Goal: Information Seeking & Learning: Compare options

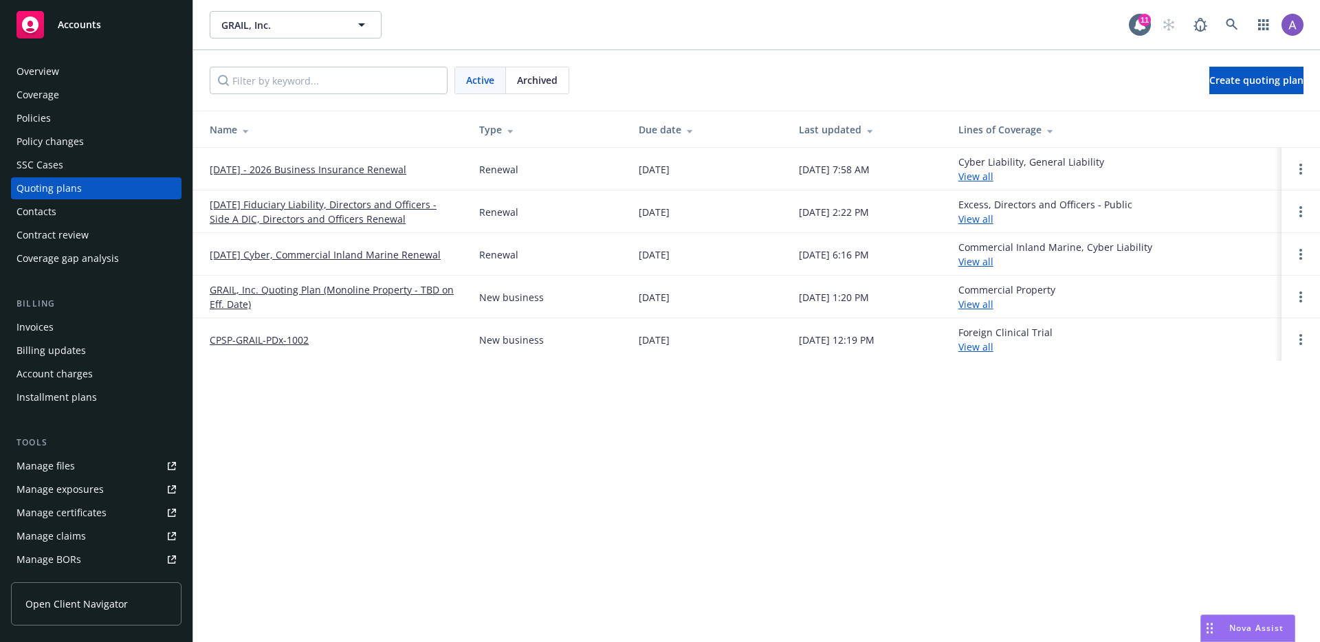
click at [388, 251] on link "09/01/25 Cyber, Commercial Inland Marine Renewal" at bounding box center [325, 254] width 231 height 14
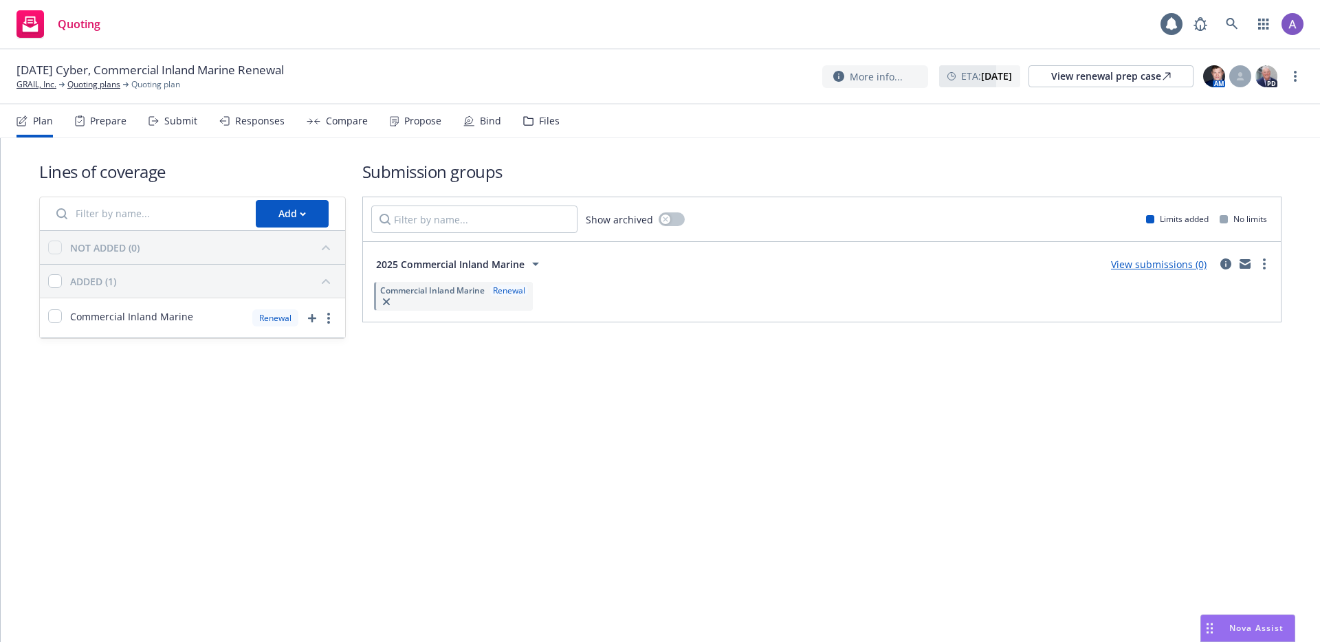
click at [420, 110] on div "Propose" at bounding box center [416, 120] width 52 height 33
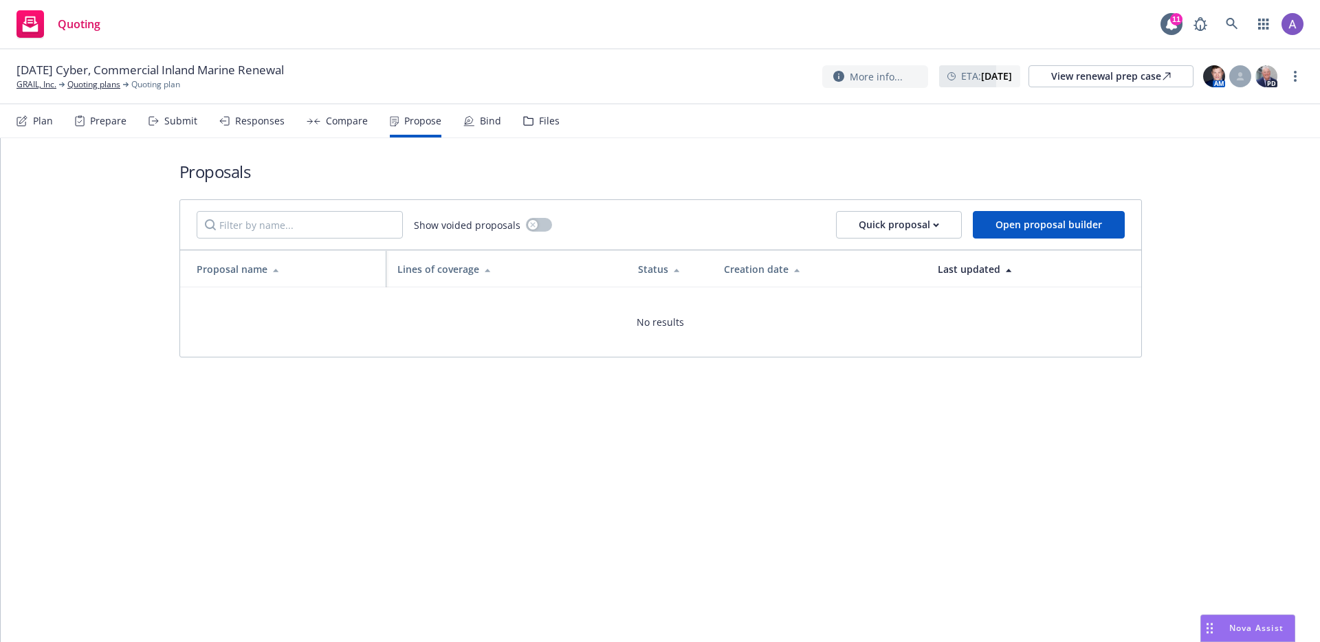
click at [463, 117] on icon at bounding box center [468, 120] width 11 height 11
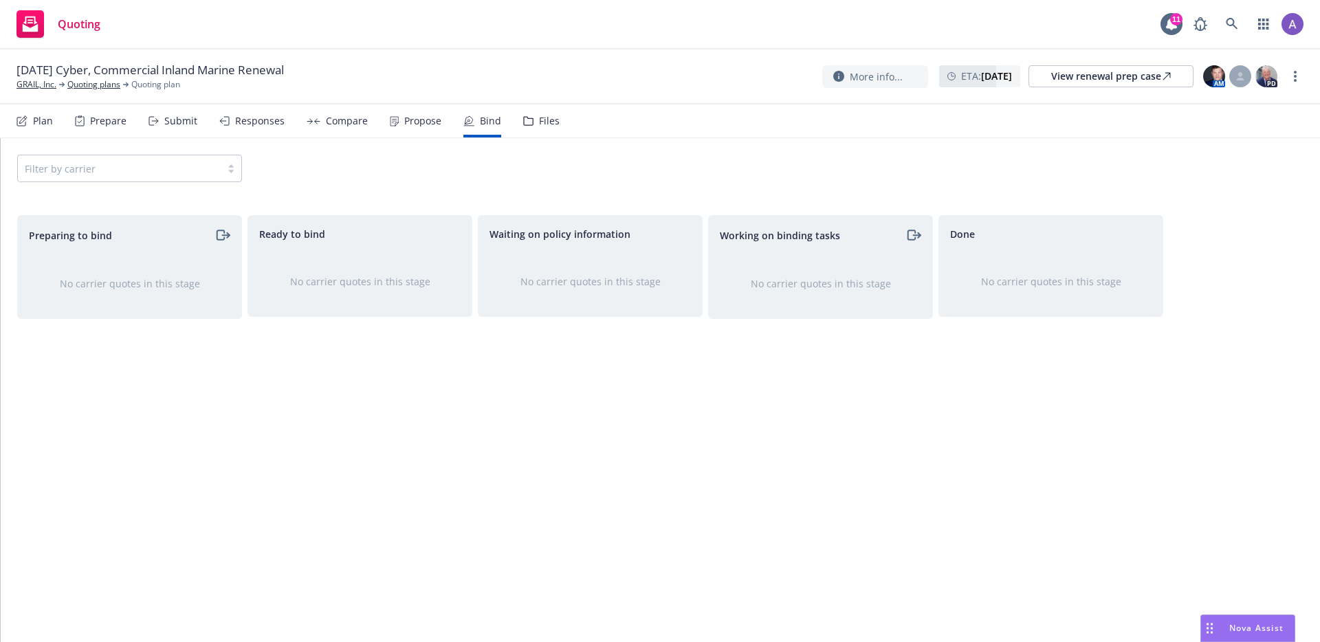
click at [345, 122] on div "Compare" at bounding box center [347, 120] width 42 height 11
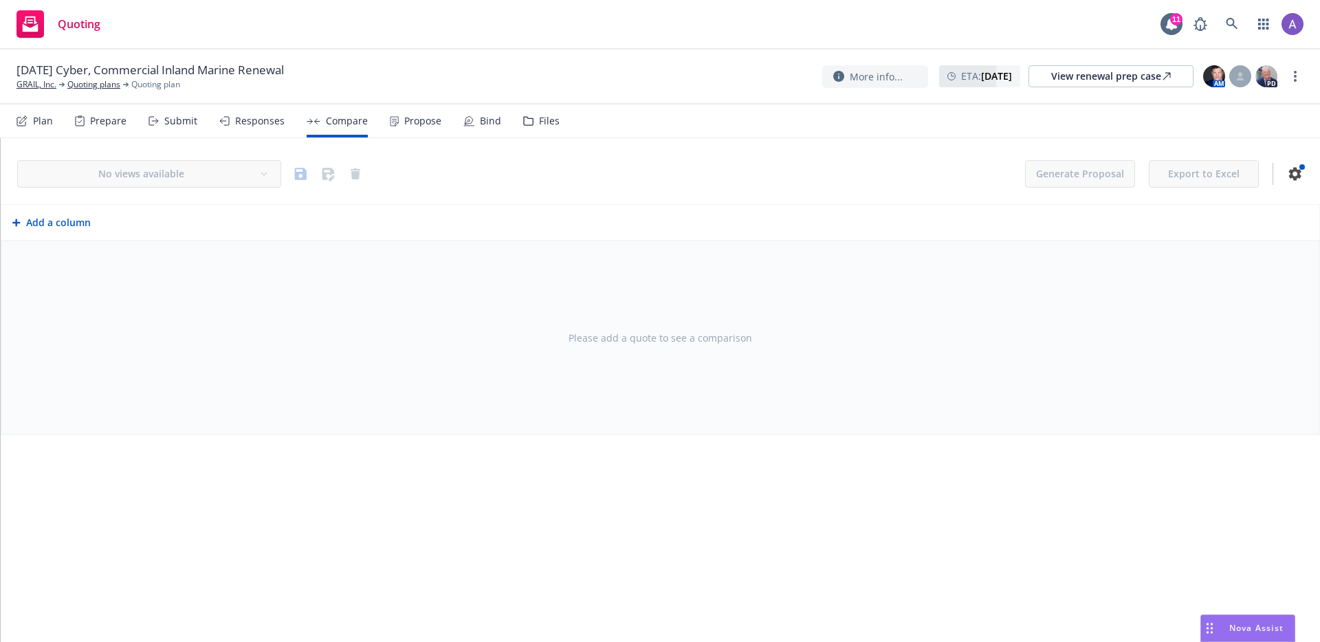
click at [276, 120] on div "Responses" at bounding box center [259, 120] width 49 height 11
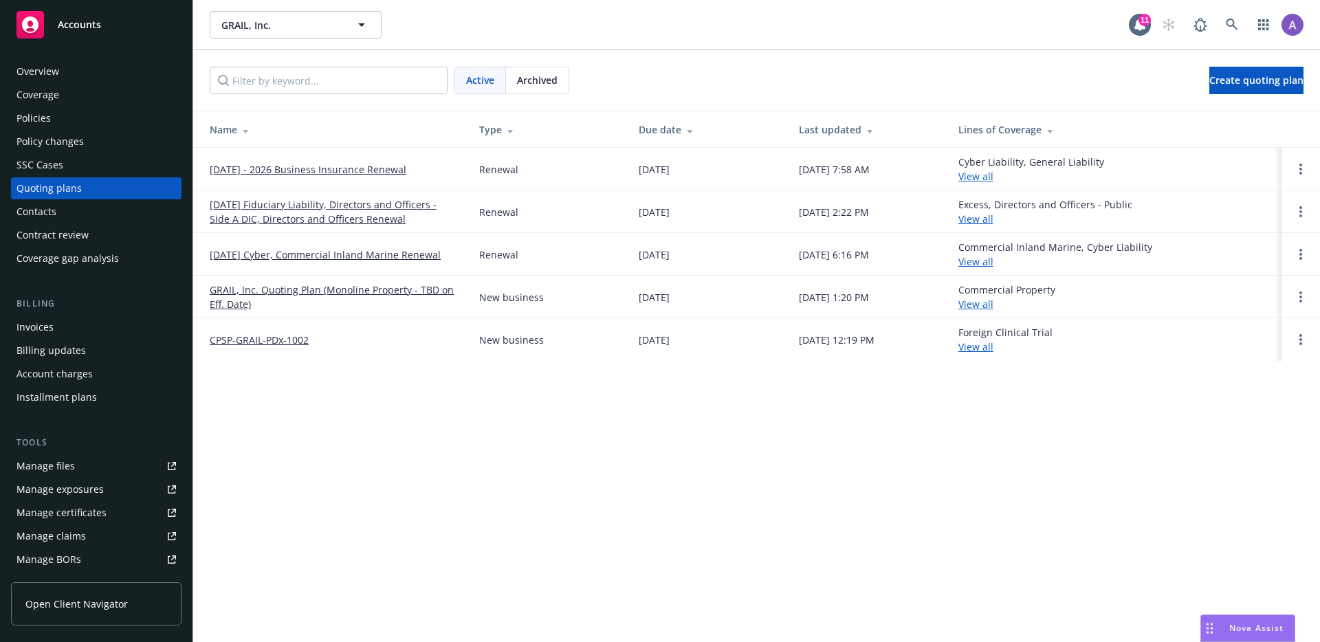
click at [357, 208] on link "[DATE] Fiduciary Liability, Directors and Officers - Side A DIC, Directors and …" at bounding box center [333, 211] width 247 height 29
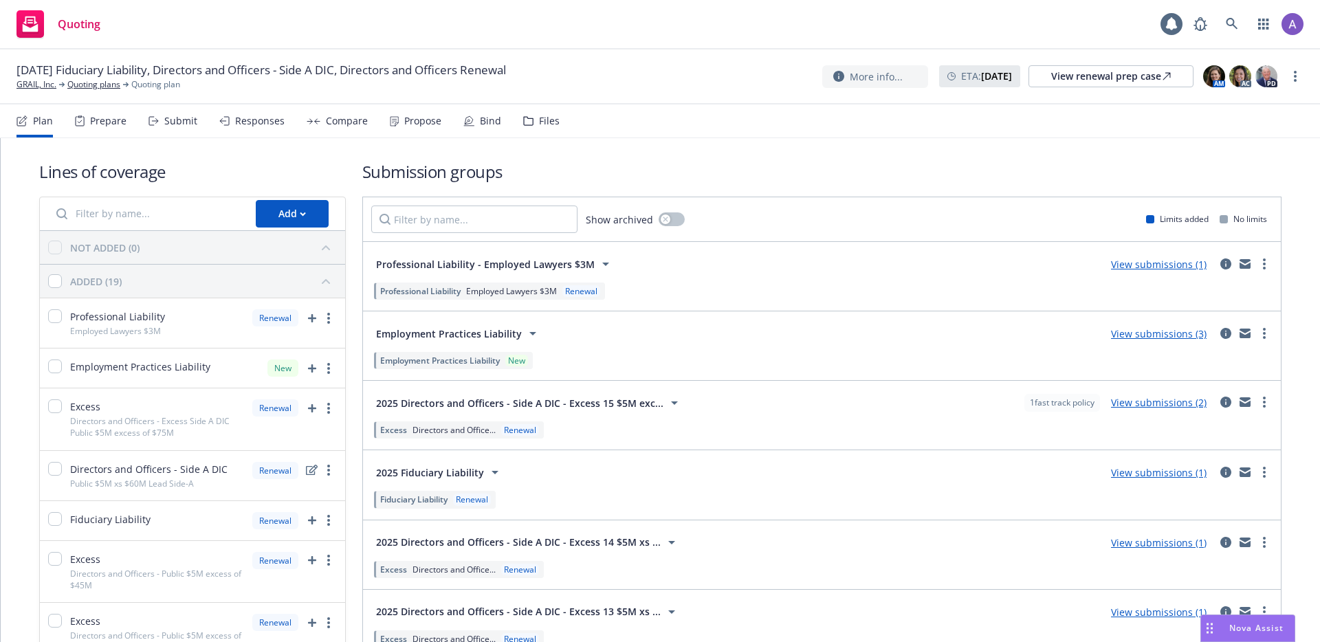
click at [344, 120] on div "Compare" at bounding box center [347, 120] width 42 height 11
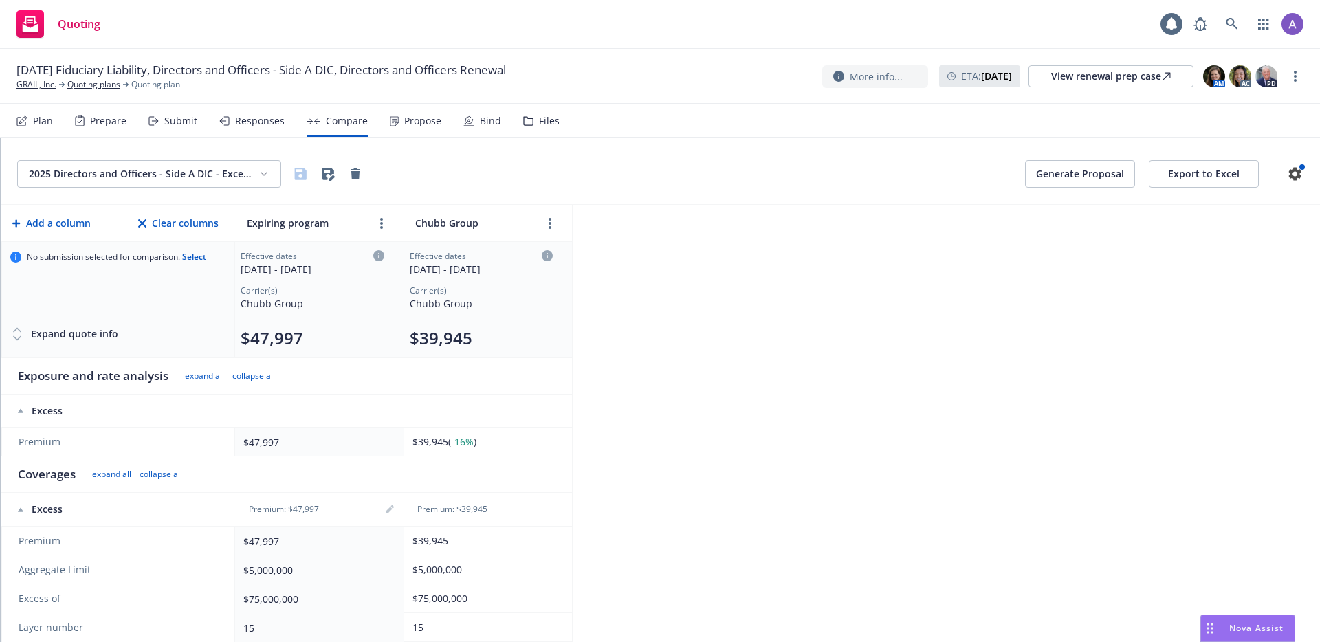
click at [263, 119] on div "Responses" at bounding box center [259, 120] width 49 height 11
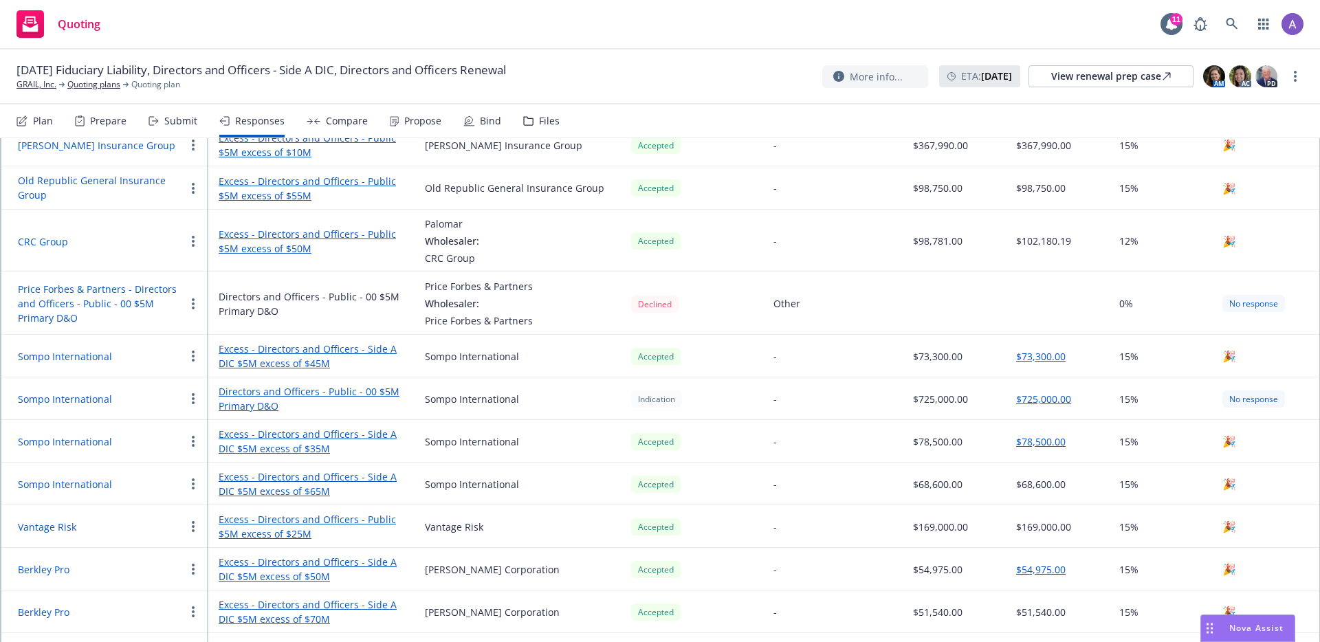
scroll to position [1156, 0]
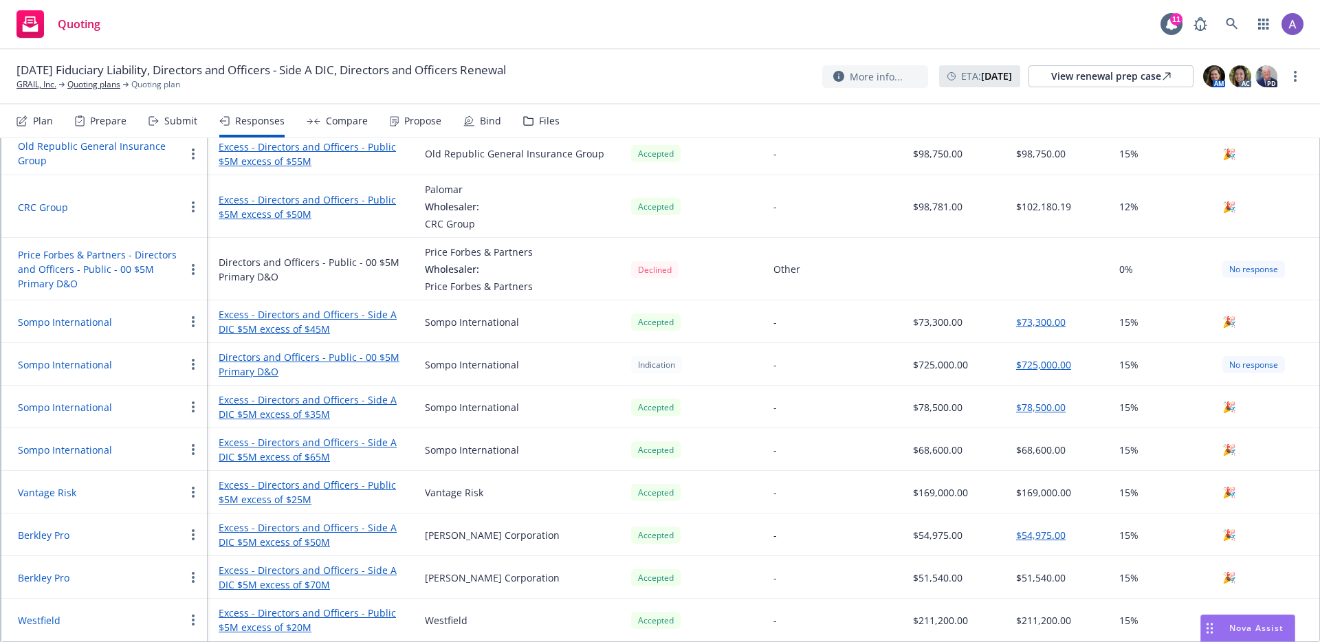
click at [80, 414] on button "Sompo International" at bounding box center [65, 407] width 94 height 14
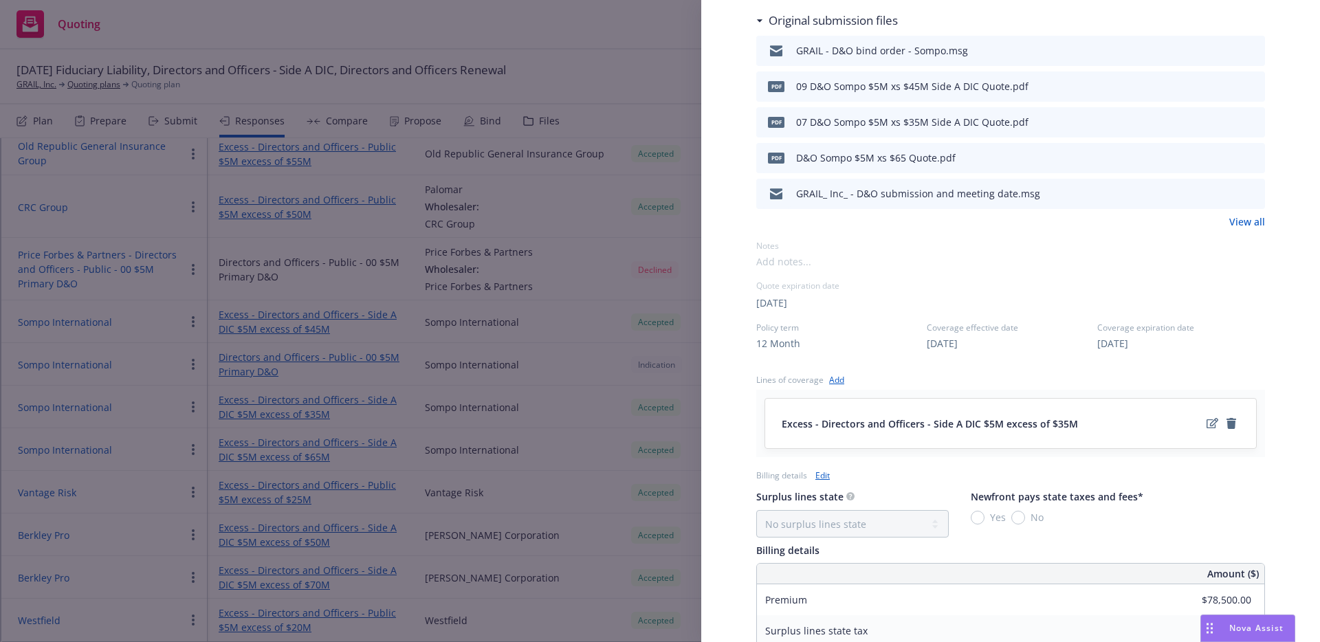
scroll to position [346, 0]
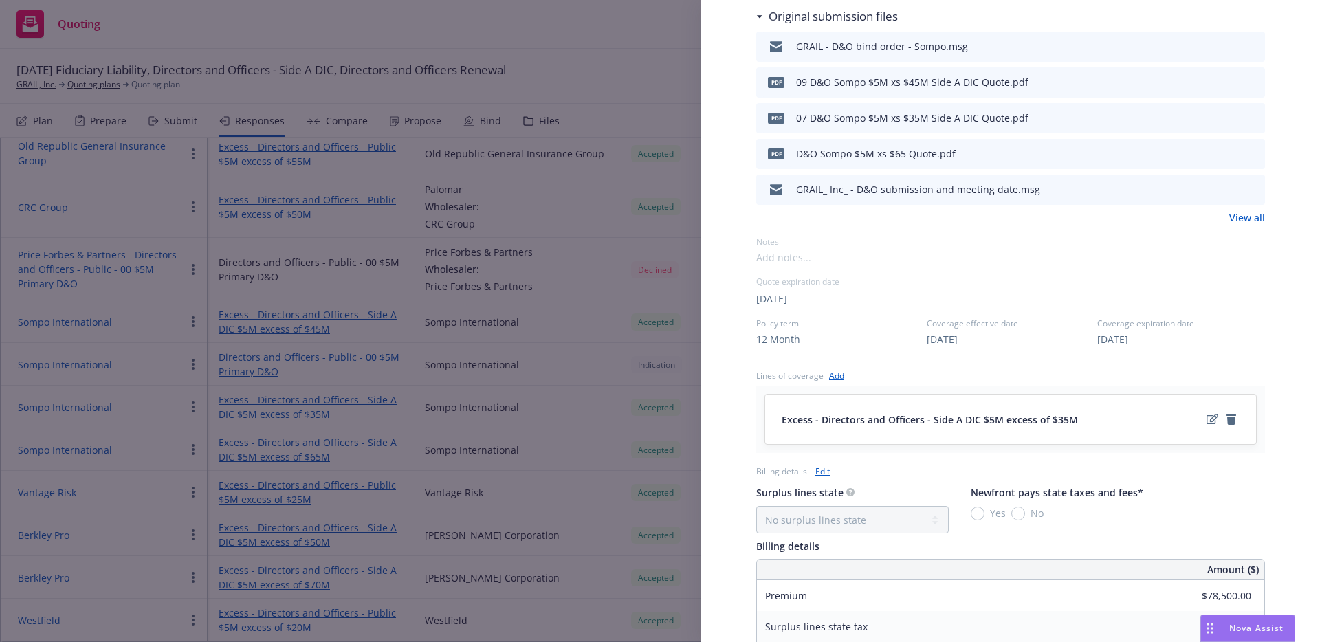
click at [401, 461] on div "Display Name Sompo International Carrier Sompo International Writing company En…" at bounding box center [660, 321] width 1320 height 642
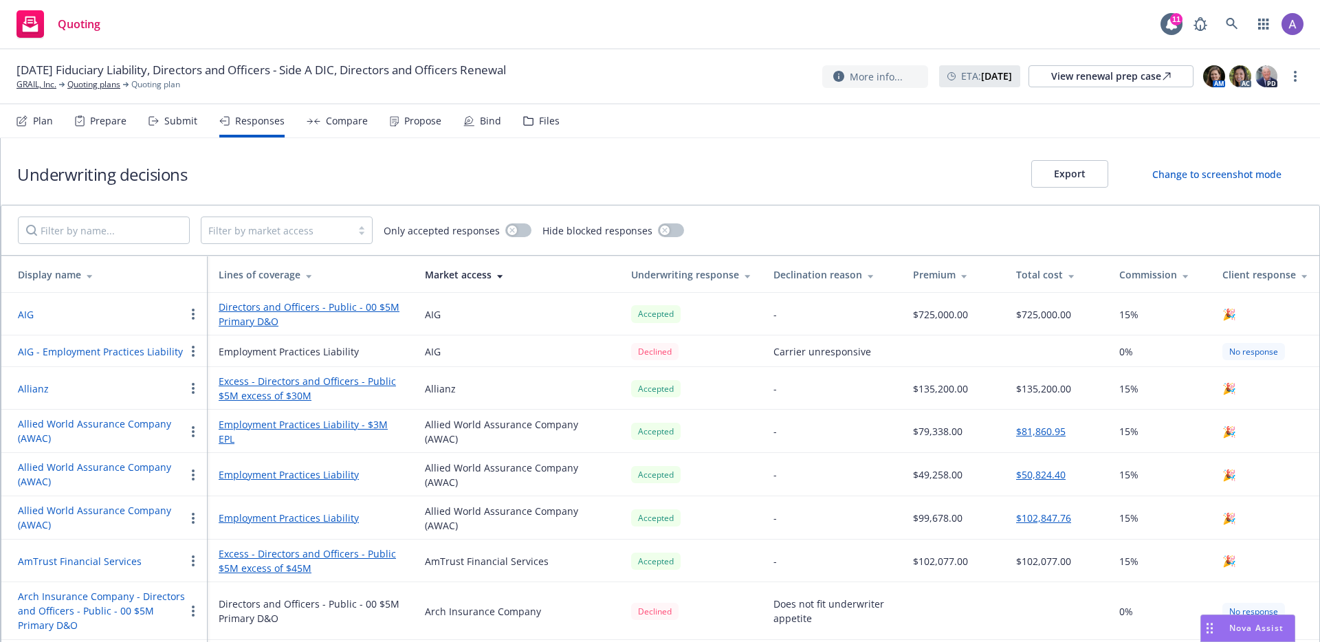
click at [335, 121] on div "Compare" at bounding box center [347, 120] width 42 height 11
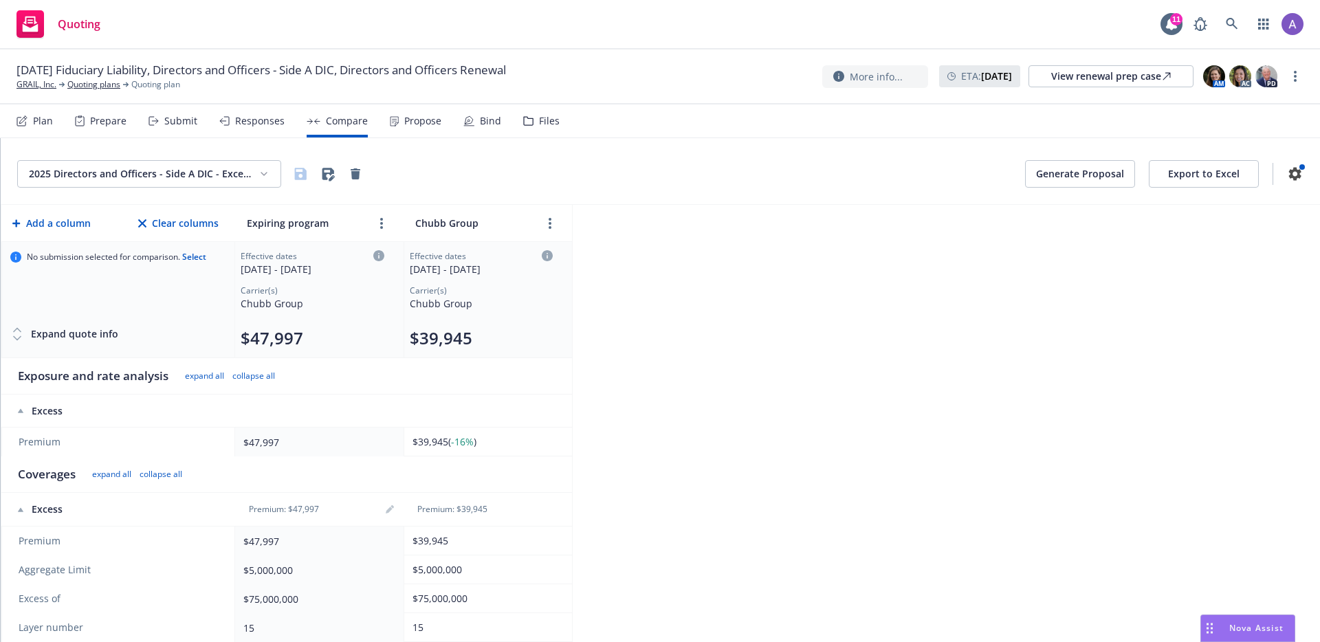
click at [406, 119] on div "Propose" at bounding box center [422, 120] width 37 height 11
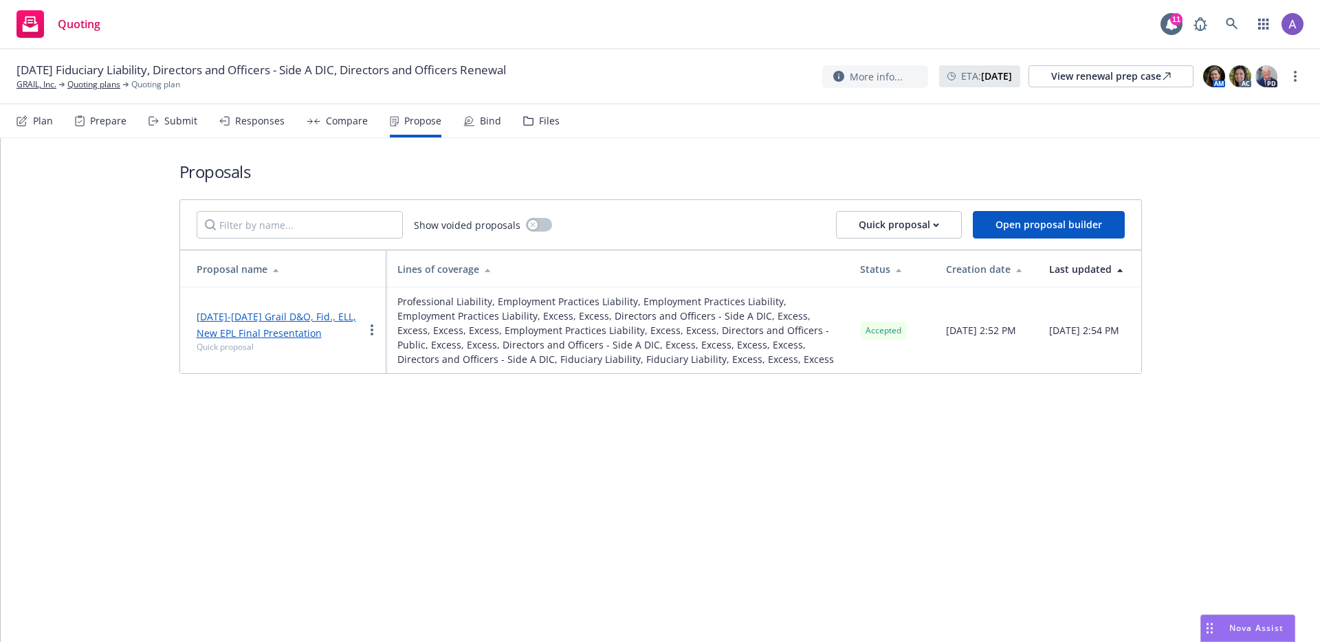
click at [329, 321] on link "2025-2026 Grail D&O, Fid., ELL, New EPL Final Presentation" at bounding box center [276, 325] width 159 height 30
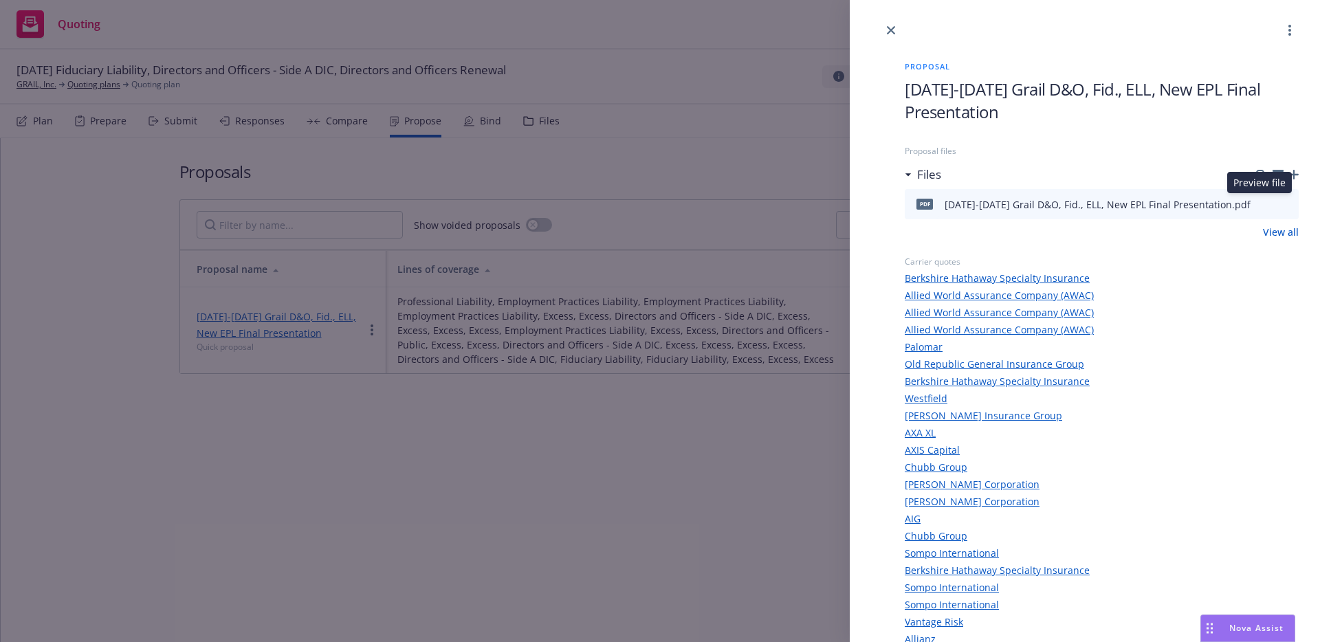
click at [1279, 202] on icon "preview file" at bounding box center [1285, 204] width 12 height 10
click at [1279, 204] on icon "preview file" at bounding box center [1285, 204] width 12 height 10
click at [506, 291] on div "Proposal 2025-2026 Grail D&O, Fid., ELL, New EPL Final Presentation Proposal fi…" at bounding box center [660, 321] width 1320 height 642
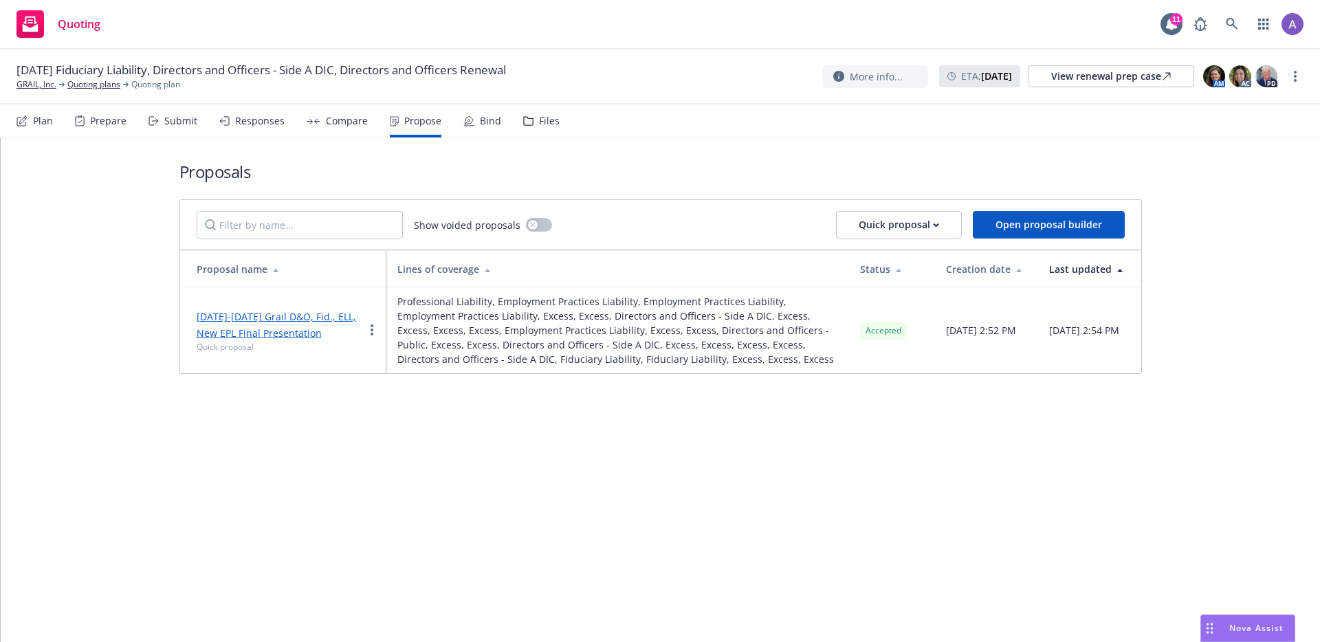
click at [536, 430] on div "Proposals Show voided proposals Quick proposal Open proposal builder Proposal n…" at bounding box center [660, 390] width 1319 height 504
click at [85, 80] on link "Quoting plans" at bounding box center [93, 84] width 53 height 12
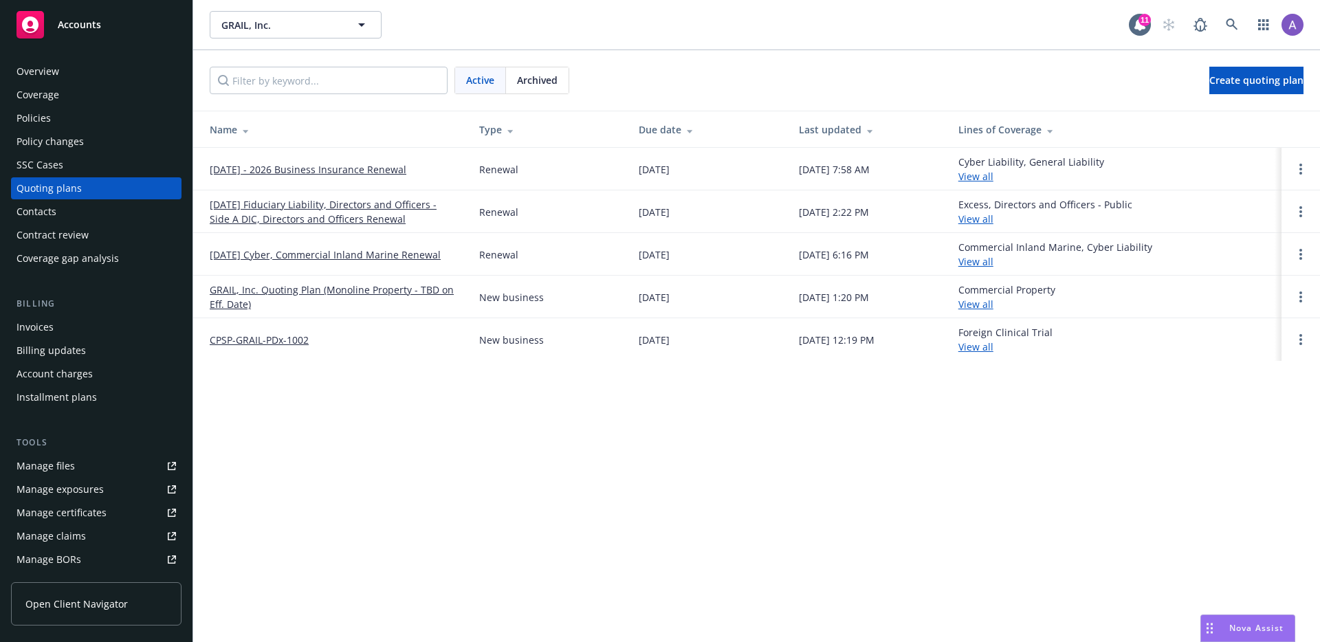
click at [258, 335] on link "CPSP-GRAIL-PDx-1002" at bounding box center [259, 340] width 99 height 14
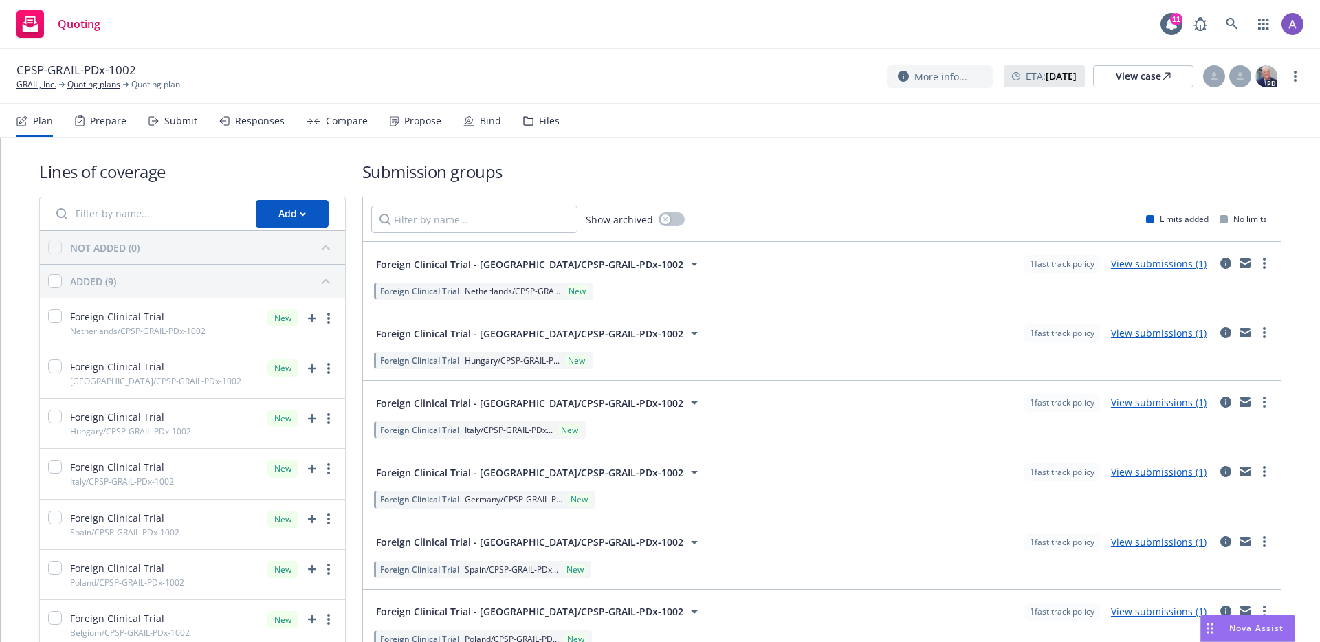
click at [421, 118] on div "Propose" at bounding box center [422, 120] width 37 height 11
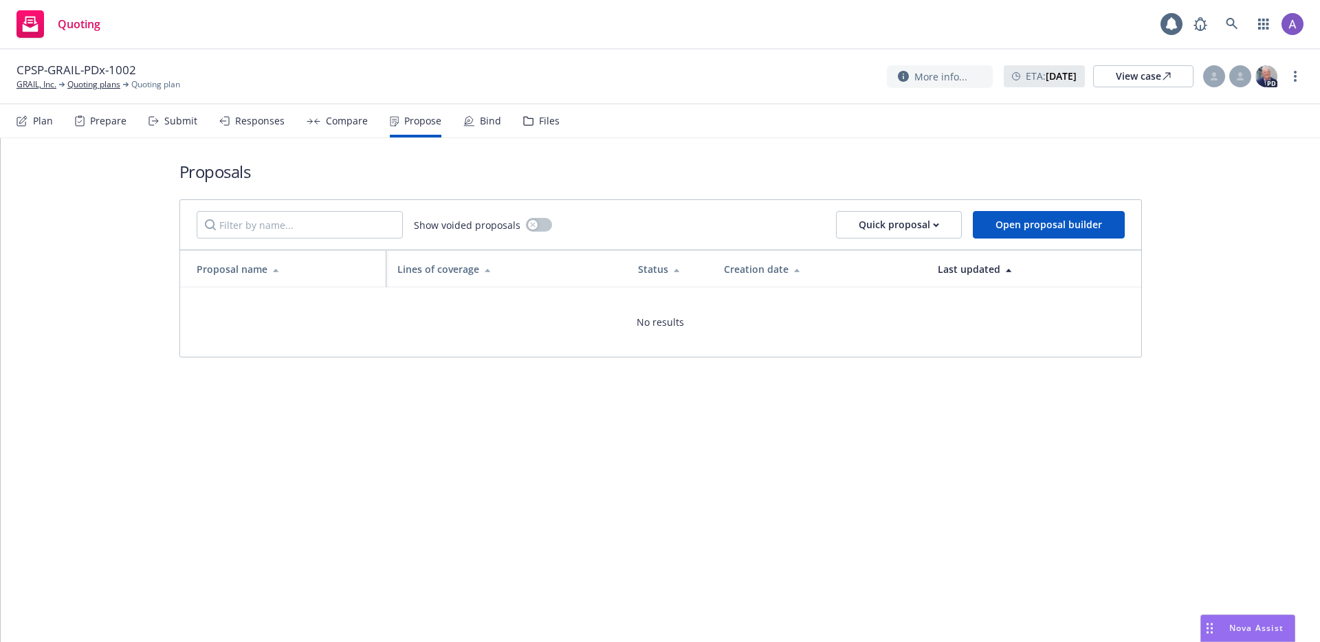
click at [474, 120] on div "Bind" at bounding box center [482, 120] width 38 height 33
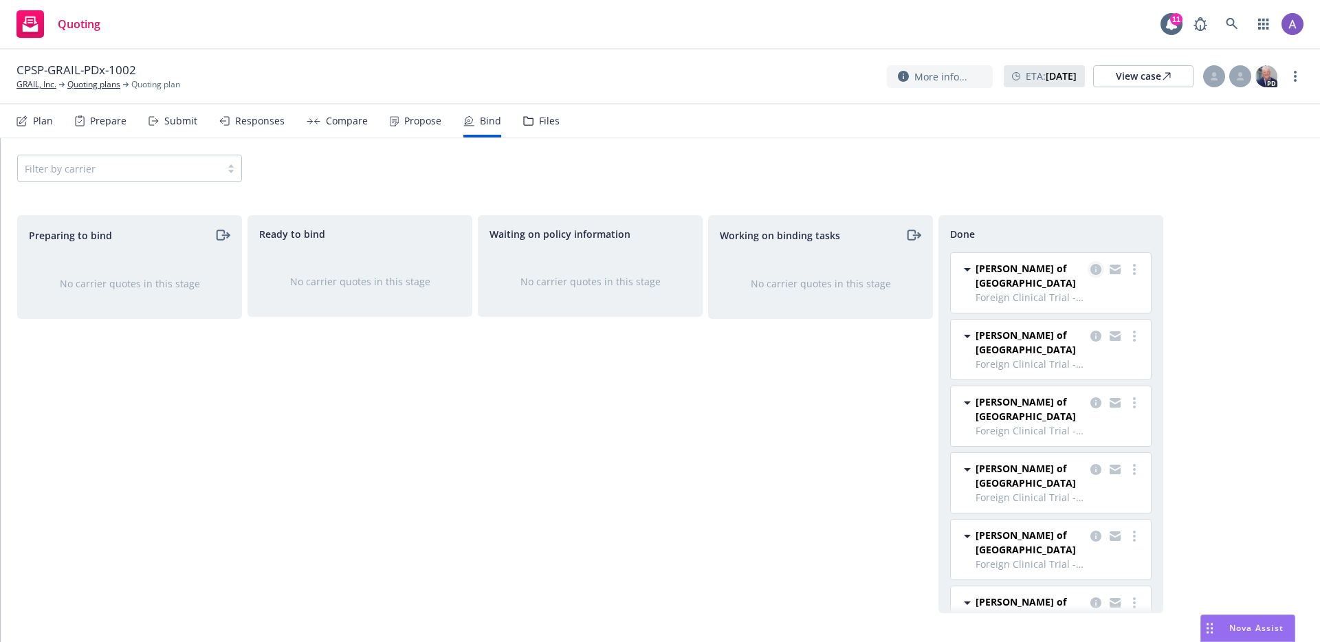
click at [1090, 273] on icon "copy logging email" at bounding box center [1095, 269] width 11 height 11
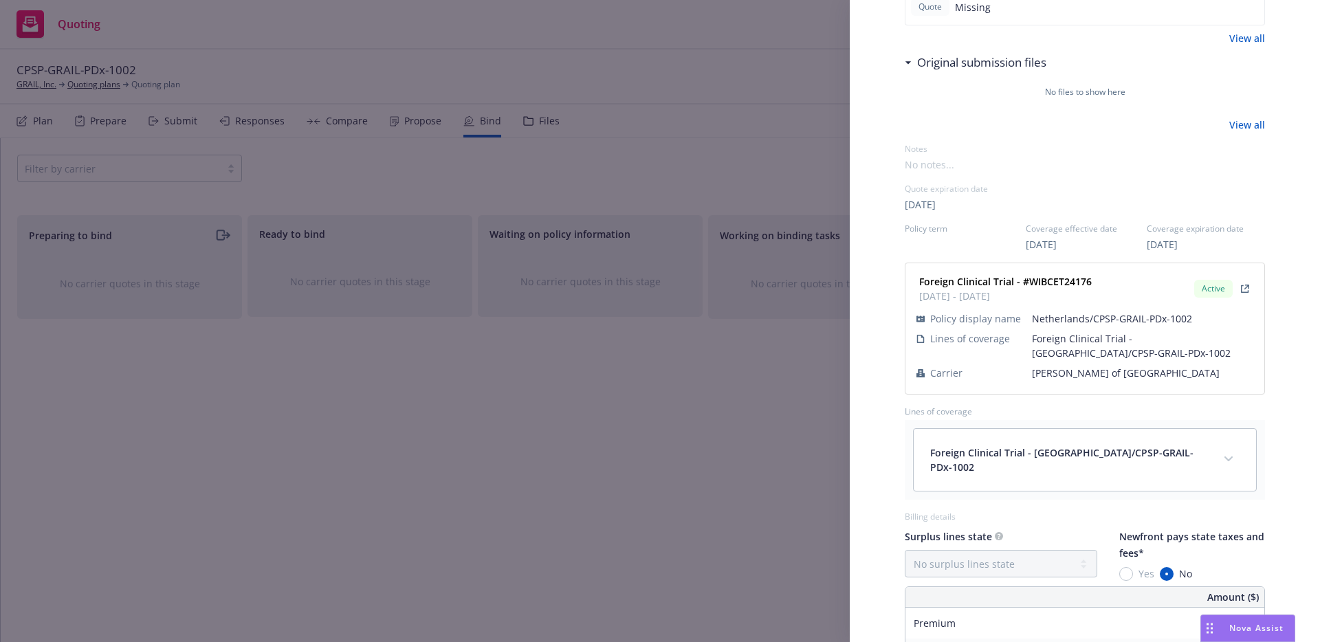
scroll to position [397, 0]
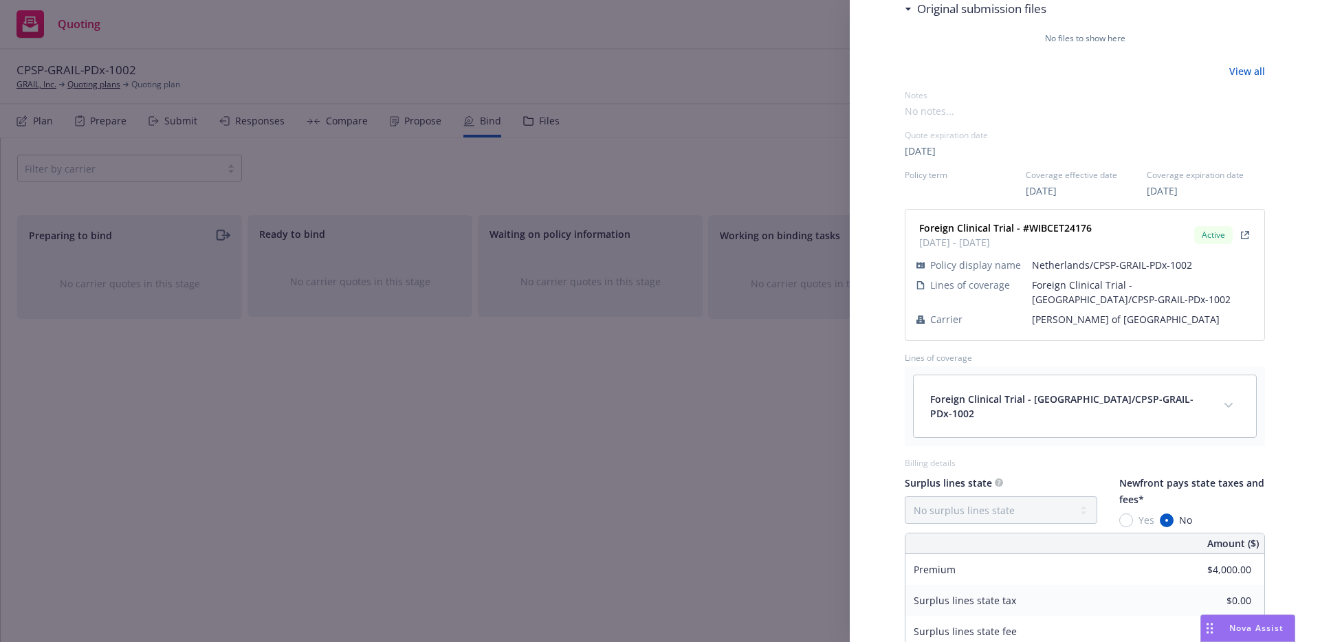
click at [484, 381] on div "Display Name Lloyd's of London - Foreign Clinical Trial - Netherlands/CPSP-GRAI…" at bounding box center [660, 321] width 1320 height 642
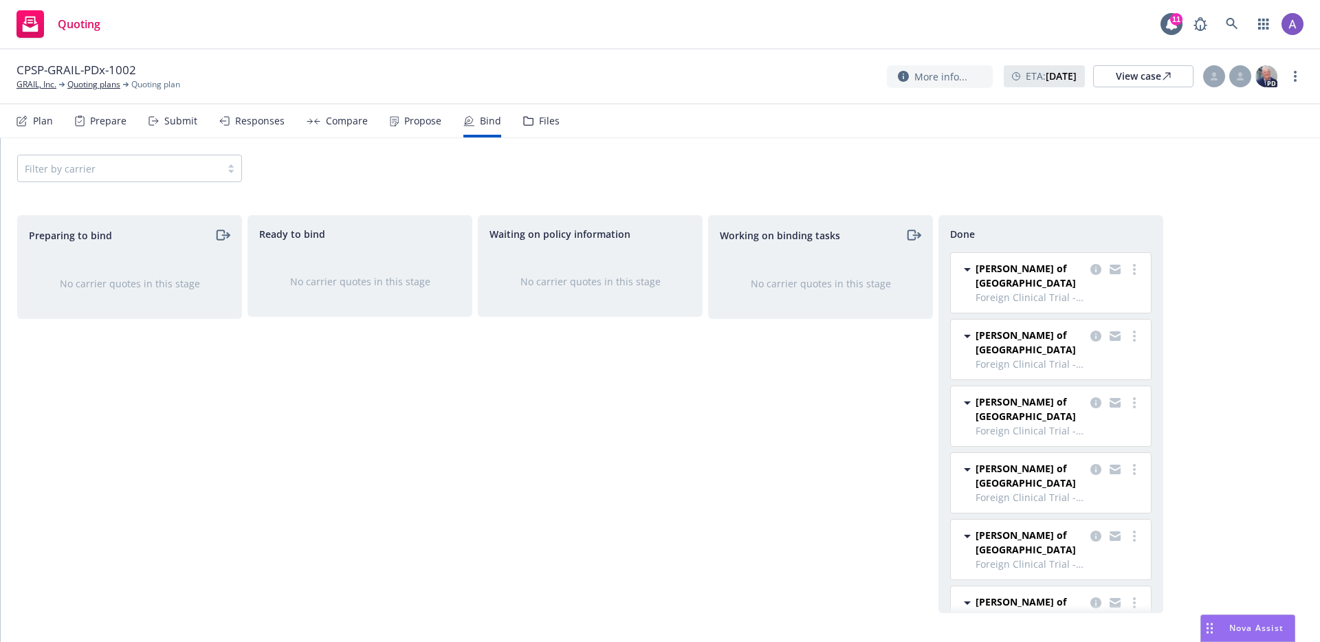
click at [32, 109] on div "Plan" at bounding box center [34, 120] width 36 height 33
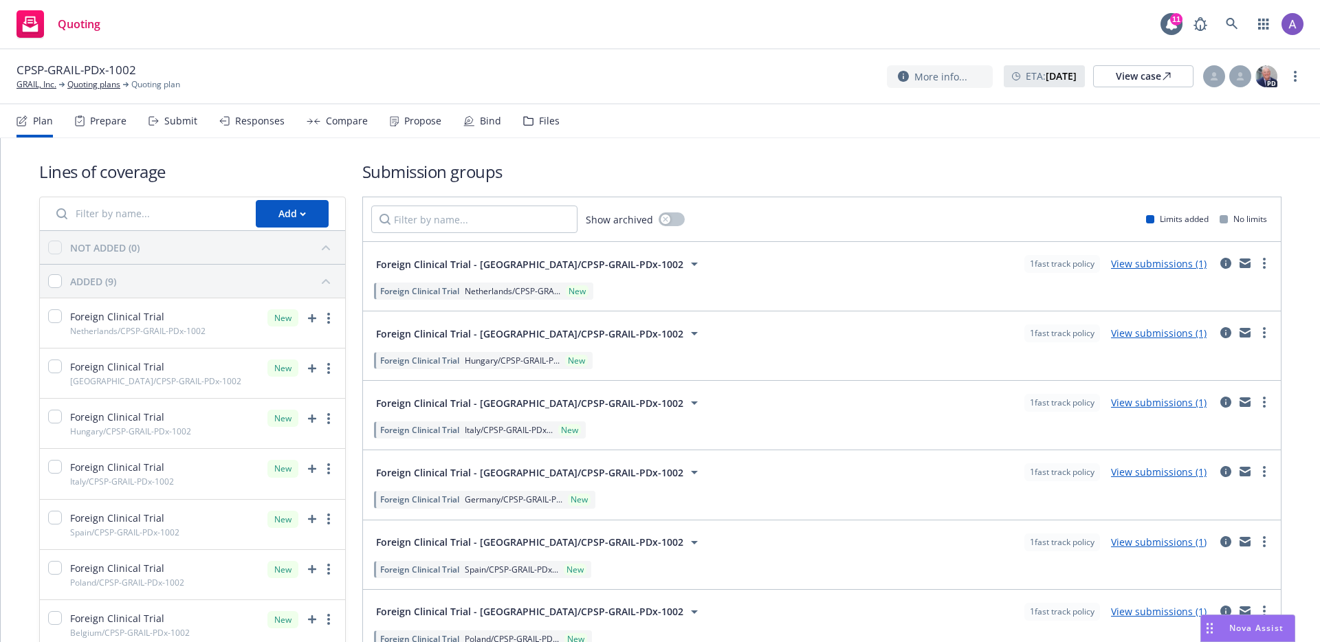
click at [273, 118] on div "Responses" at bounding box center [259, 120] width 49 height 11
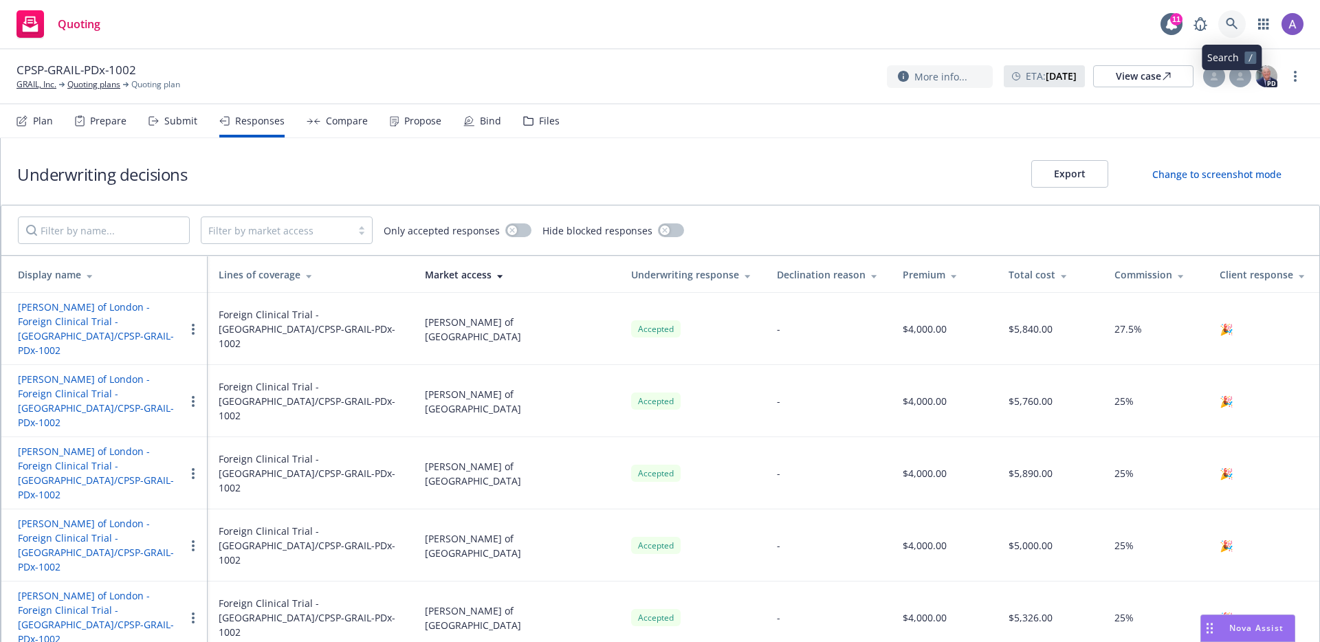
click at [1240, 29] on link at bounding box center [1231, 23] width 27 height 27
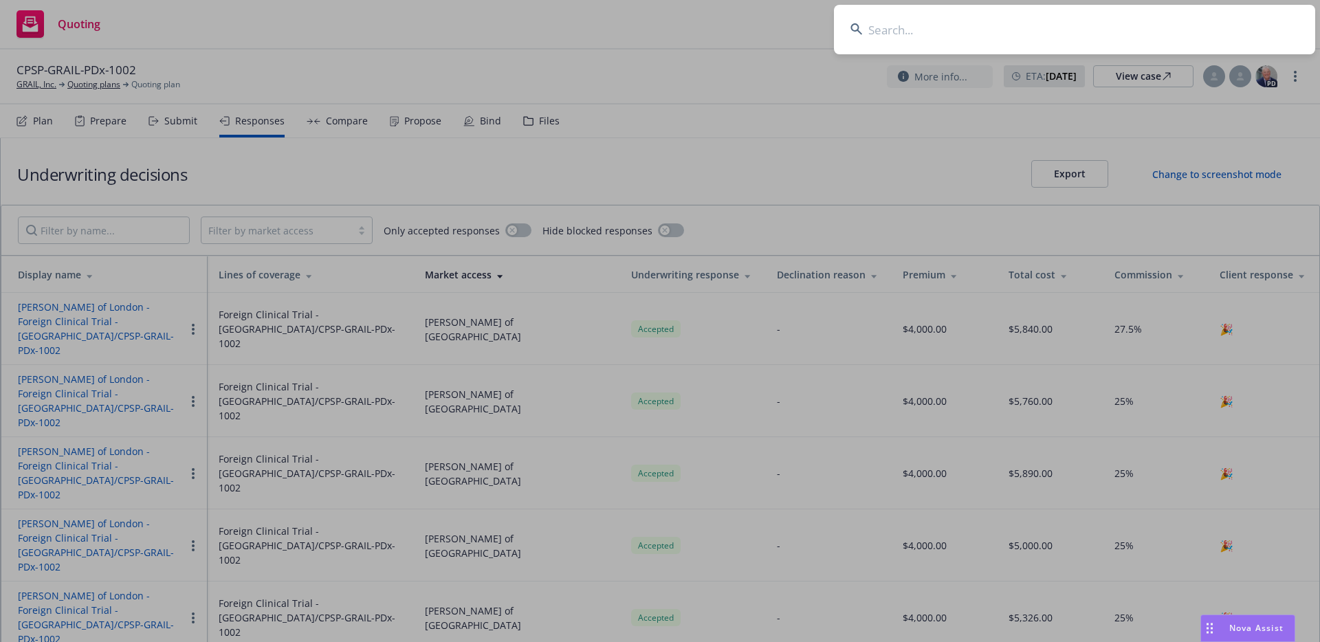
click at [1040, 30] on input at bounding box center [1074, 29] width 481 height 49
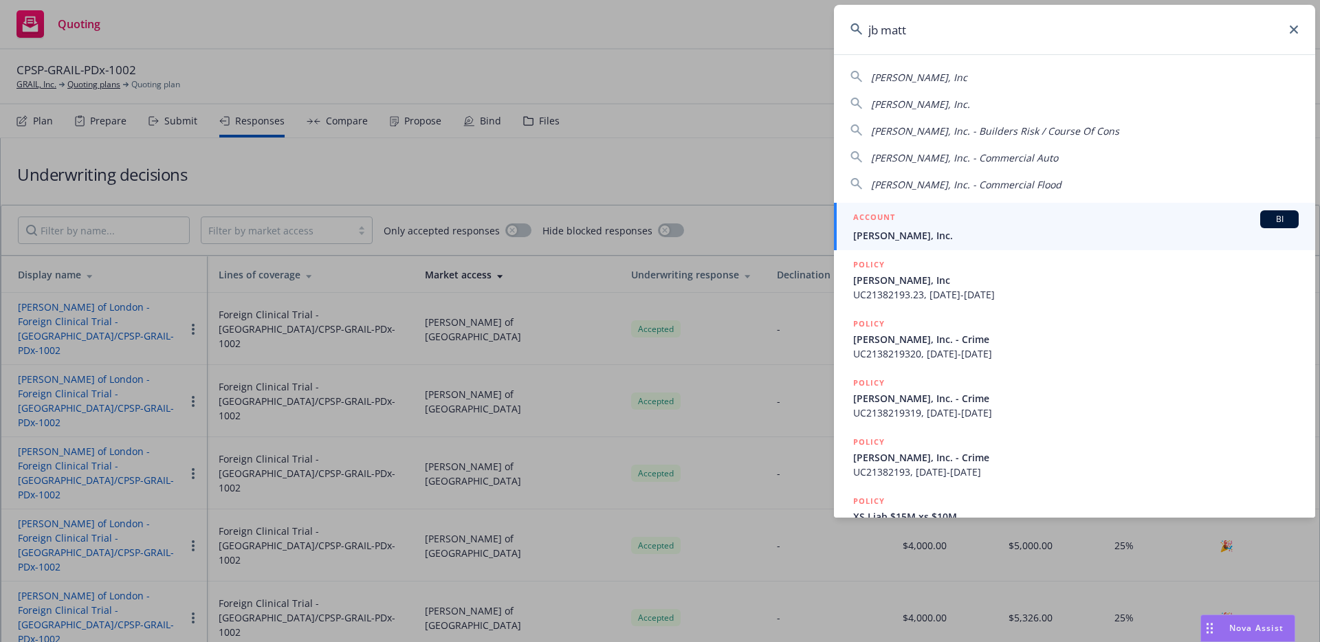
type input "jb matt"
click at [901, 225] on div "ACCOUNT BI" at bounding box center [1075, 219] width 445 height 18
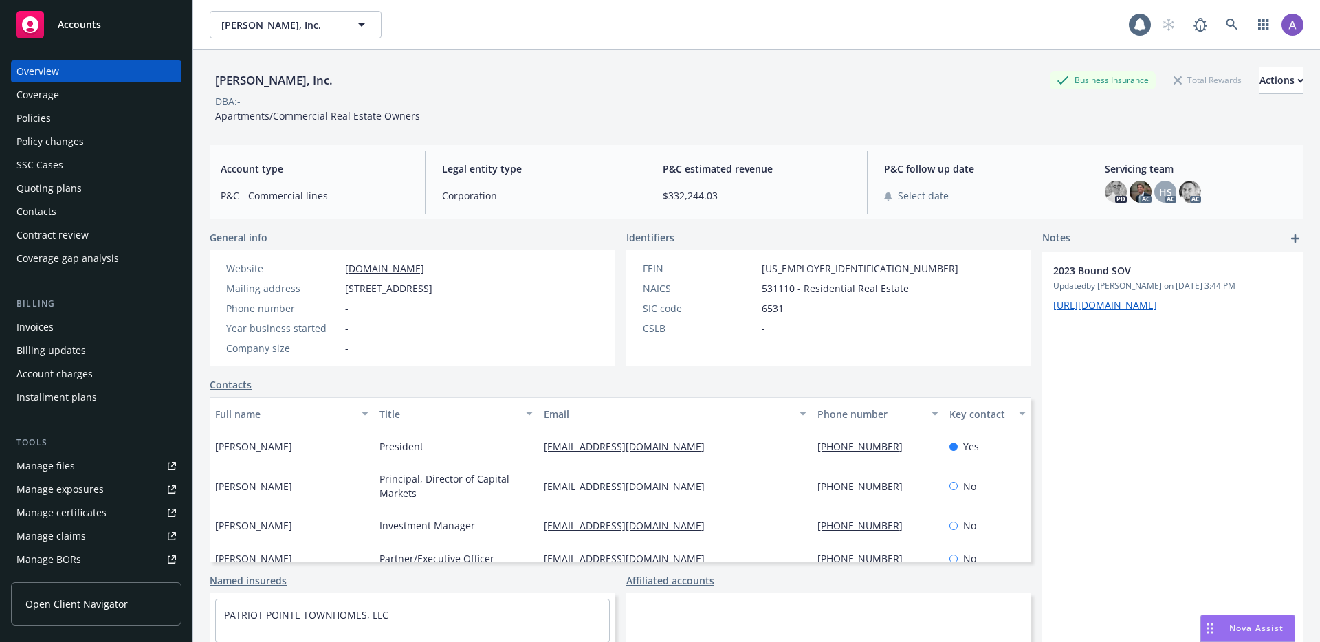
scroll to position [3, 0]
click at [56, 117] on div "Policies" at bounding box center [95, 118] width 159 height 22
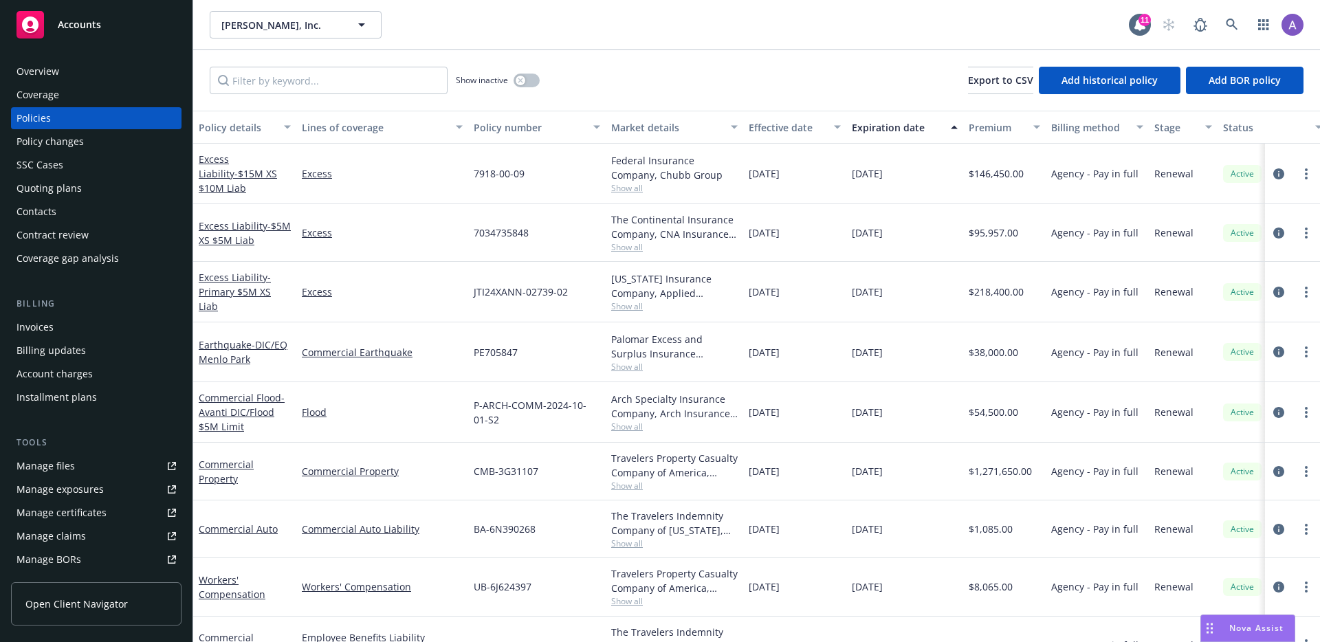
click at [67, 196] on div "Quoting plans" at bounding box center [48, 188] width 65 height 22
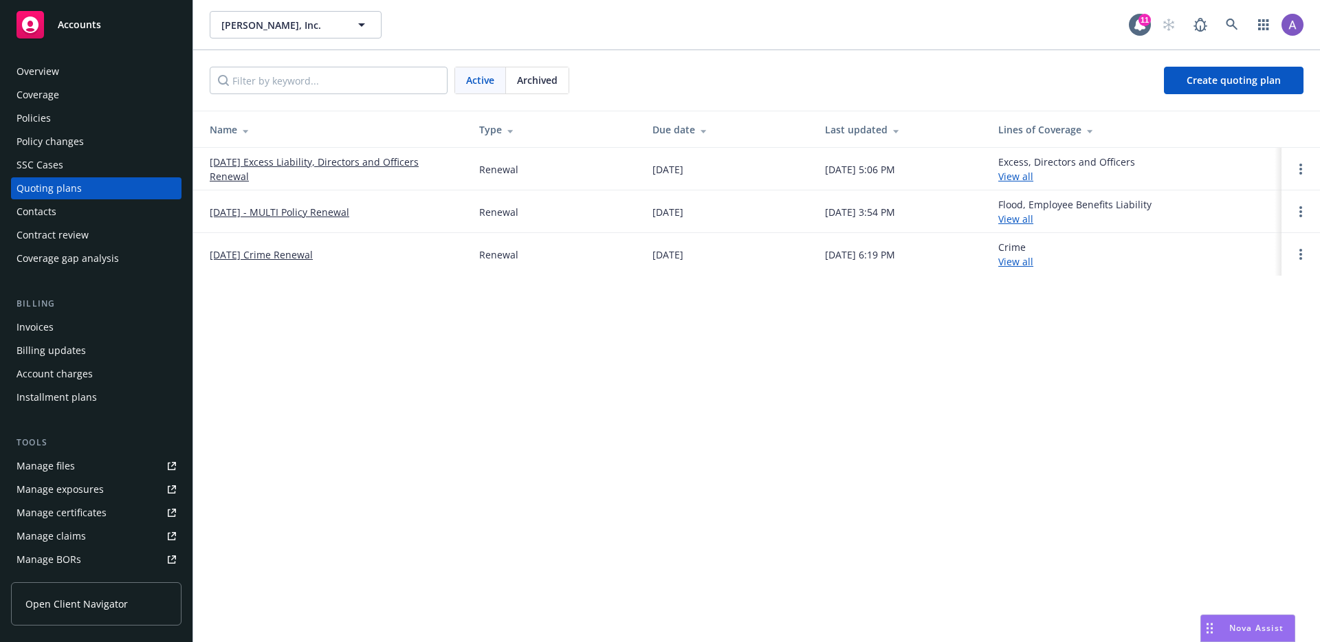
click at [537, 84] on span "Archived" at bounding box center [537, 80] width 41 height 14
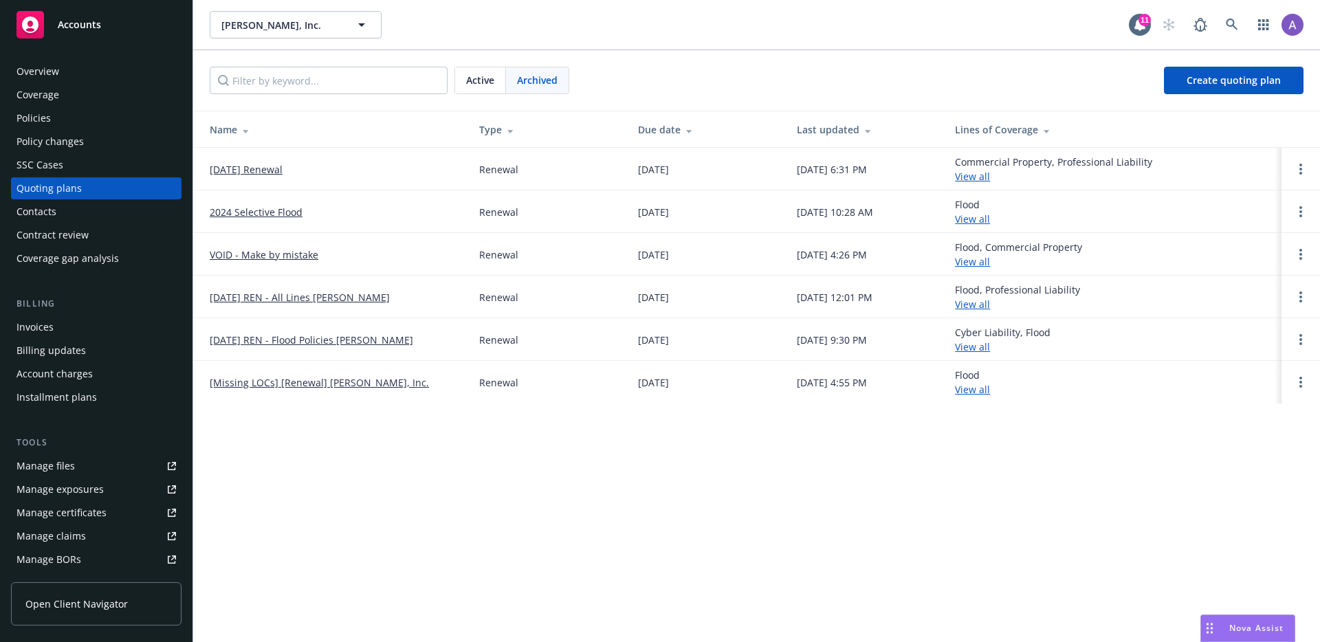
click at [918, 35] on div "JB Matteson, Inc. JB Matteson, Inc. JB Matteson, Inc. Type Commercial FEIN 94-3…" at bounding box center [669, 24] width 919 height 27
click at [1222, 26] on link at bounding box center [1231, 24] width 27 height 27
click at [1235, 27] on icon at bounding box center [1232, 25] width 12 height 12
click at [366, 27] on icon "button" at bounding box center [361, 24] width 16 height 16
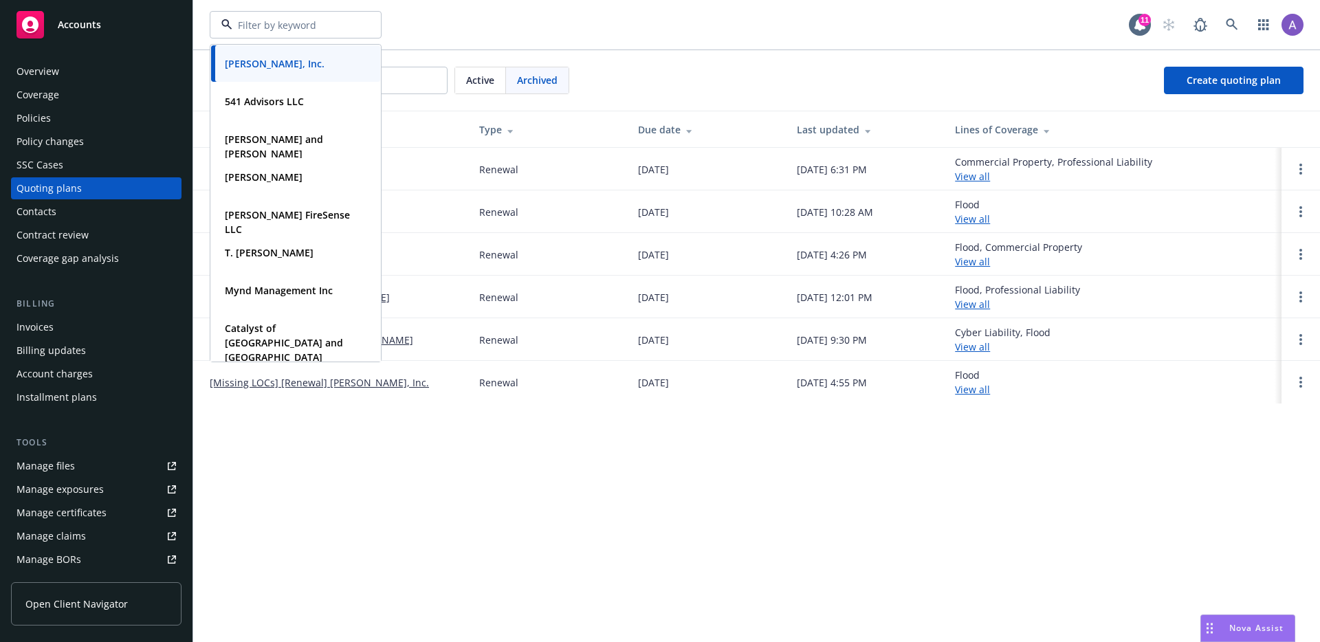
click at [788, 36] on div "JB Matteson, Inc. Type Commercial FEIN 94-3212895 541 Advisors LLC Type Commerc…" at bounding box center [669, 24] width 919 height 27
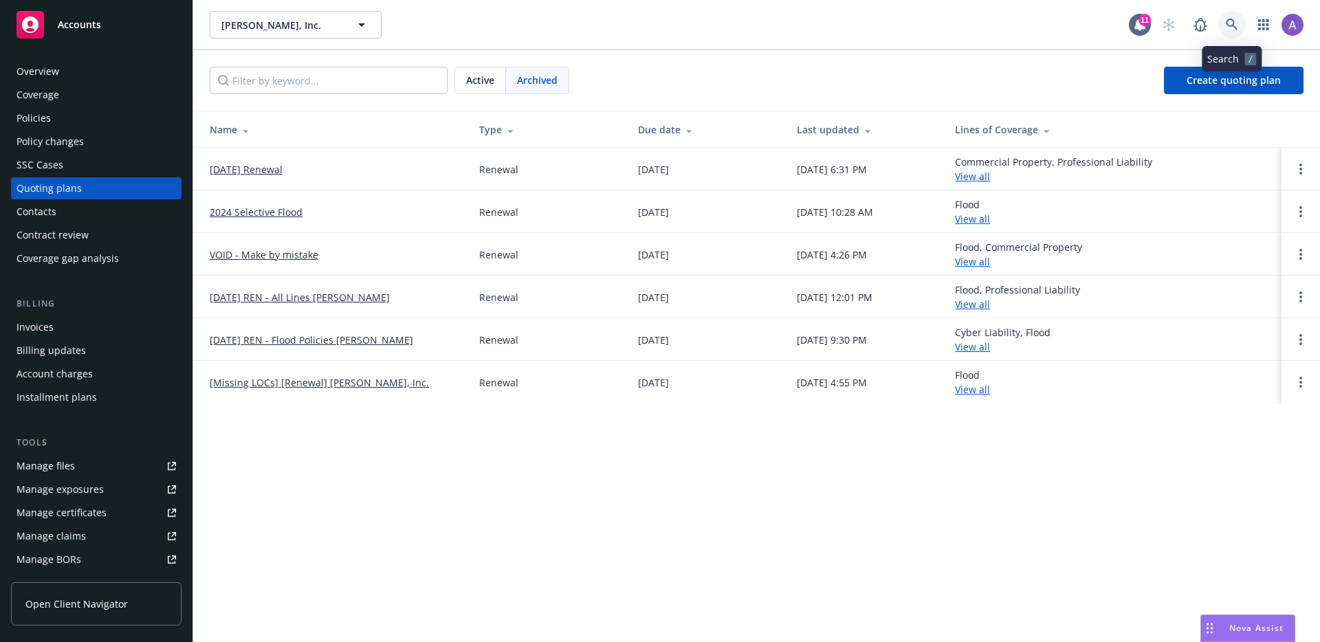
click at [1223, 25] on link at bounding box center [1231, 24] width 27 height 27
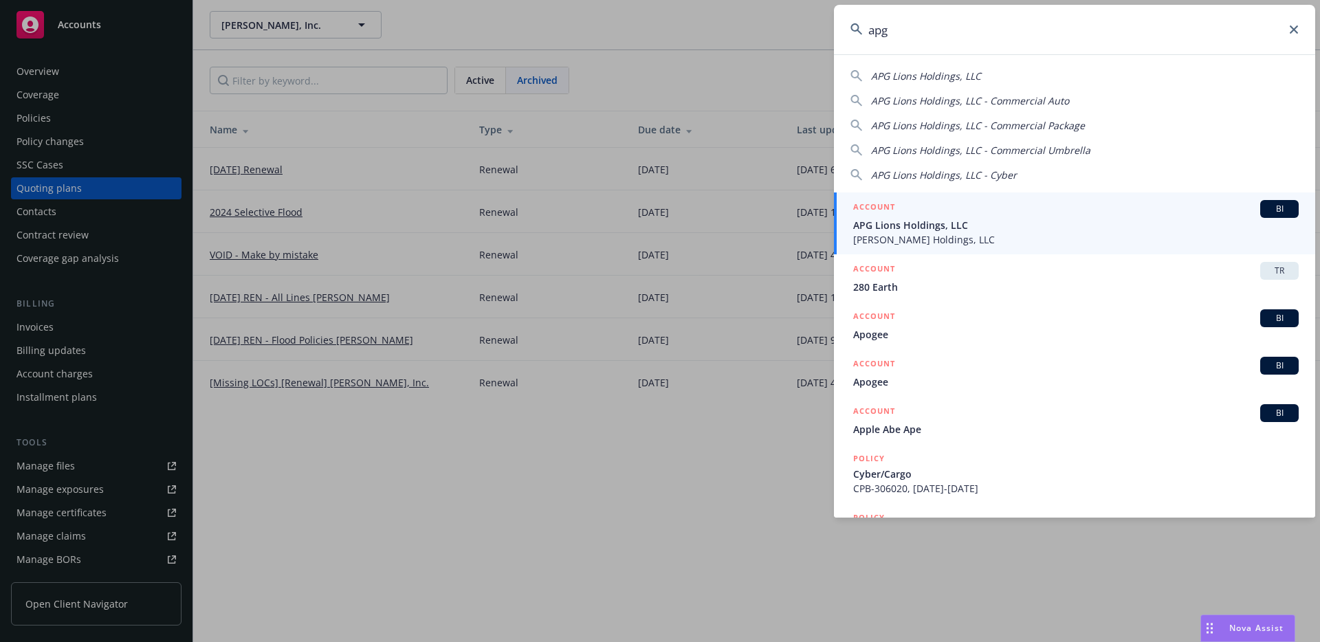
type input "apg"
click at [987, 230] on span "APG Lions Holdings, LLC" at bounding box center [1075, 225] width 445 height 14
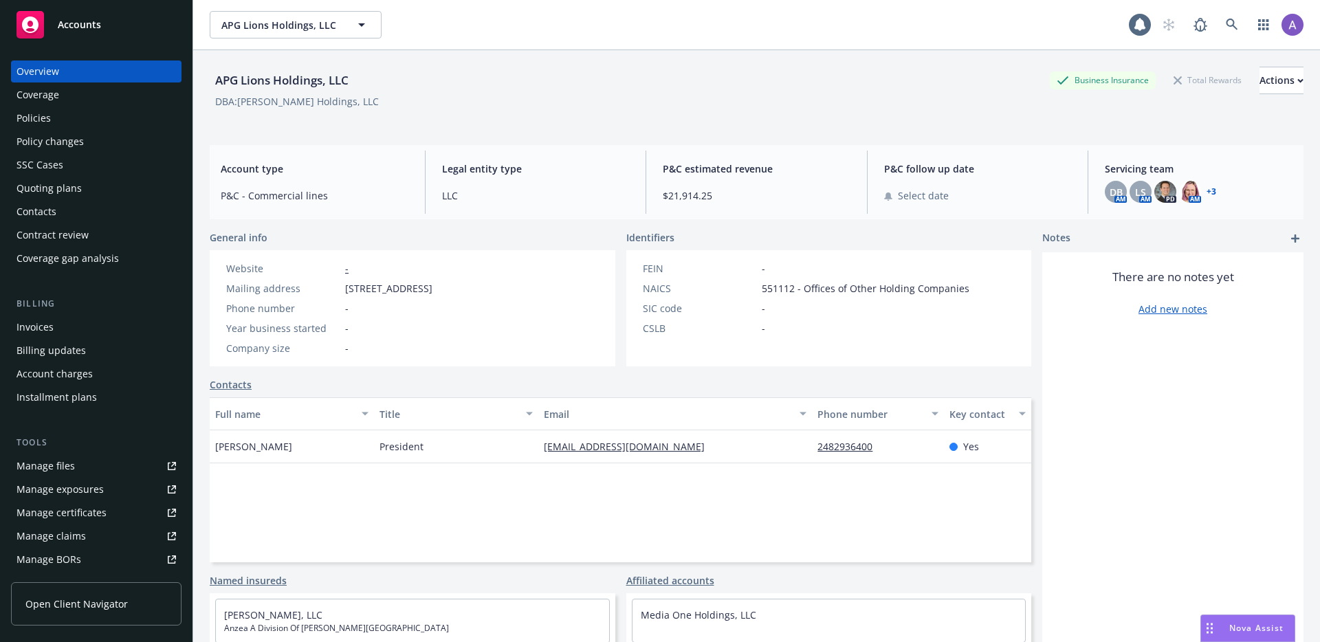
click at [80, 189] on div "Quoting plans" at bounding box center [95, 188] width 159 height 22
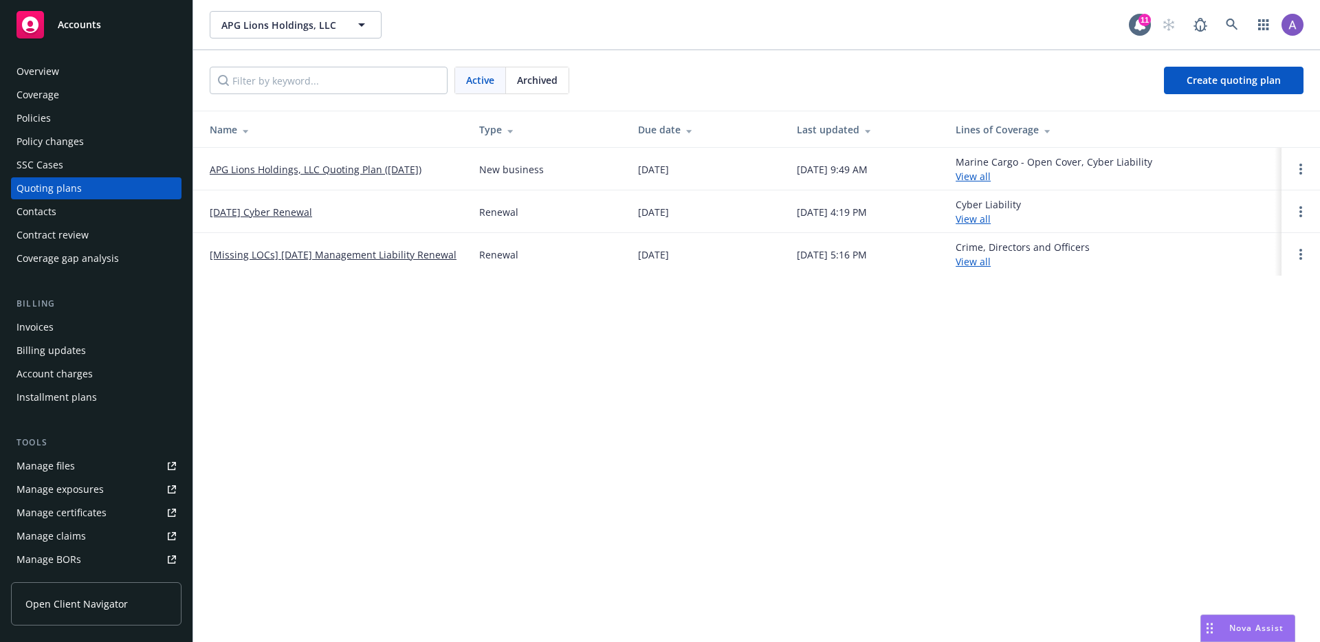
click at [371, 254] on link "[Missing LOCs] 04/16/25 Management Liability Renewal" at bounding box center [333, 254] width 247 height 14
click at [382, 237] on td "[Missing LOCs] [DATE] Management Liability Renewal" at bounding box center [330, 254] width 275 height 43
click at [379, 254] on link "[Missing LOCs] [DATE] Management Liability Renewal" at bounding box center [333, 254] width 247 height 14
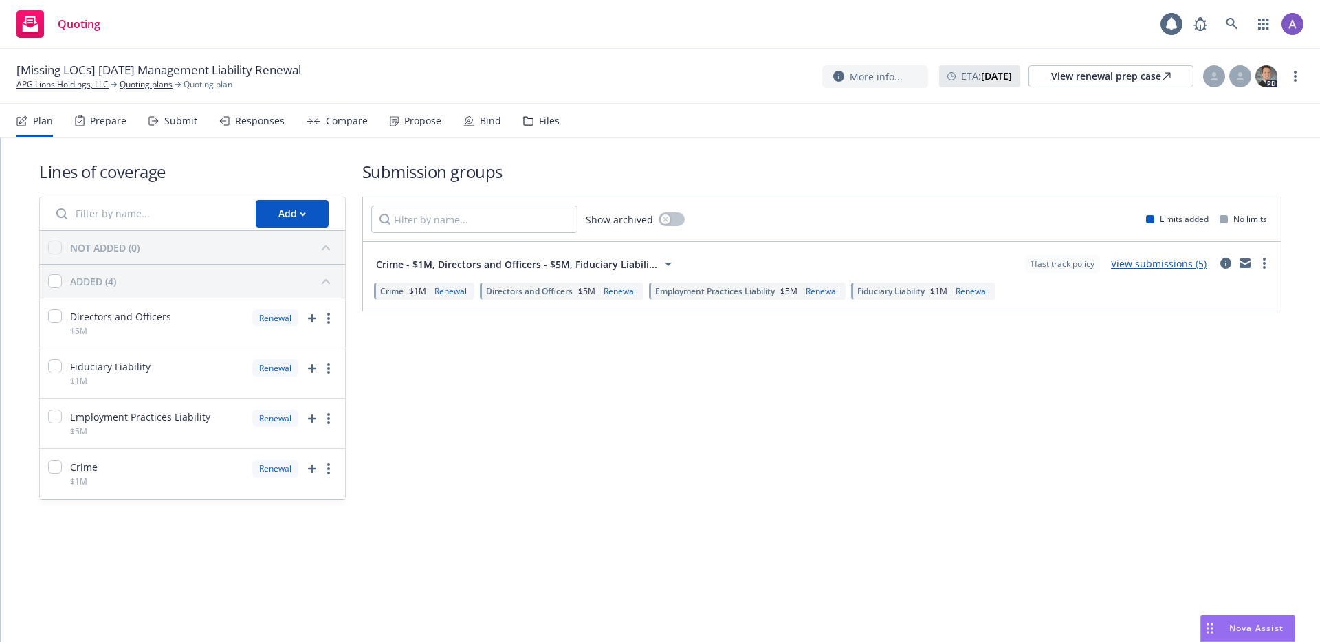
click at [443, 115] on div "Plan Prepare Submit Responses Compare Propose Bind Files" at bounding box center [287, 120] width 543 height 33
click at [421, 121] on div "Propose" at bounding box center [422, 120] width 37 height 11
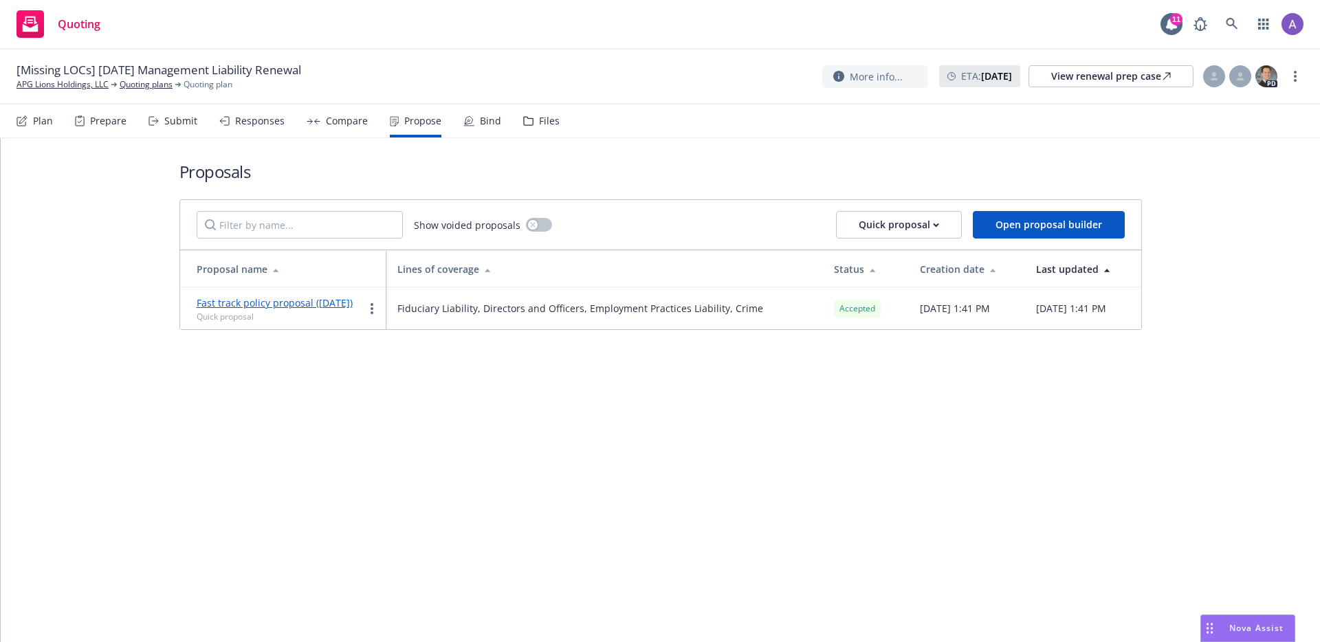
click at [283, 300] on link "Fast track policy proposal (4/16/2025)" at bounding box center [275, 302] width 156 height 13
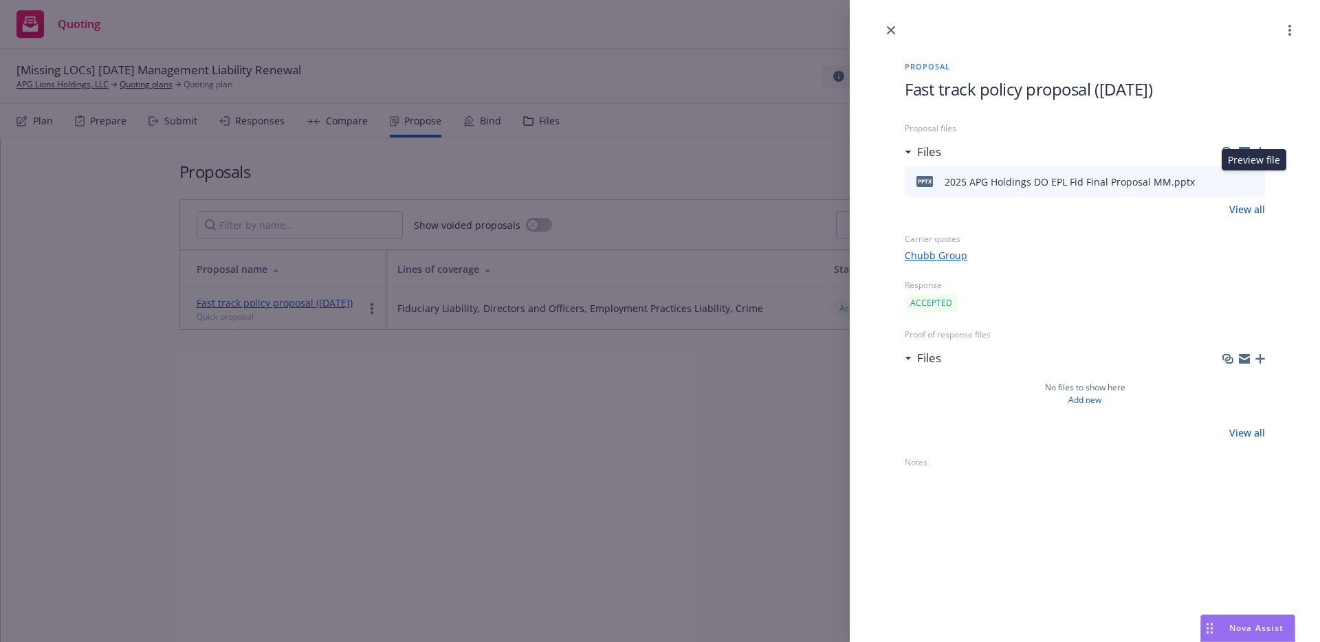
click at [613, 453] on div "Proposal Fast track policy proposal (4/16/2025) Proposal files Files pptx 2025 …" at bounding box center [660, 321] width 1320 height 642
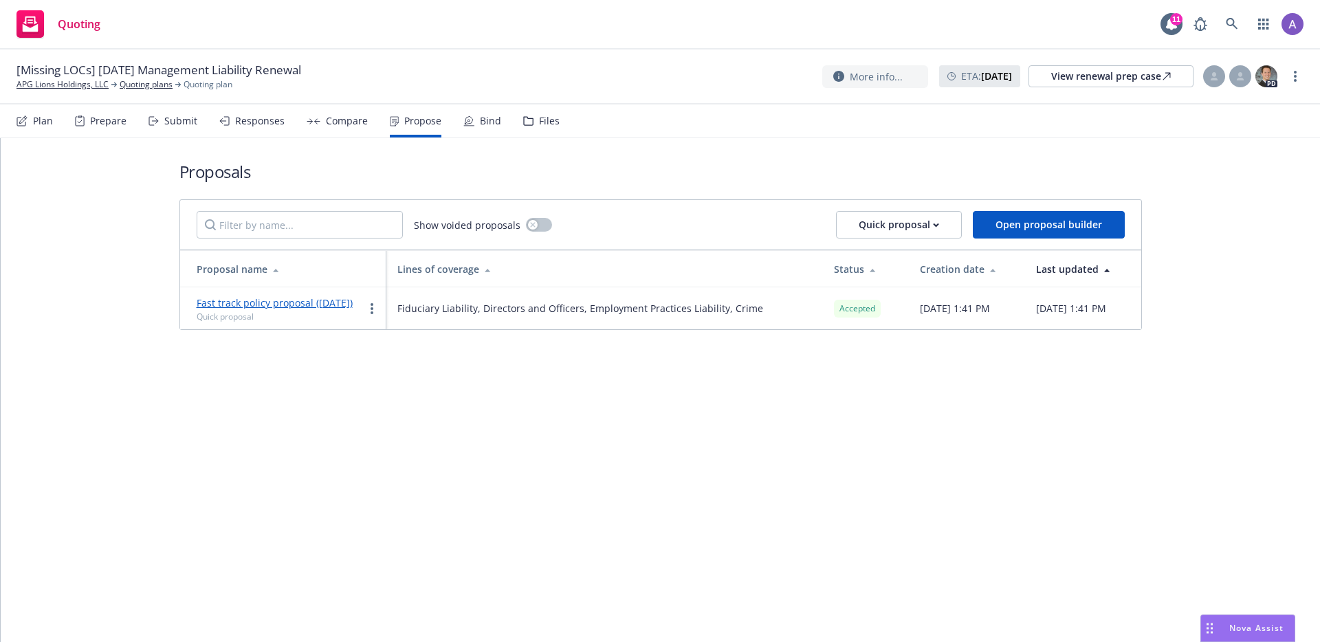
click at [272, 308] on link "Fast track policy proposal (4/16/2025)" at bounding box center [275, 302] width 156 height 13
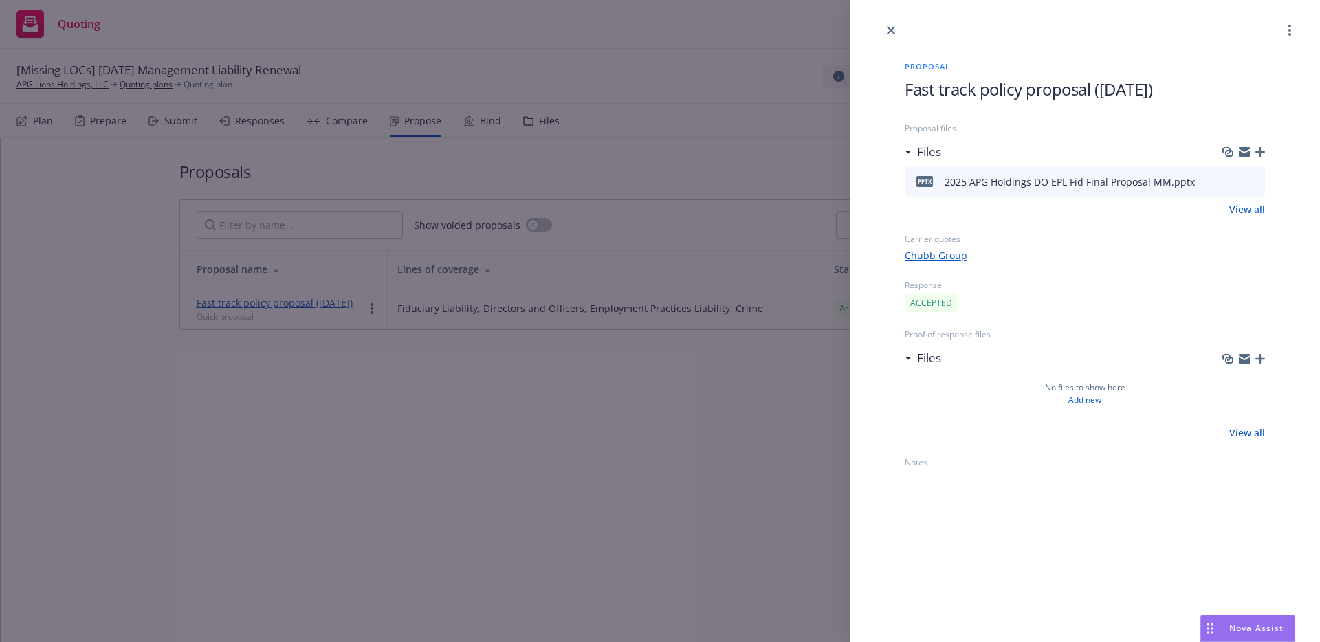
click at [1257, 181] on icon "preview file" at bounding box center [1252, 182] width 12 height 10
click at [729, 261] on div "Proposal Fast track policy proposal (4/16/2025) Proposal files Files pptx 2025 …" at bounding box center [660, 321] width 1320 height 642
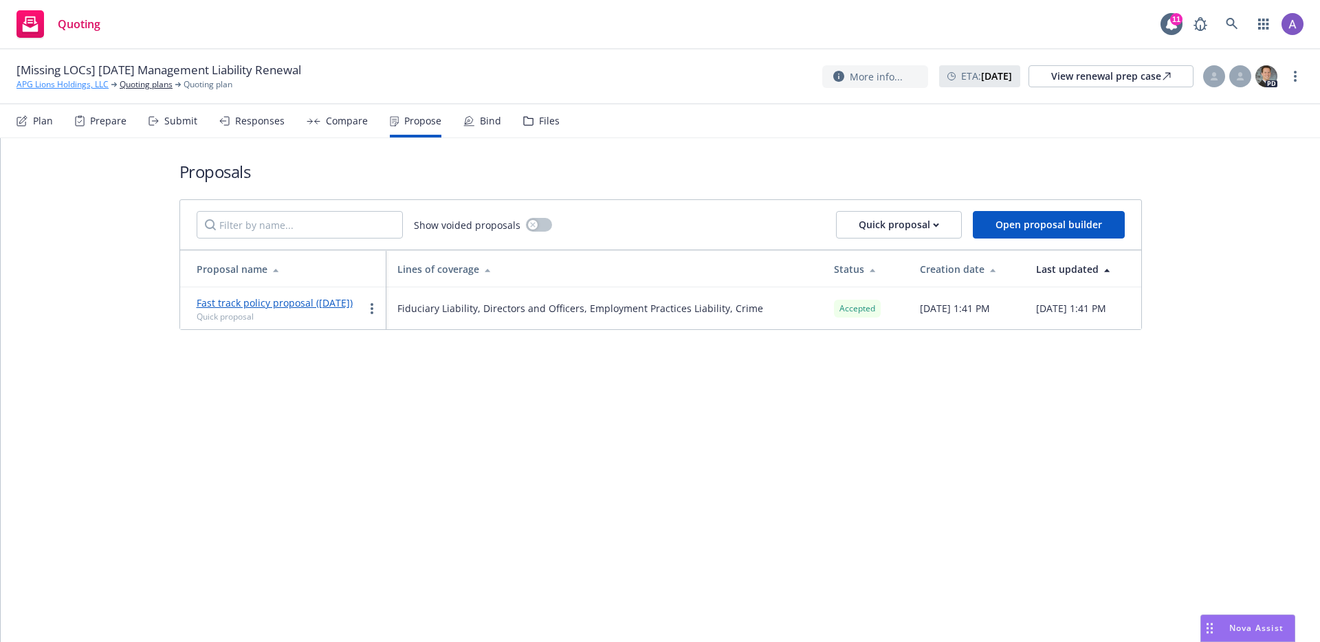
click at [60, 85] on link "APG Lions Holdings, LLC" at bounding box center [62, 84] width 92 height 12
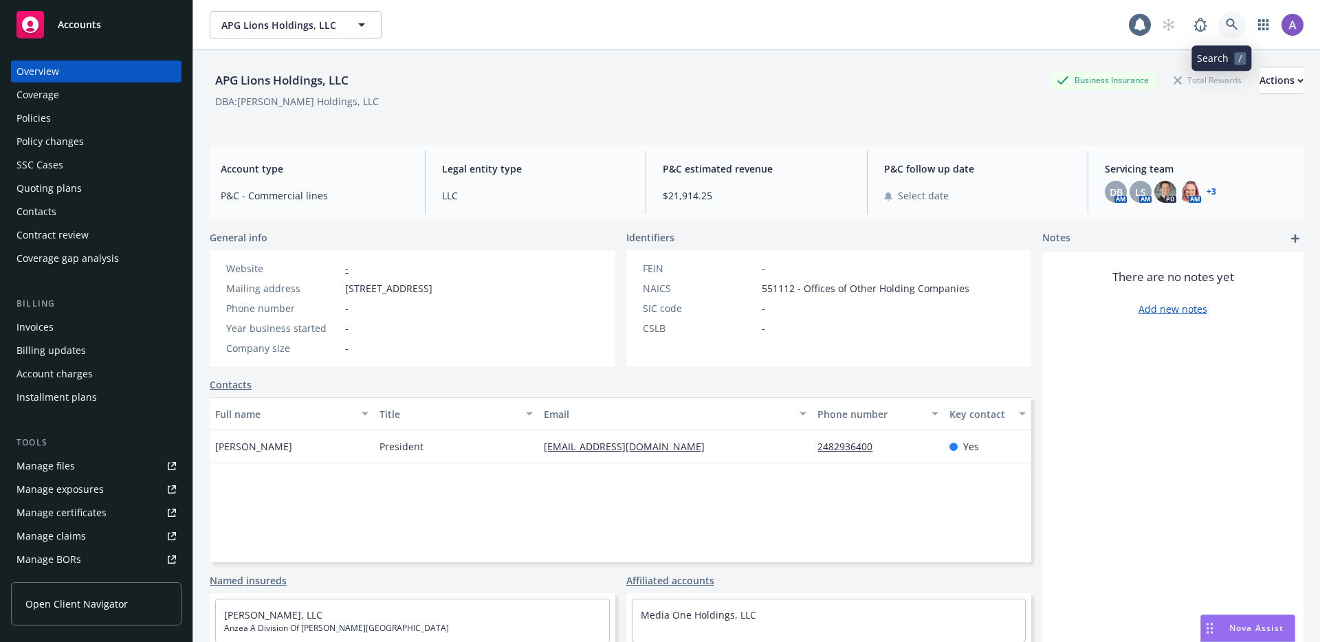
click at [1229, 24] on link at bounding box center [1231, 24] width 27 height 27
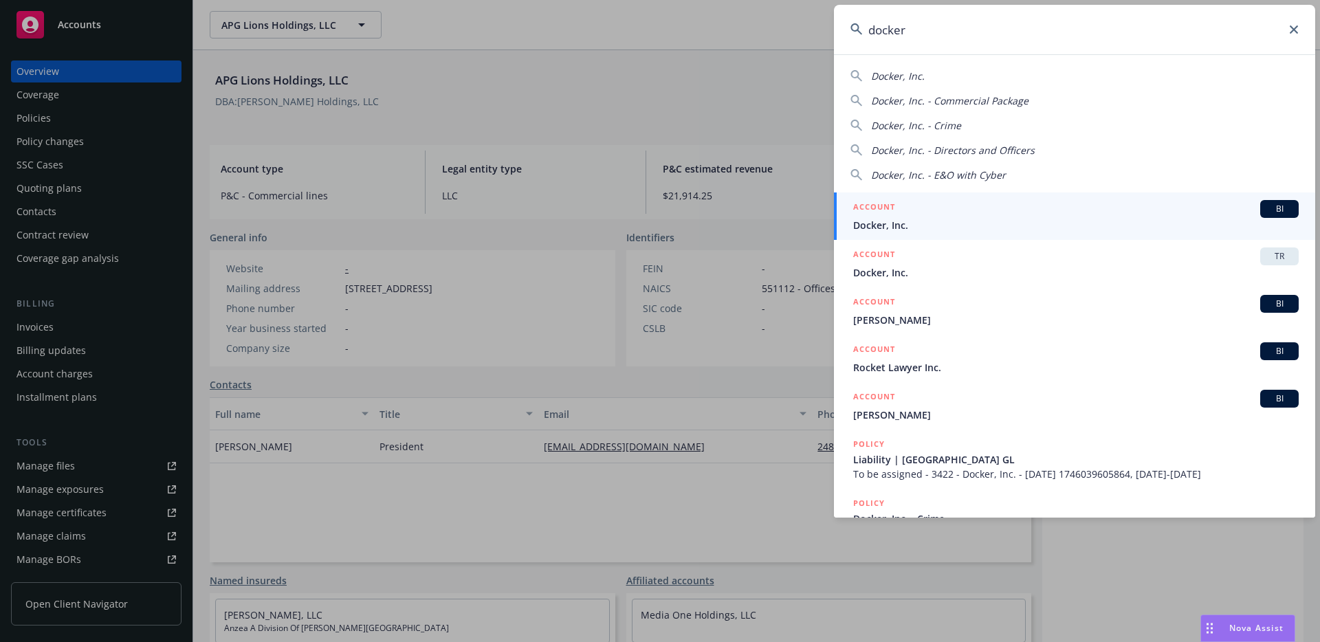
type input "docker"
click at [959, 230] on span "Docker, Inc." at bounding box center [1075, 225] width 445 height 14
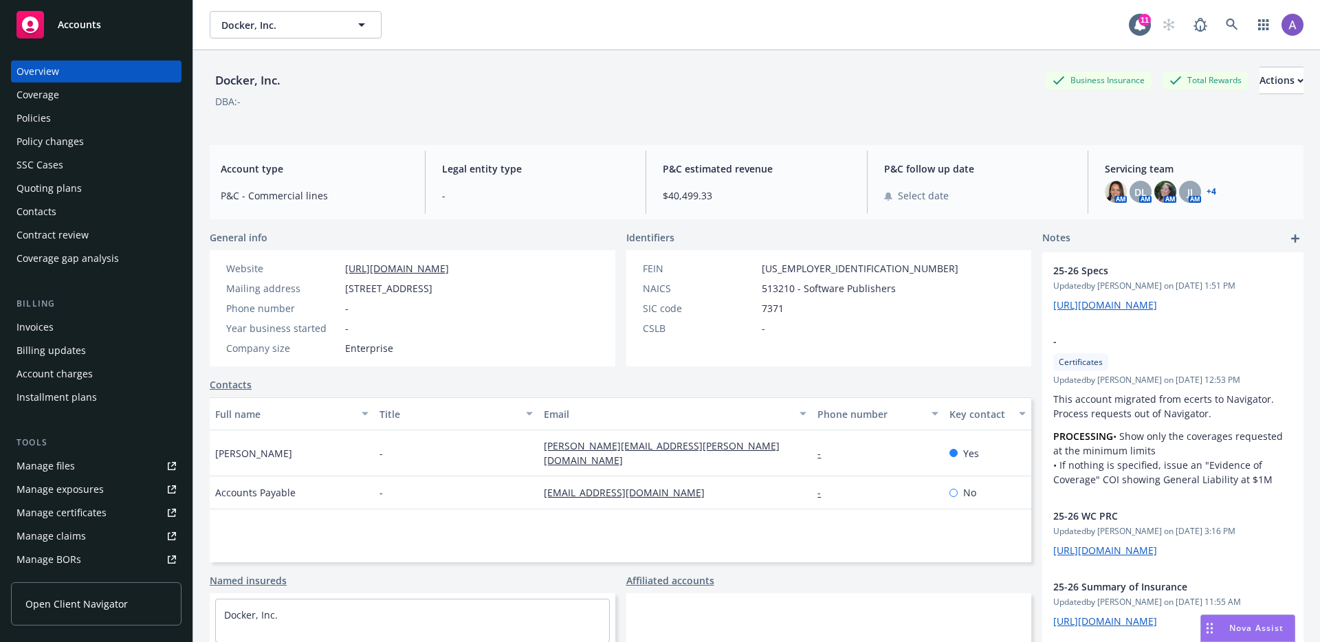
click at [60, 191] on div "Quoting plans" at bounding box center [48, 188] width 65 height 22
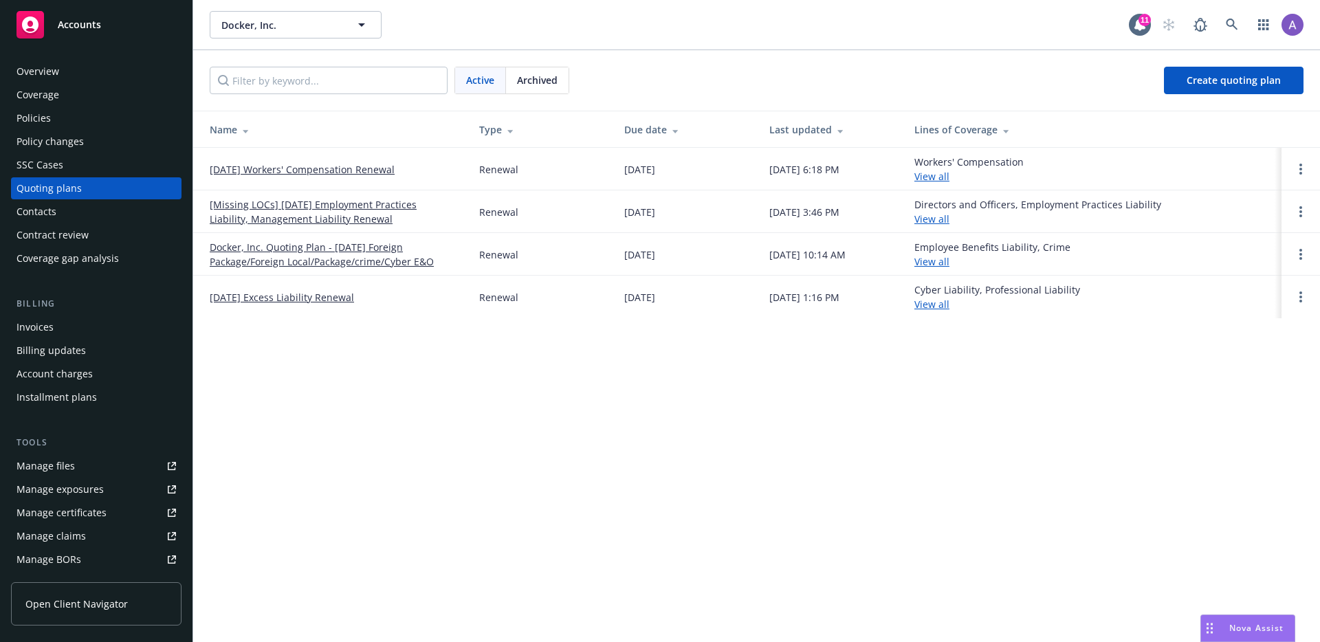
click at [374, 210] on link "[Missing LOCs] [DATE] Employment Practices Liability, Management Liability Rene…" at bounding box center [333, 211] width 247 height 29
click at [528, 81] on span "Archived" at bounding box center [537, 80] width 41 height 14
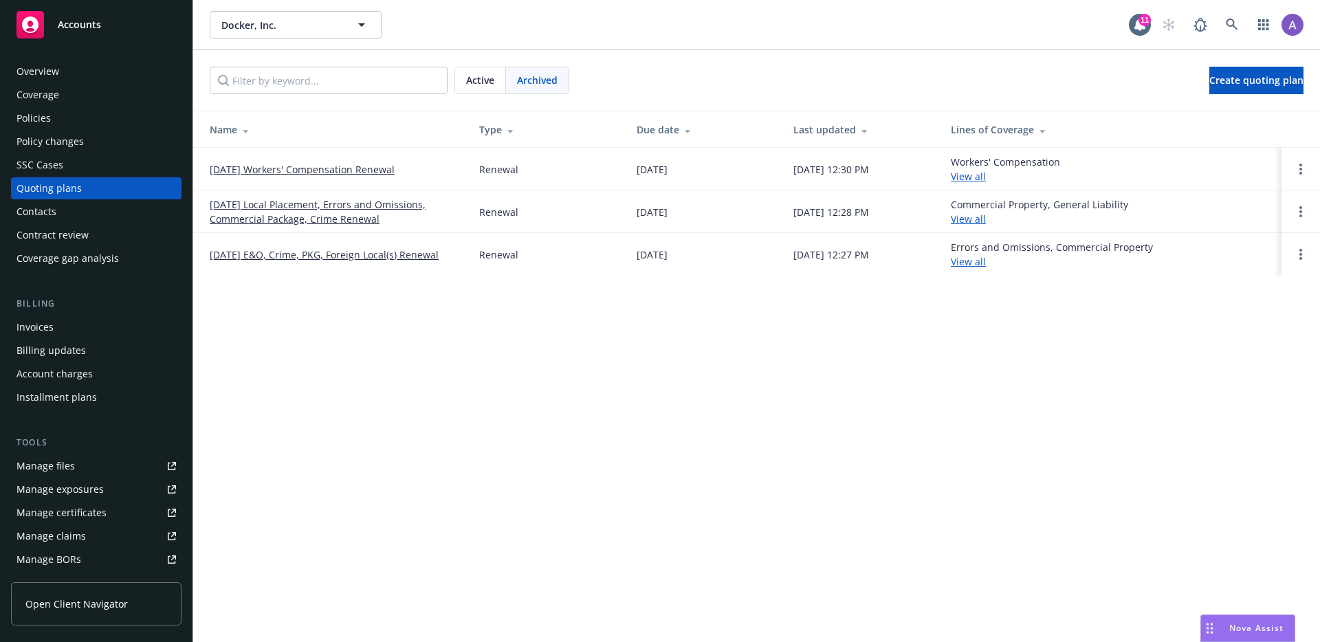
click at [344, 218] on link "05/01/25 Local Placement, Errors and Omissions, Commercial Package, Crime Renew…" at bounding box center [333, 211] width 247 height 29
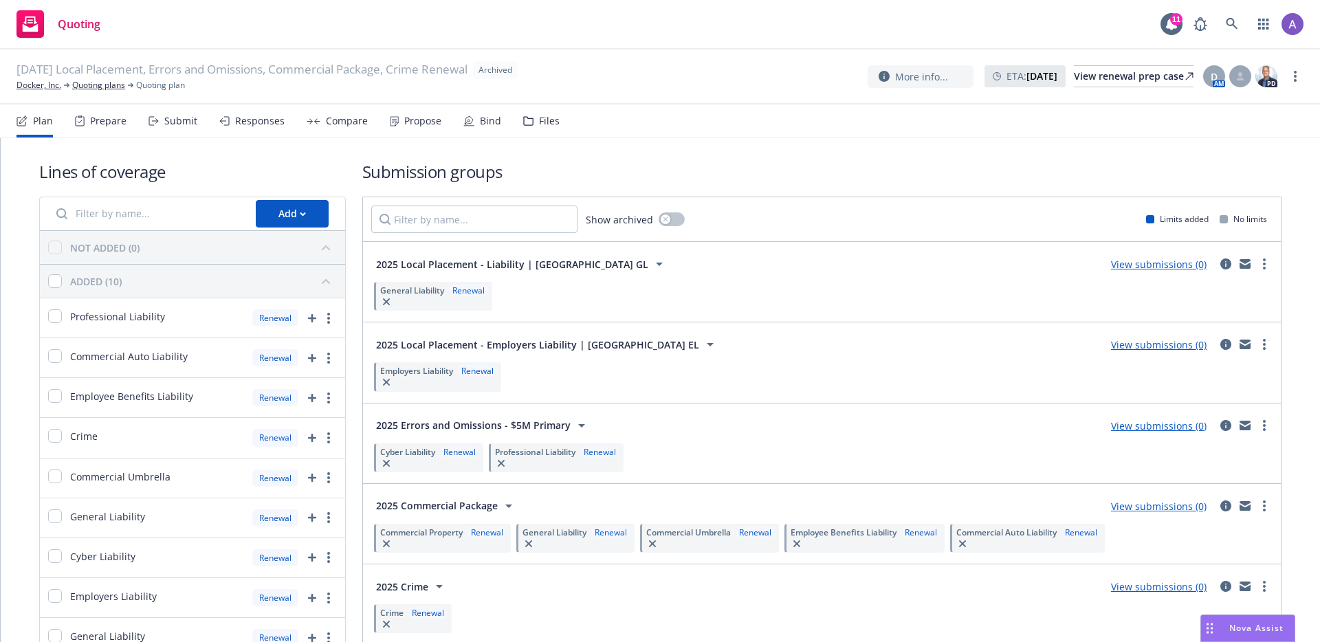
click at [345, 118] on div "Compare" at bounding box center [347, 120] width 42 height 11
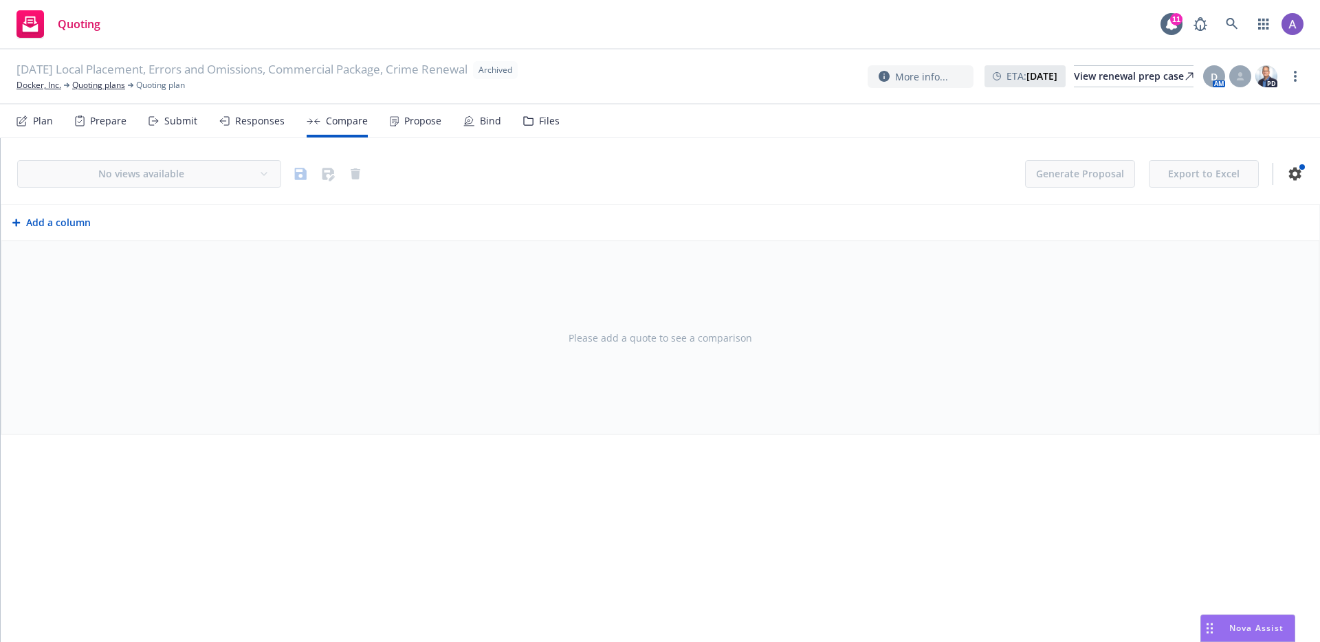
click at [397, 126] on div "Propose" at bounding box center [416, 120] width 52 height 33
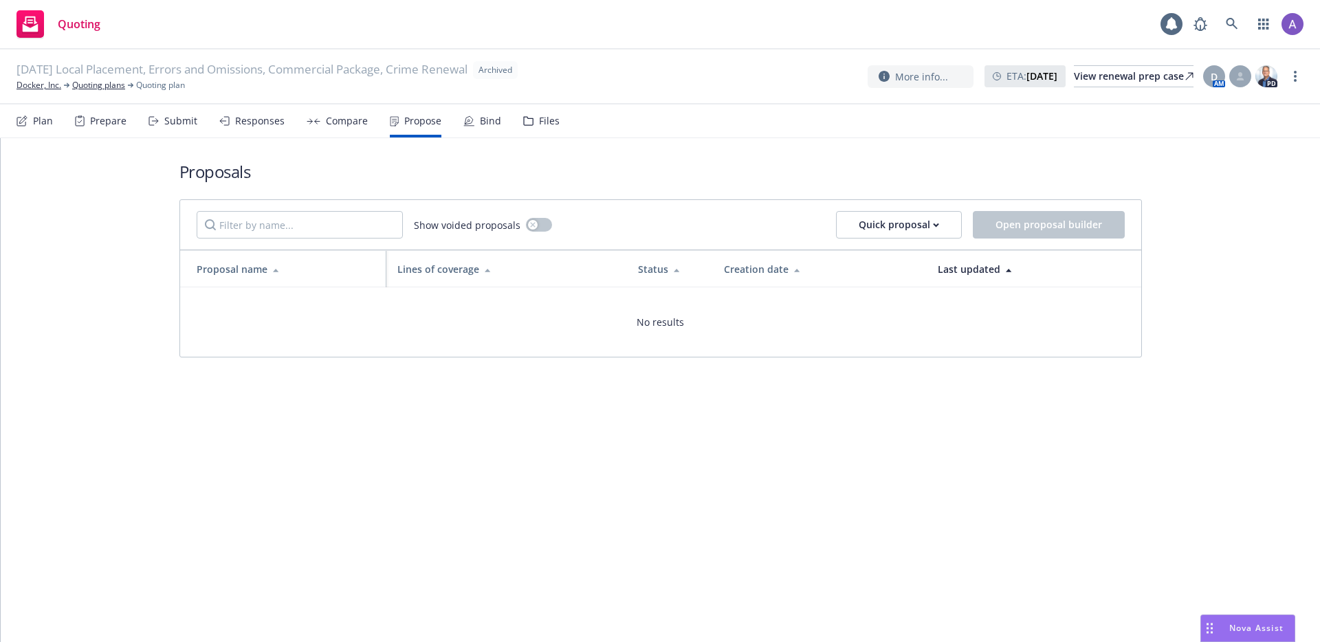
click at [465, 118] on icon at bounding box center [468, 120] width 11 height 11
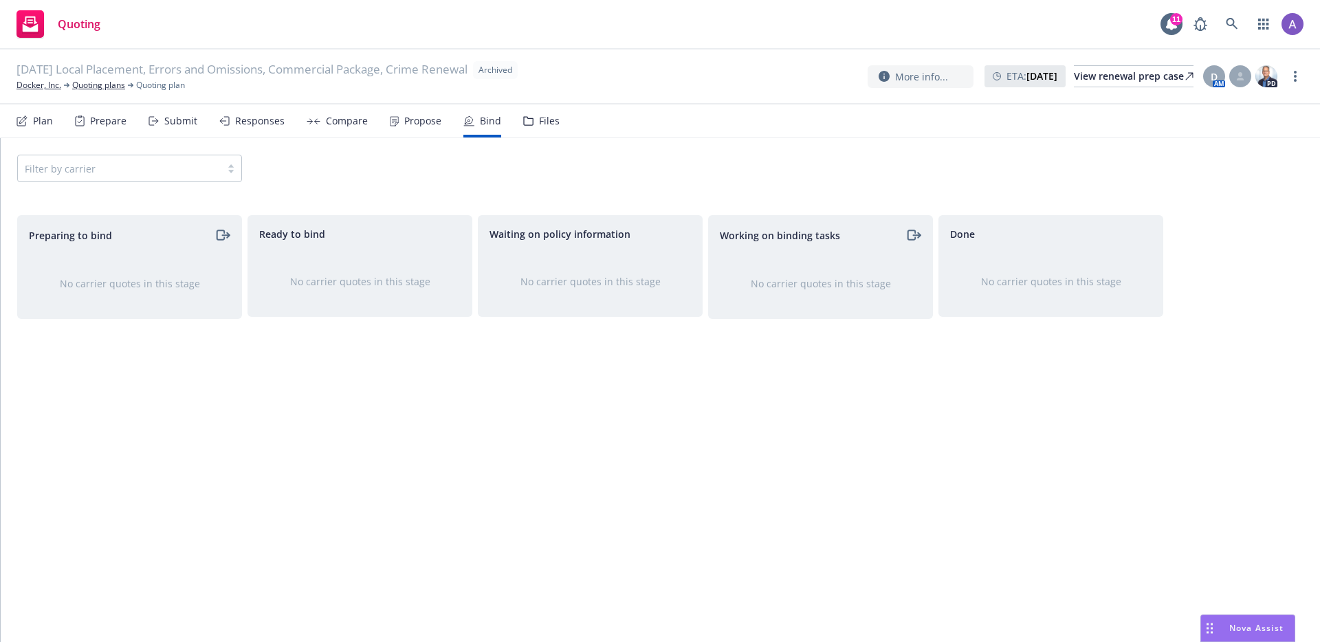
click at [347, 120] on div "Compare" at bounding box center [347, 120] width 42 height 11
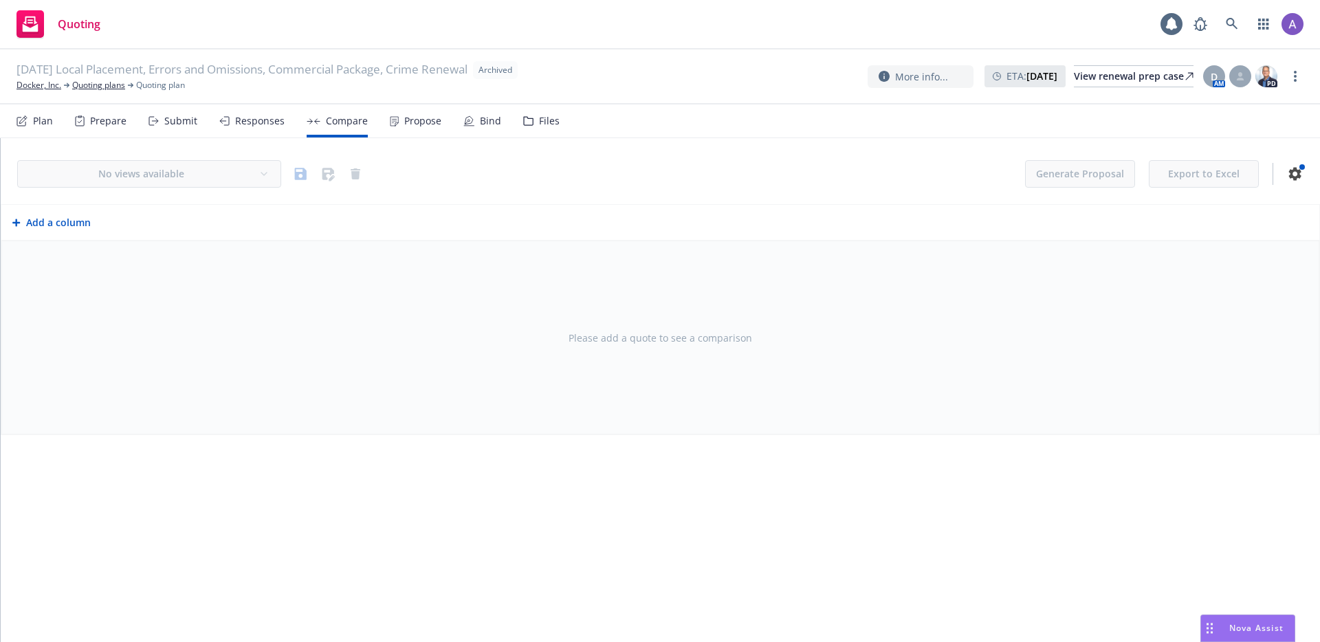
click at [272, 119] on div "Responses" at bounding box center [259, 120] width 49 height 11
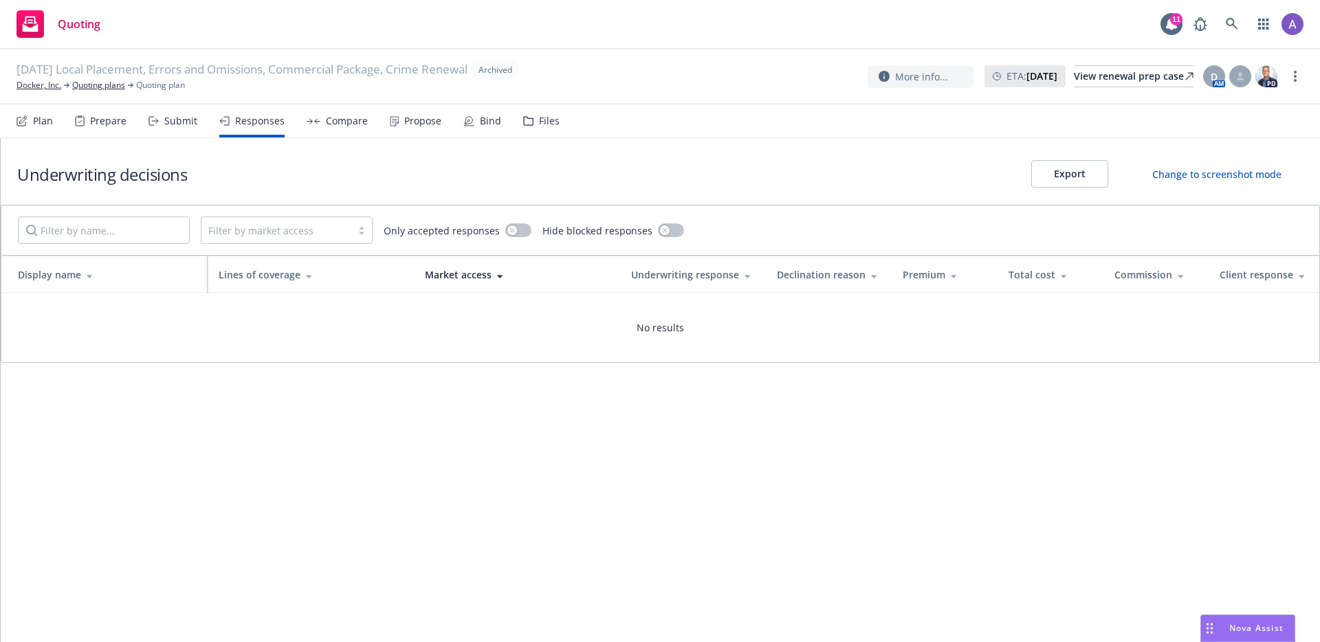
click at [207, 119] on div "Plan Prepare Submit Responses Compare Propose Bind Files" at bounding box center [287, 120] width 543 height 33
click at [181, 120] on div "Submit" at bounding box center [180, 120] width 33 height 11
click at [104, 87] on link "Quoting plans" at bounding box center [98, 85] width 53 height 12
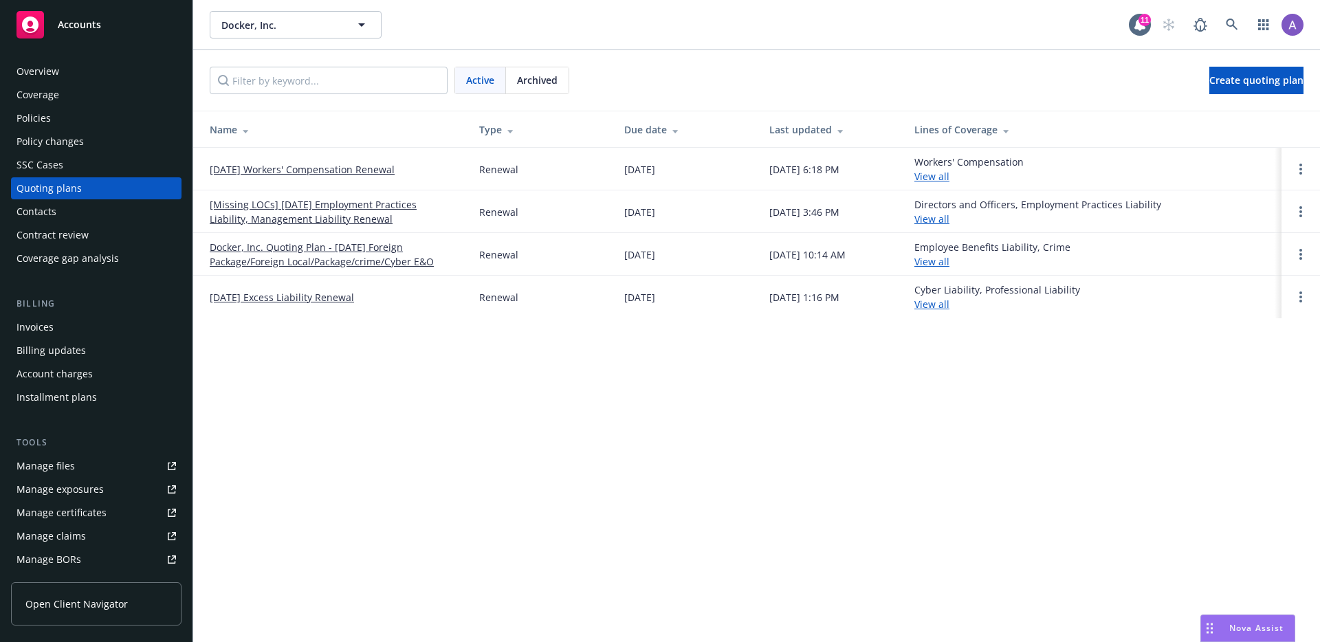
click at [527, 81] on span "Archived" at bounding box center [537, 80] width 41 height 14
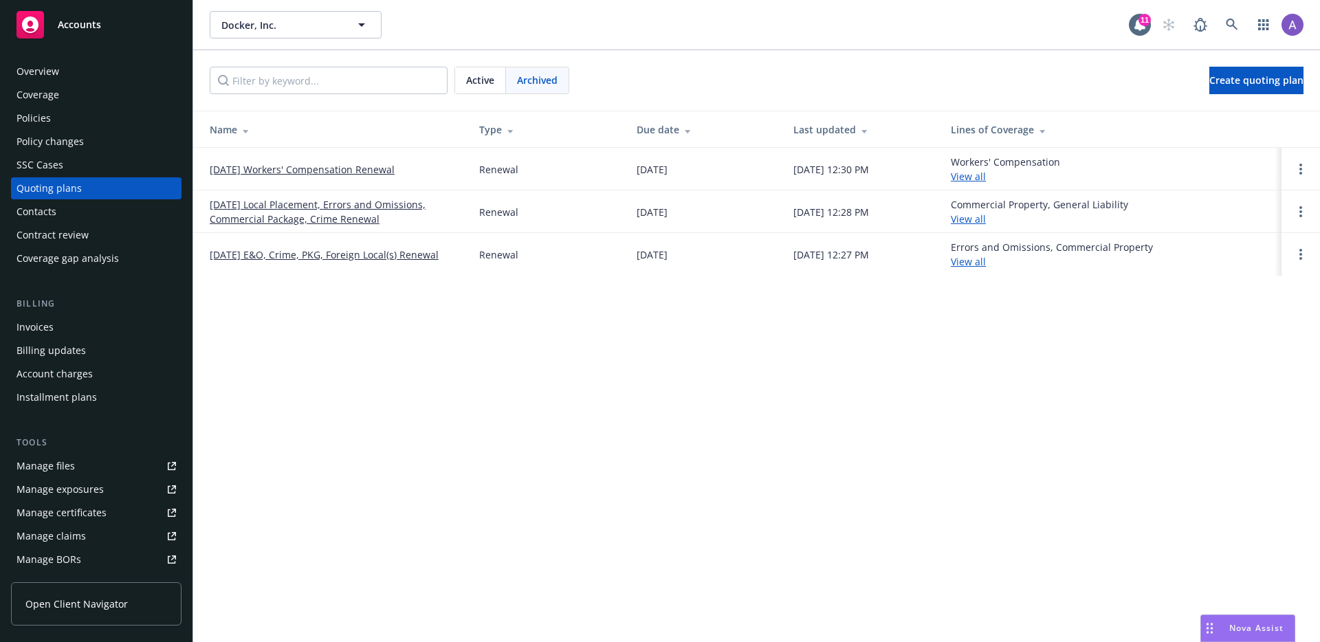
click at [337, 253] on link "05/01/24 E&O, Crime, PKG, Foreign Local(s) Renewal" at bounding box center [324, 254] width 229 height 14
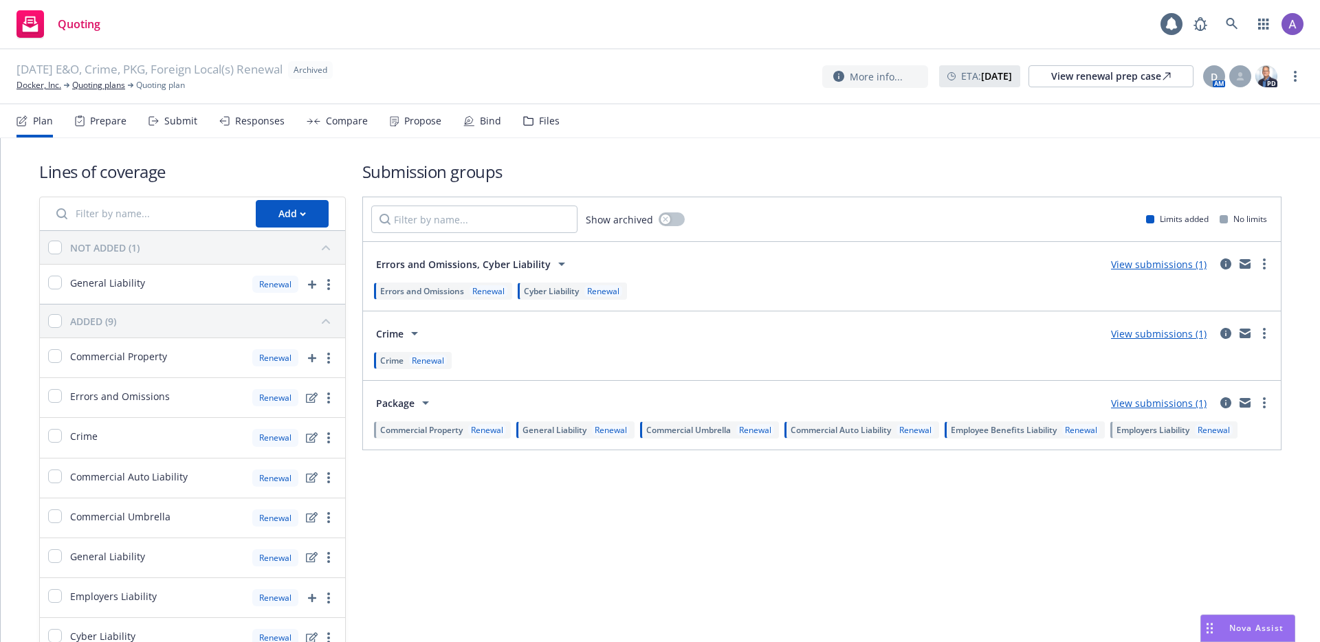
click at [437, 112] on div "Propose" at bounding box center [416, 120] width 52 height 33
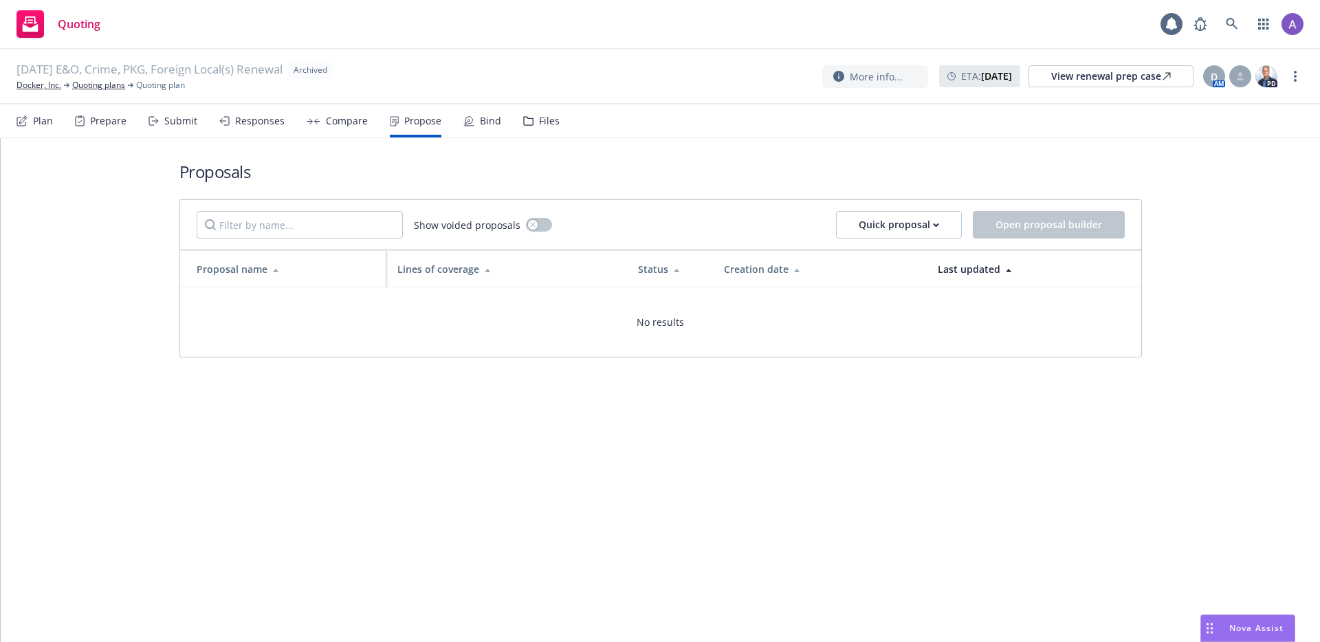
click at [366, 128] on div "Plan Prepare Submit Responses Compare Propose Bind Files" at bounding box center [287, 120] width 543 height 33
click at [353, 122] on div "Compare" at bounding box center [347, 120] width 42 height 11
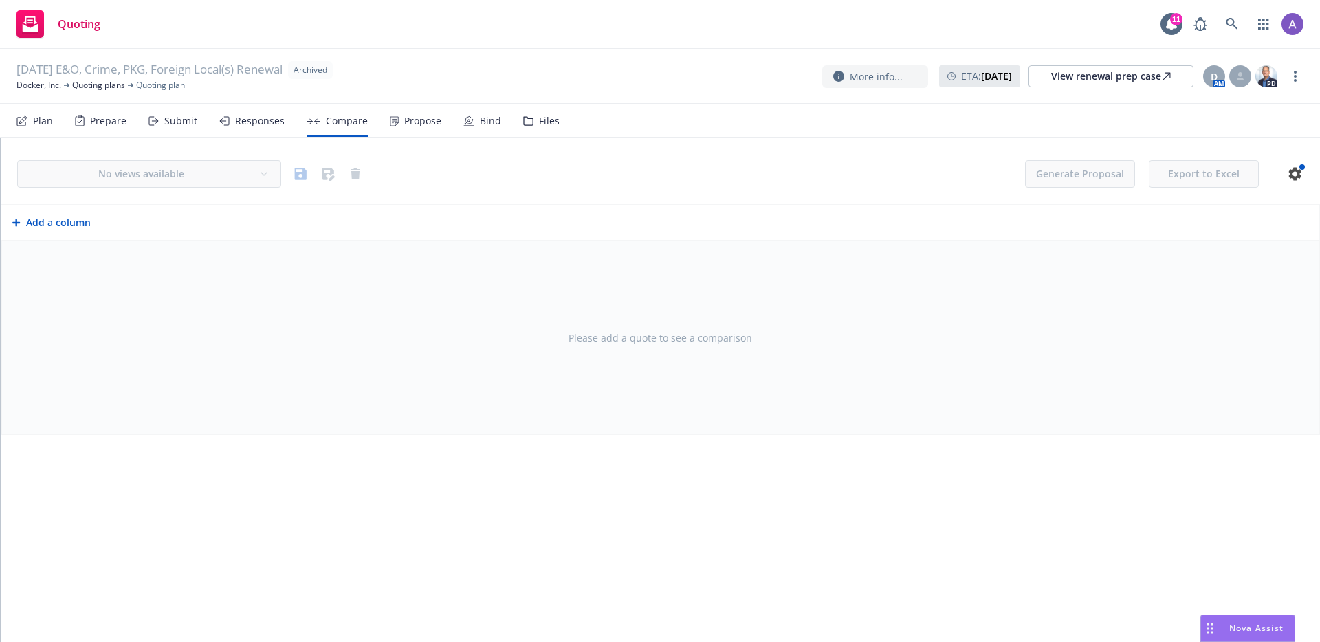
click at [257, 124] on div "Responses" at bounding box center [259, 120] width 49 height 11
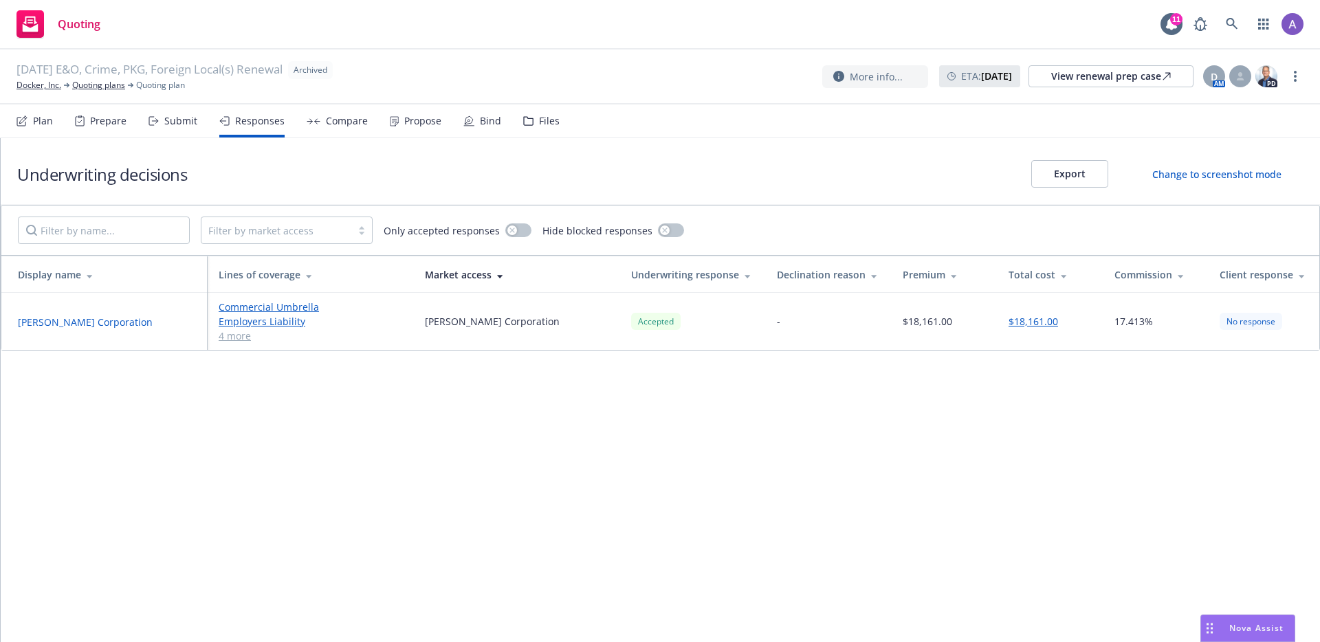
click at [506, 128] on div "Plan Prepare Submit Responses Compare Propose Bind Files" at bounding box center [287, 120] width 543 height 33
click at [480, 124] on div "Bind" at bounding box center [490, 120] width 21 height 11
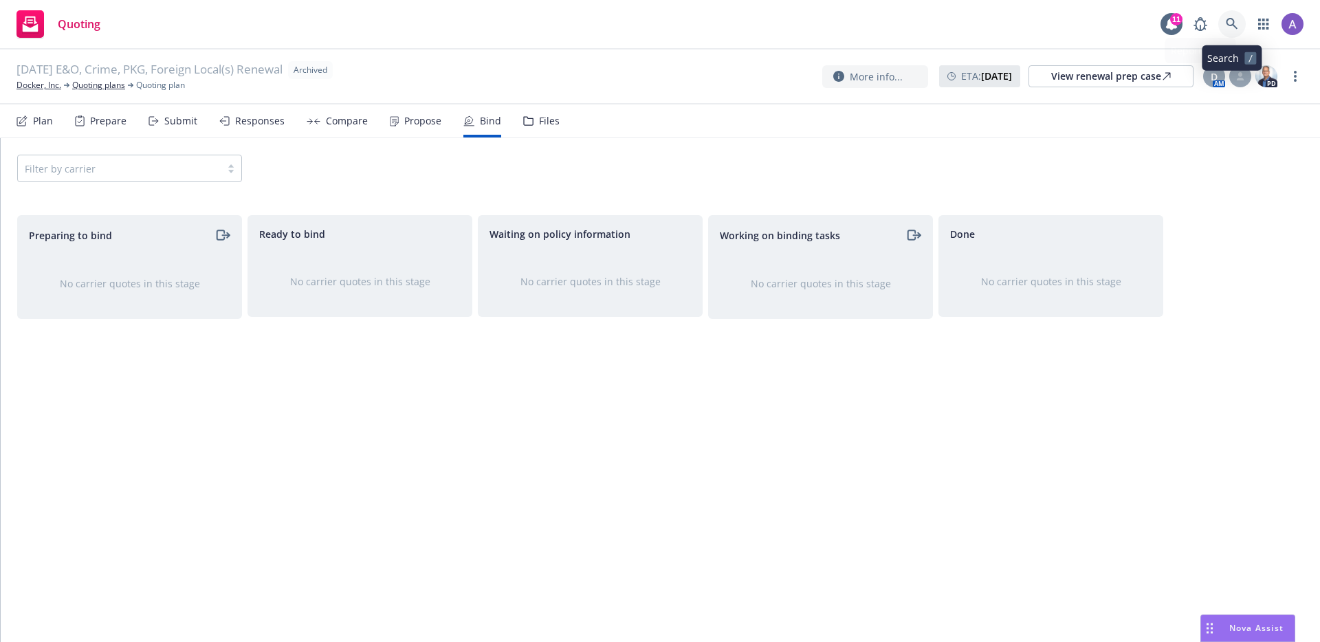
click at [1229, 21] on icon at bounding box center [1232, 24] width 12 height 12
click at [74, 93] on div "05/01/24 E&O, Crime, PKG, Foreign Local(s) Renewal Archived Docker, Inc. Quotin…" at bounding box center [660, 76] width 1320 height 55
click at [34, 91] on div "05/01/24 E&O, Crime, PKG, Foreign Local(s) Renewal Archived Docker, Inc. Quotin…" at bounding box center [660, 76] width 1320 height 55
click at [38, 86] on link "Docker, Inc." at bounding box center [38, 85] width 45 height 12
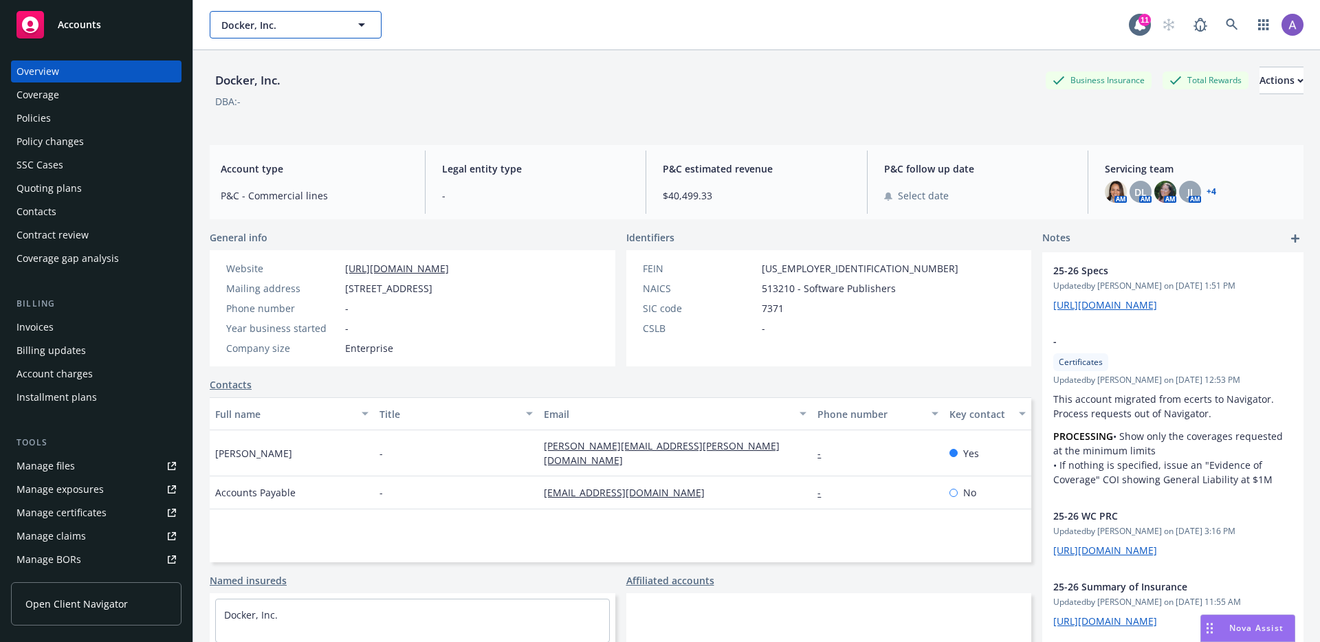
click at [346, 37] on button "Docker, Inc." at bounding box center [296, 24] width 172 height 27
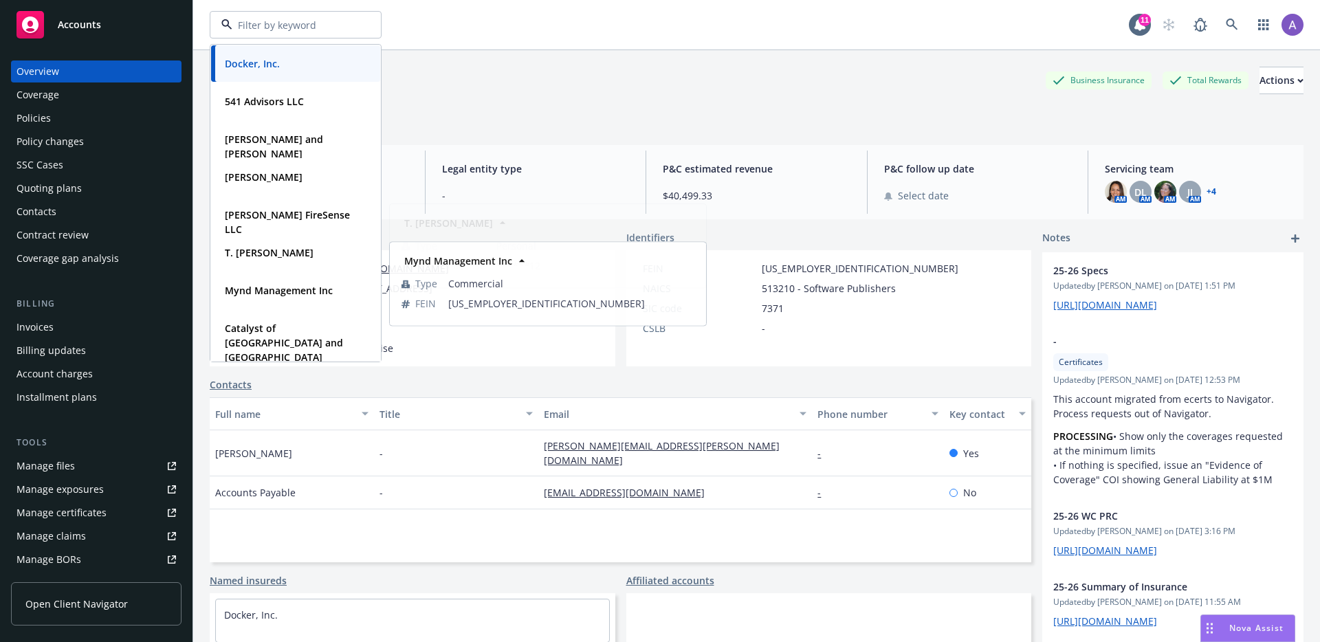
click at [617, 117] on div "Docker, Inc. Business Insurance Total Rewards Actions DBA: -" at bounding box center [757, 95] width 1094 height 56
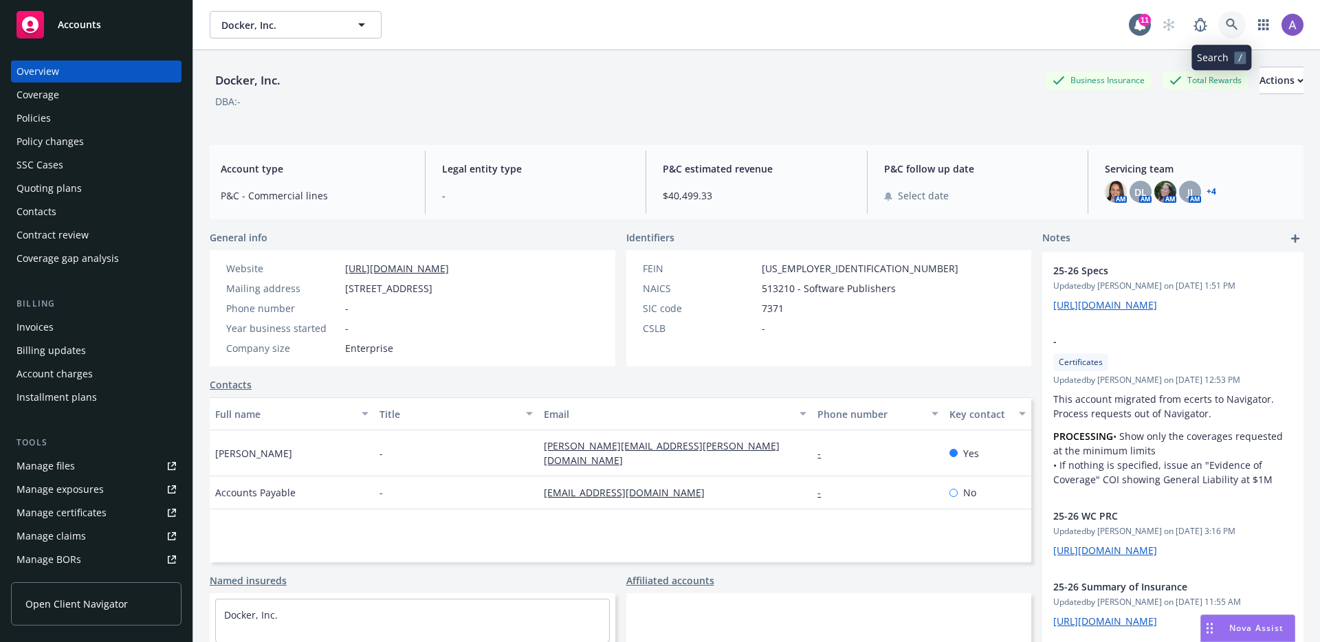
click at [1226, 25] on icon at bounding box center [1232, 25] width 12 height 12
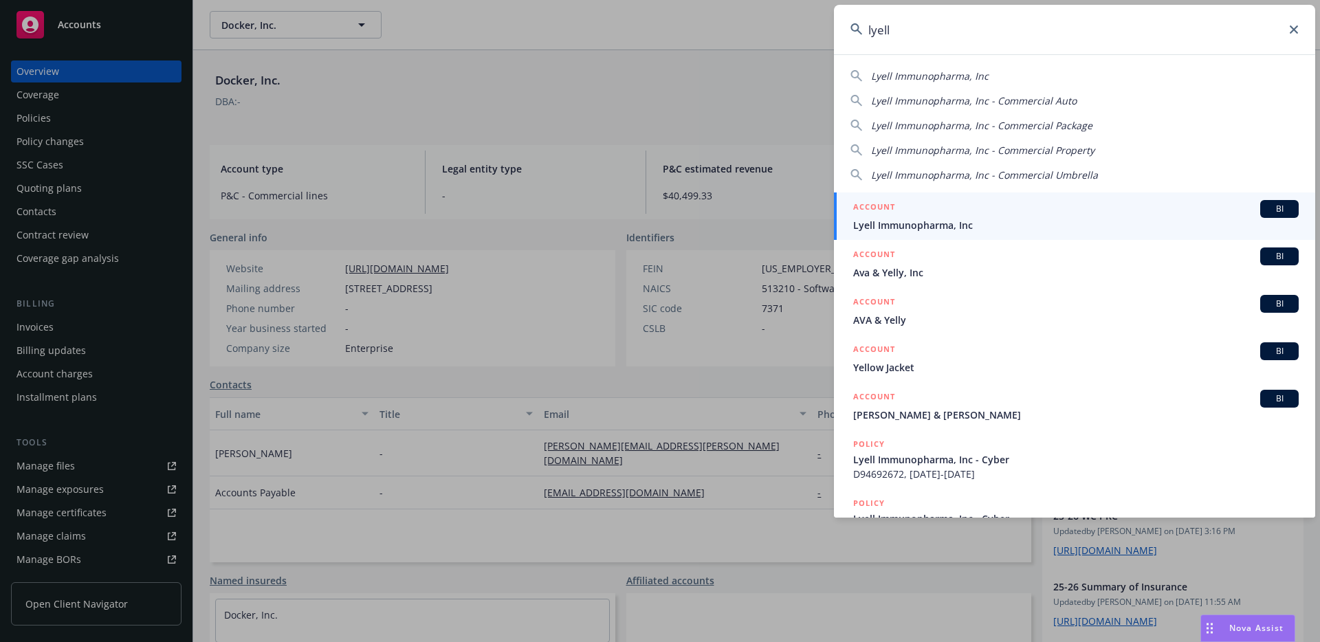
type input "lyell"
click at [976, 219] on span "Lyell Immunopharma, Inc" at bounding box center [1075, 225] width 445 height 14
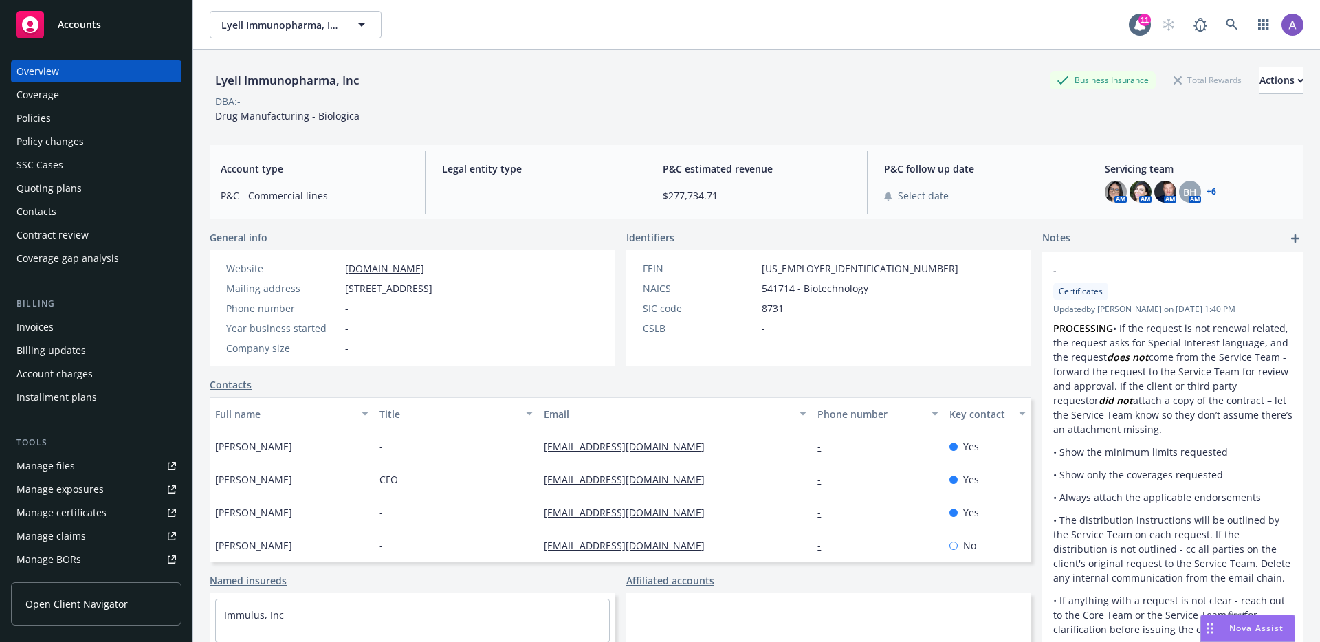
click at [57, 192] on div "Quoting plans" at bounding box center [48, 188] width 65 height 22
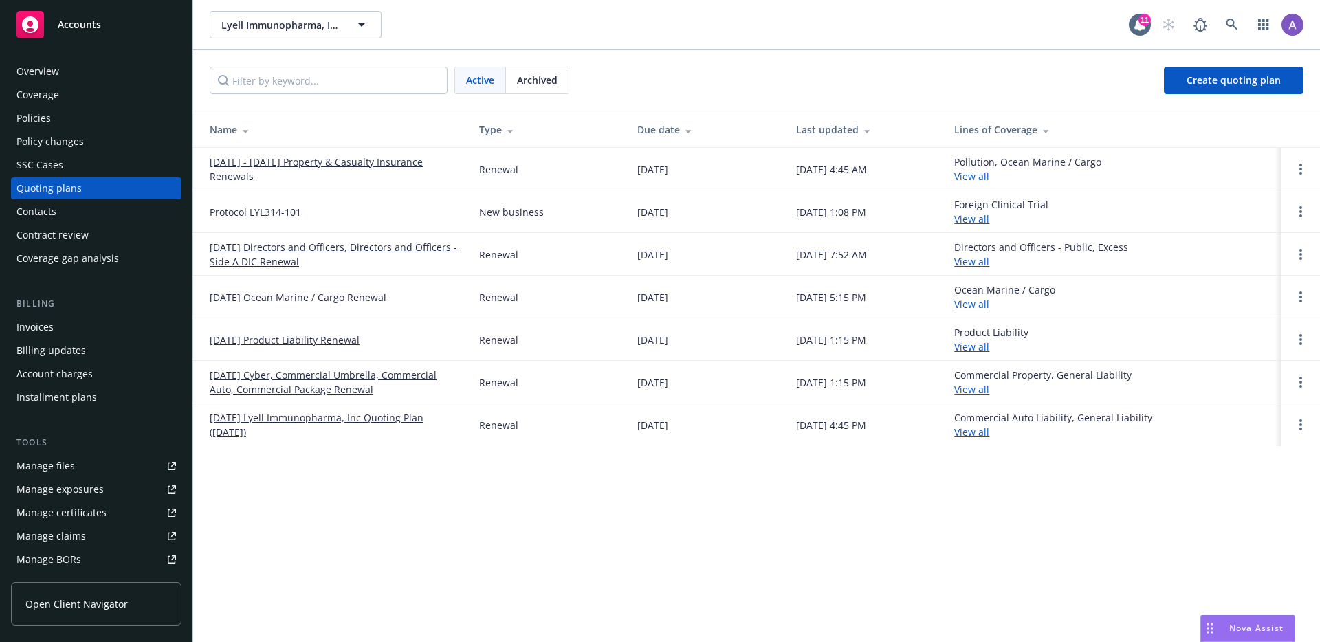
click at [326, 390] on link "[DATE] Cyber, Commercial Umbrella, Commercial Auto, Commercial Package Renewal" at bounding box center [333, 382] width 247 height 29
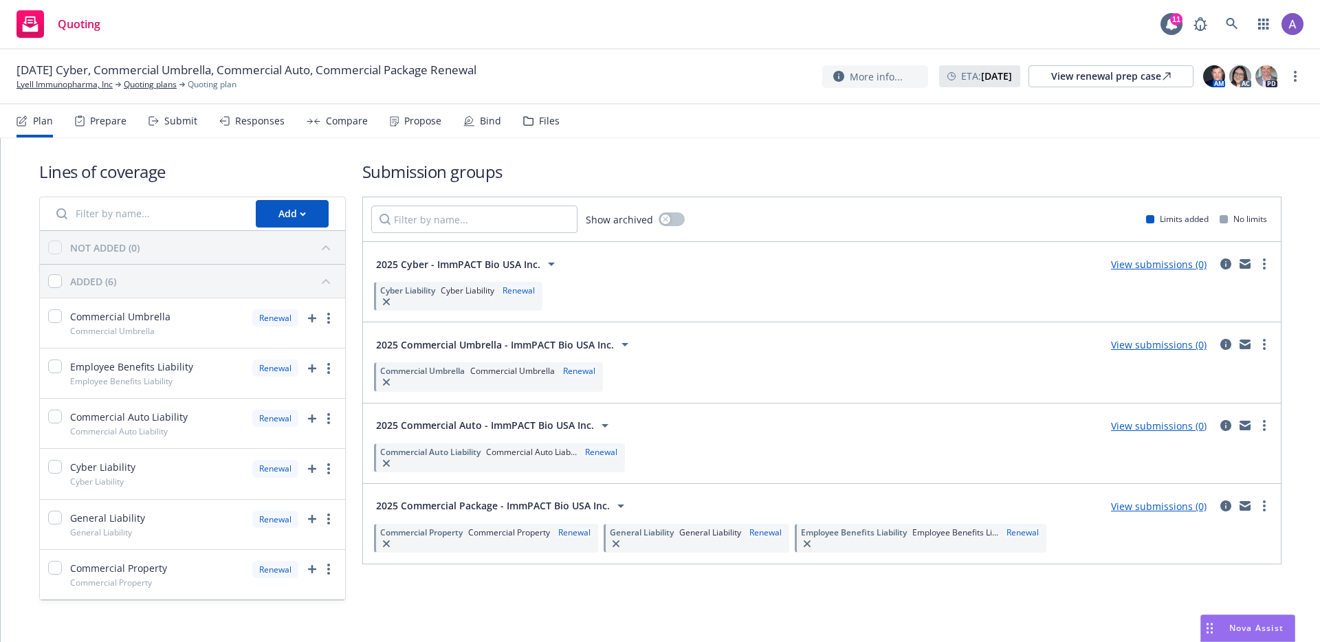
click at [326, 115] on div "Compare" at bounding box center [347, 120] width 42 height 11
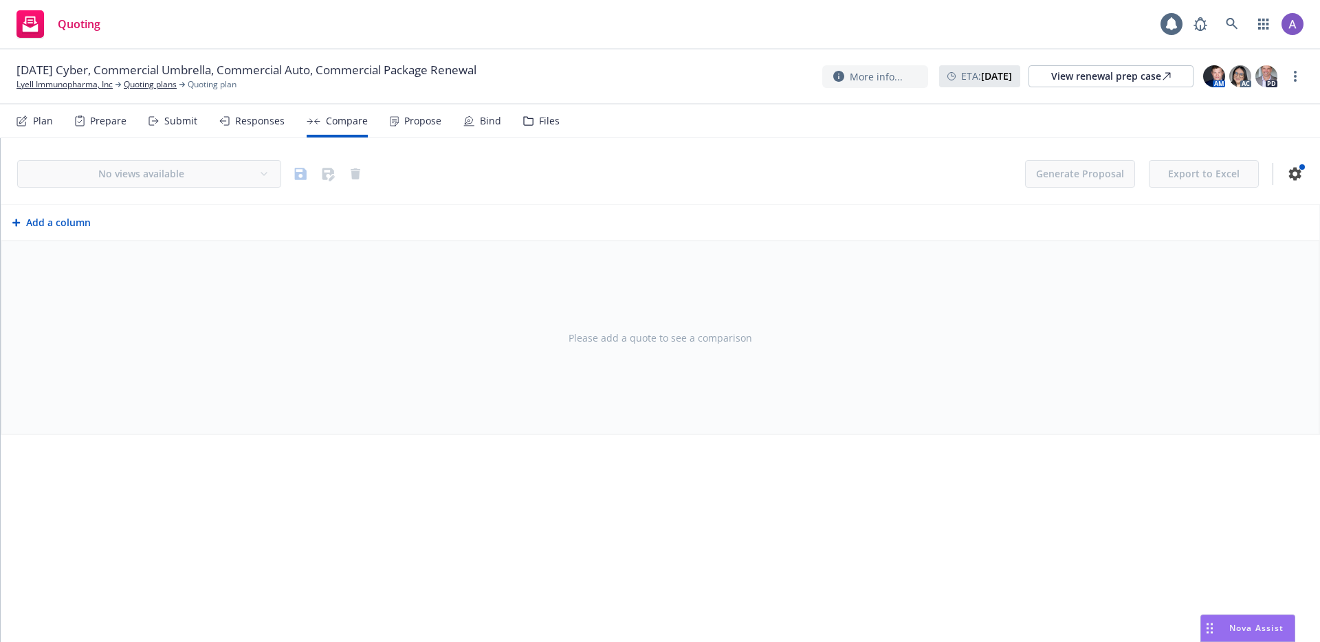
click at [256, 115] on div "Responses" at bounding box center [259, 120] width 49 height 11
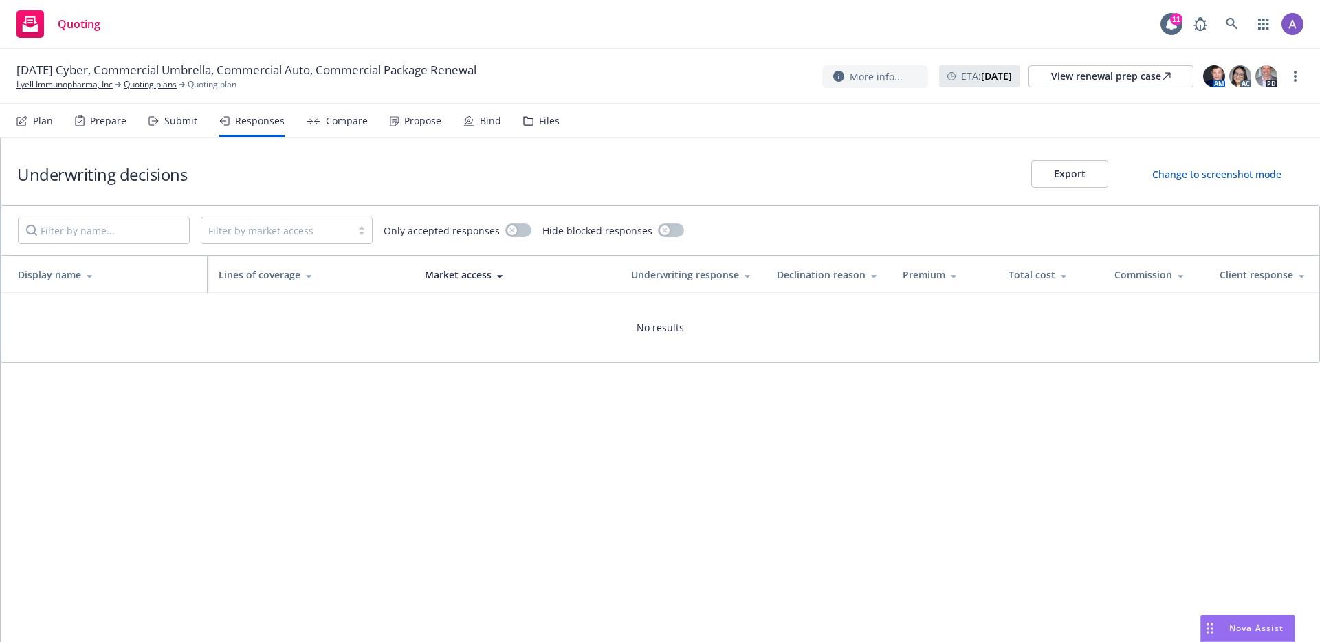
click at [463, 116] on icon at bounding box center [468, 120] width 11 height 11
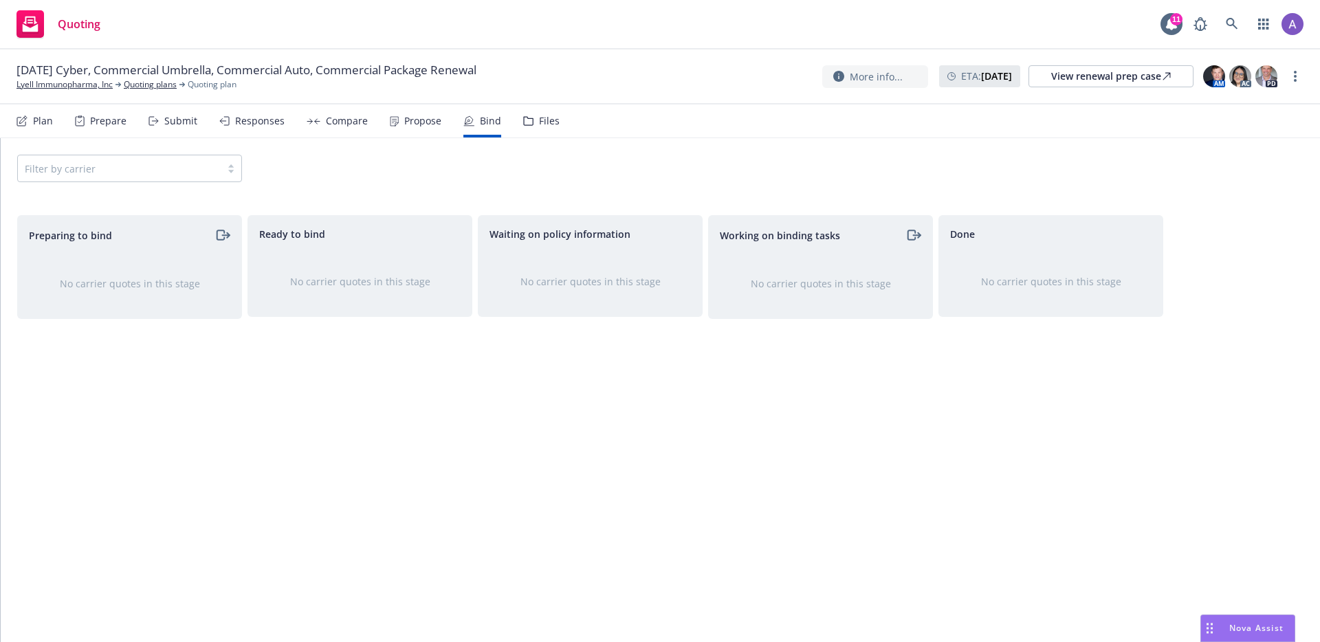
click at [413, 122] on div "Propose" at bounding box center [422, 120] width 37 height 11
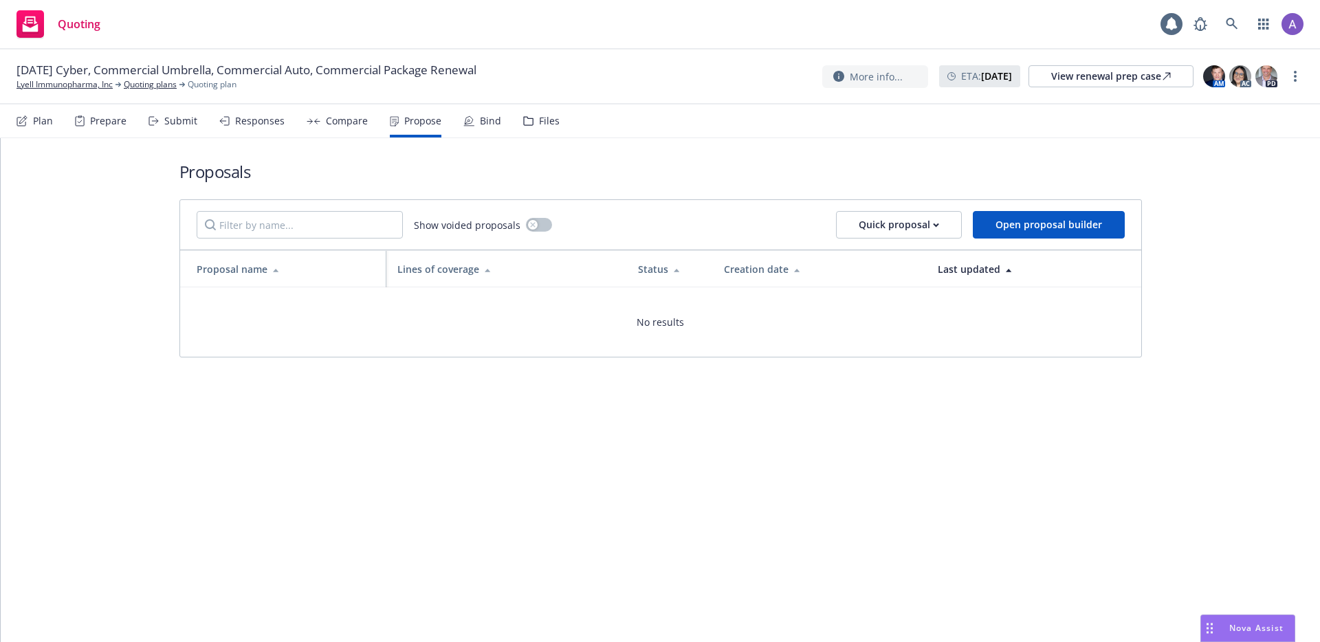
click at [256, 115] on div "Responses" at bounding box center [259, 120] width 49 height 11
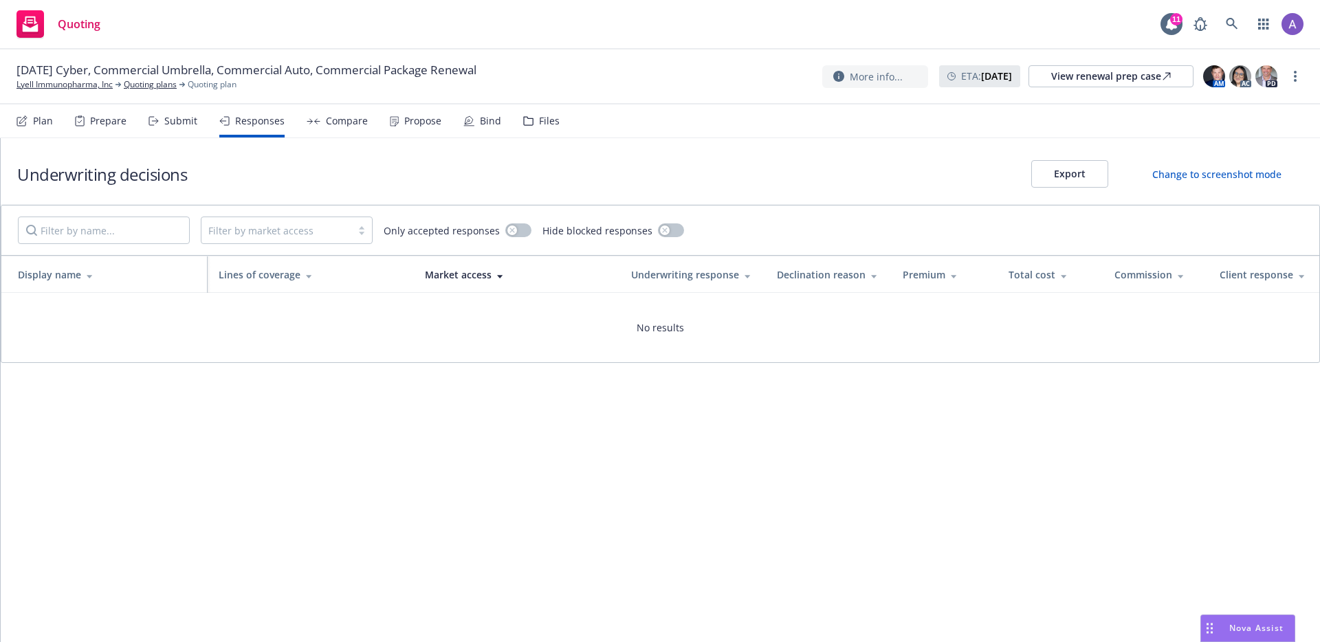
click at [195, 113] on div "Plan Prepare Submit Responses Compare Propose Bind Files" at bounding box center [287, 120] width 543 height 33
click at [179, 116] on div "Submit" at bounding box center [180, 120] width 33 height 11
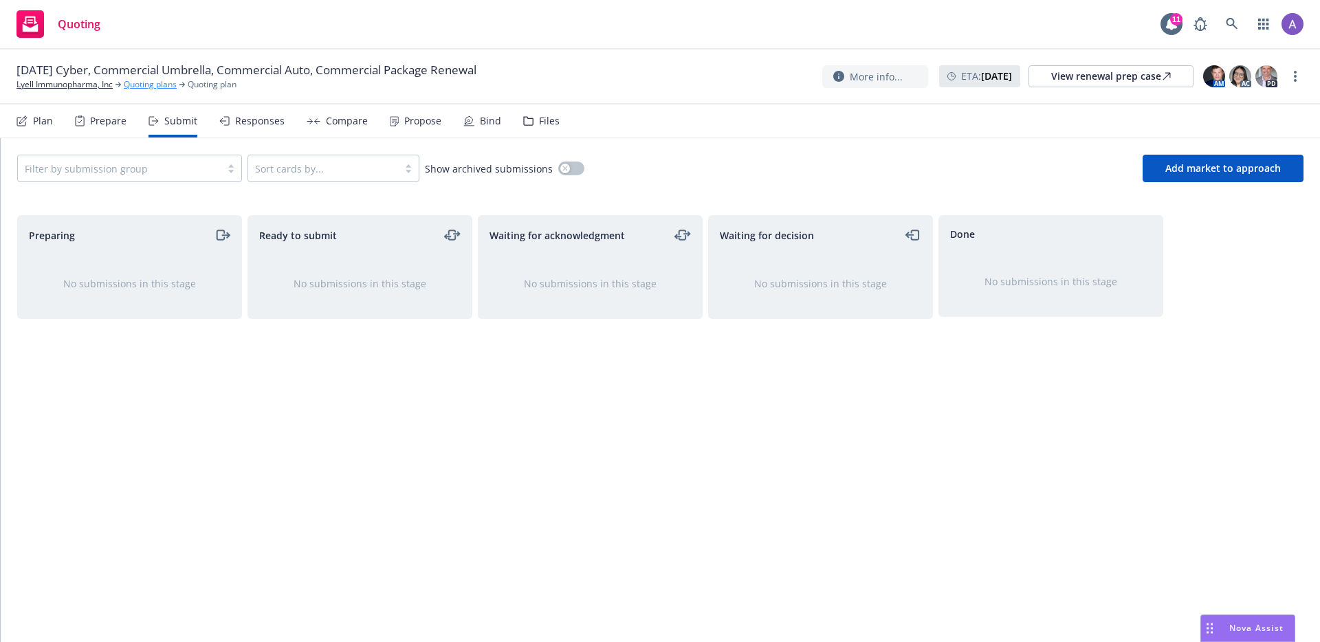
click at [143, 83] on link "Quoting plans" at bounding box center [150, 84] width 53 height 12
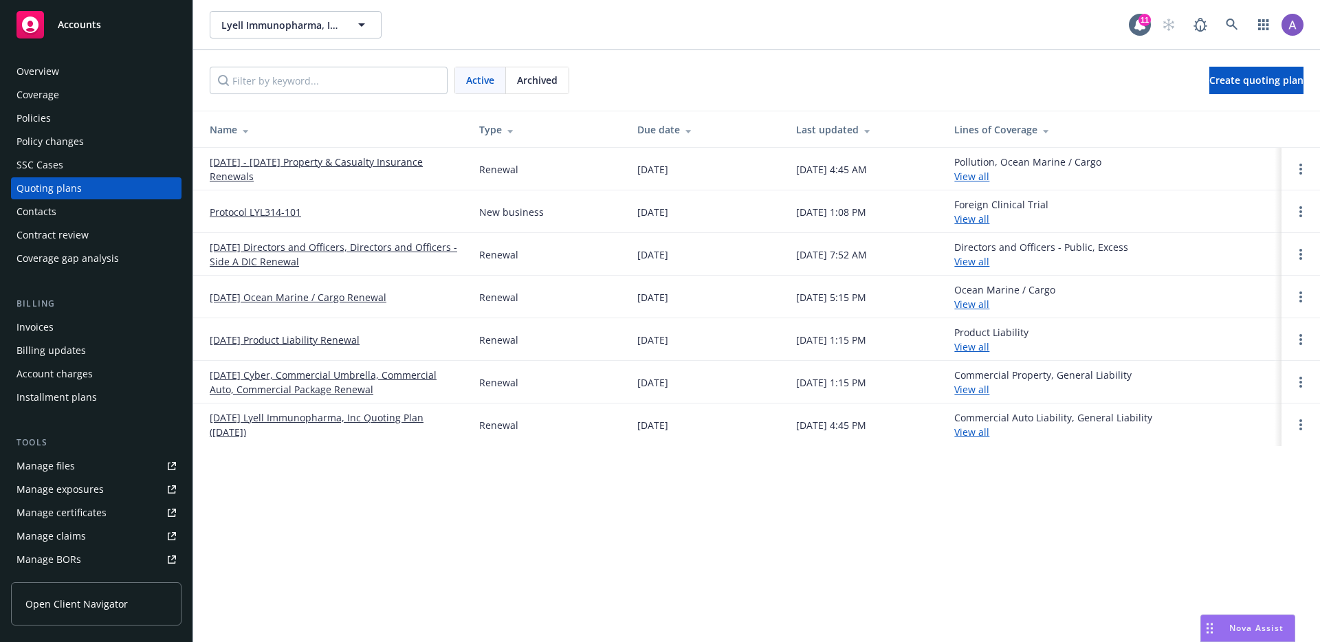
click at [334, 417] on link "[DATE] Lyell Immunopharma, Inc Quoting Plan ([DATE])" at bounding box center [333, 424] width 247 height 29
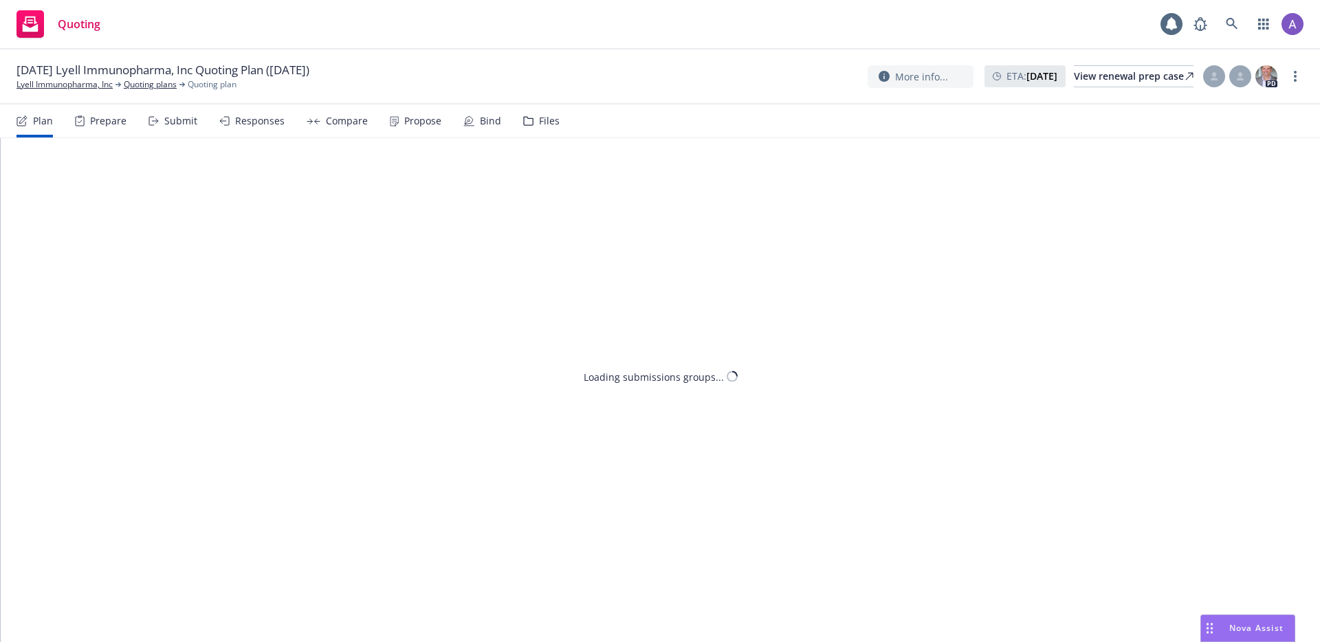
click at [264, 120] on div "Responses" at bounding box center [259, 120] width 49 height 11
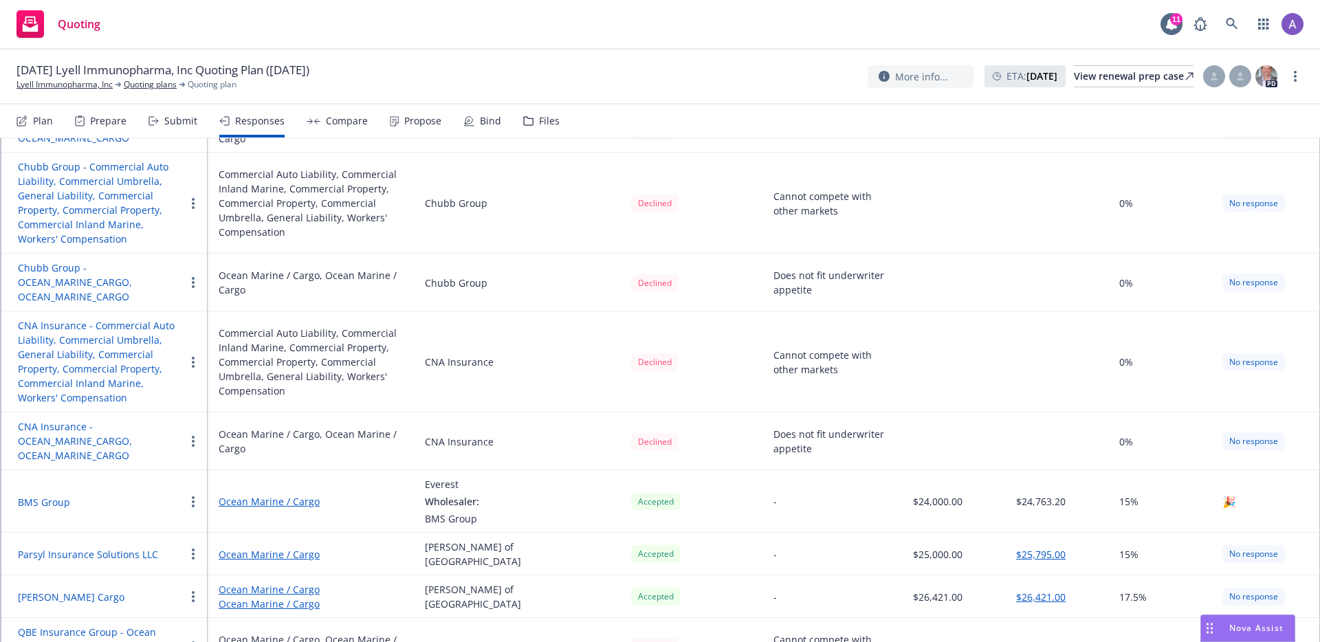
scroll to position [261, 0]
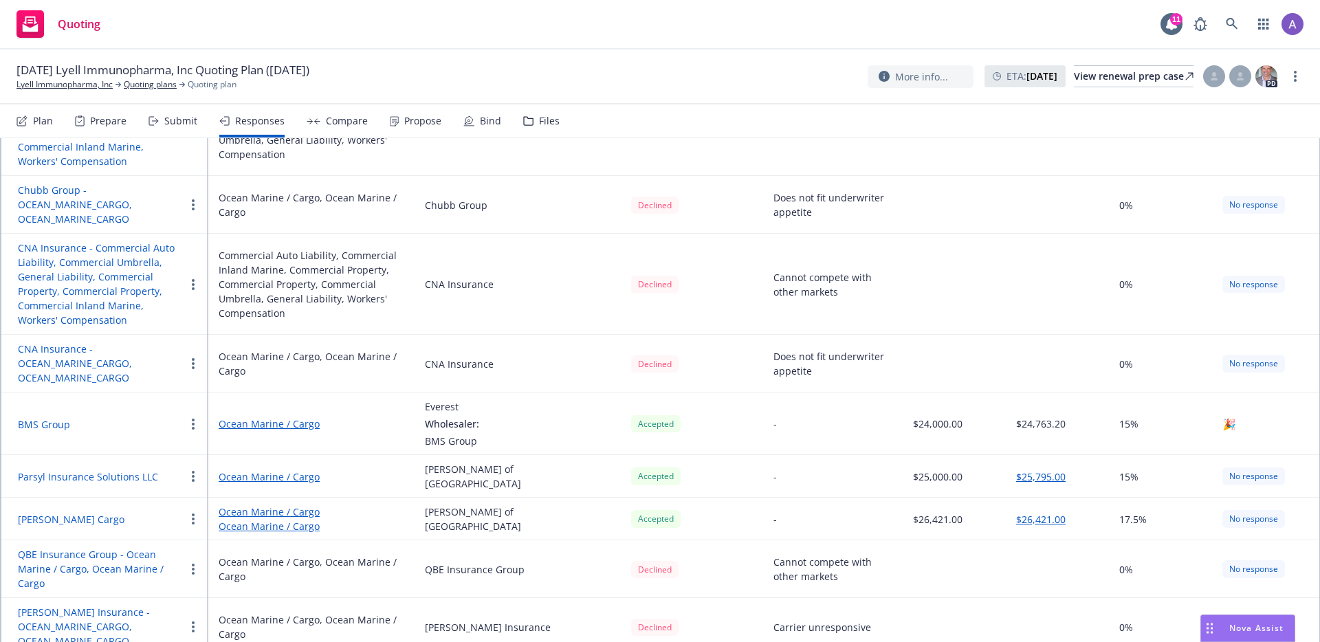
click at [34, 425] on button "BMS Group" at bounding box center [44, 424] width 52 height 14
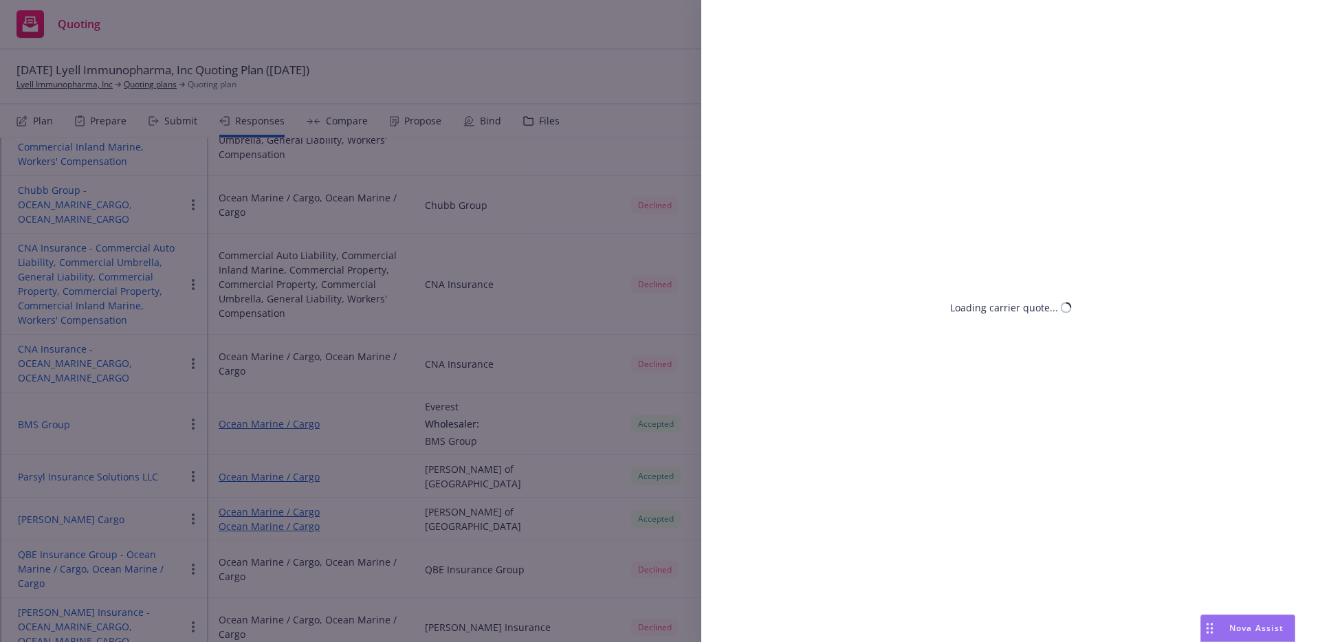
select select "CA"
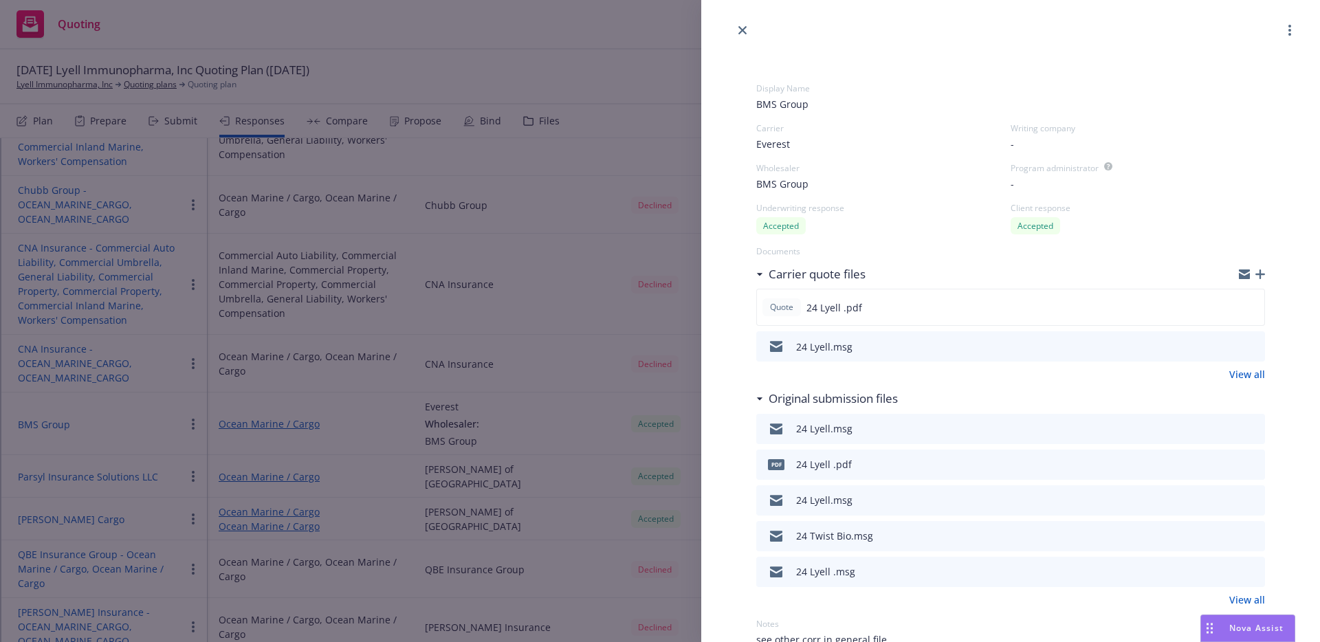
click at [468, 361] on div "Display Name BMS Group Carrier Everest Writing company - Wholesaler BMS Group P…" at bounding box center [660, 321] width 1320 height 642
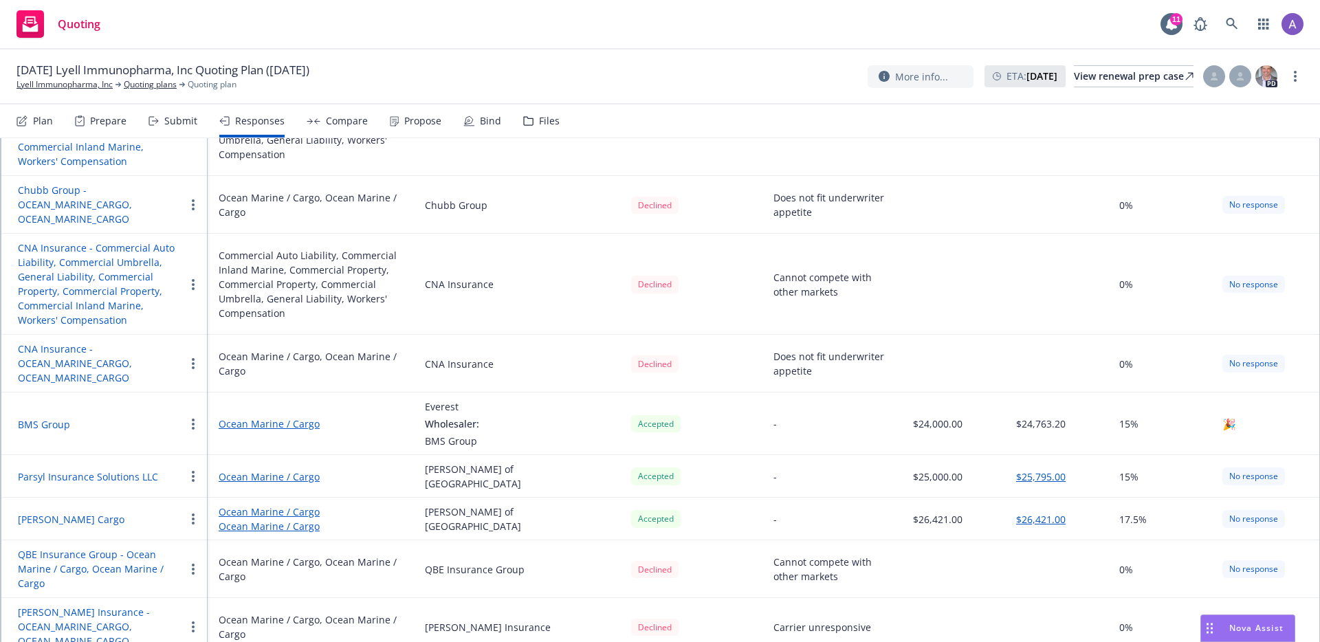
click at [336, 129] on div "Compare" at bounding box center [337, 120] width 61 height 33
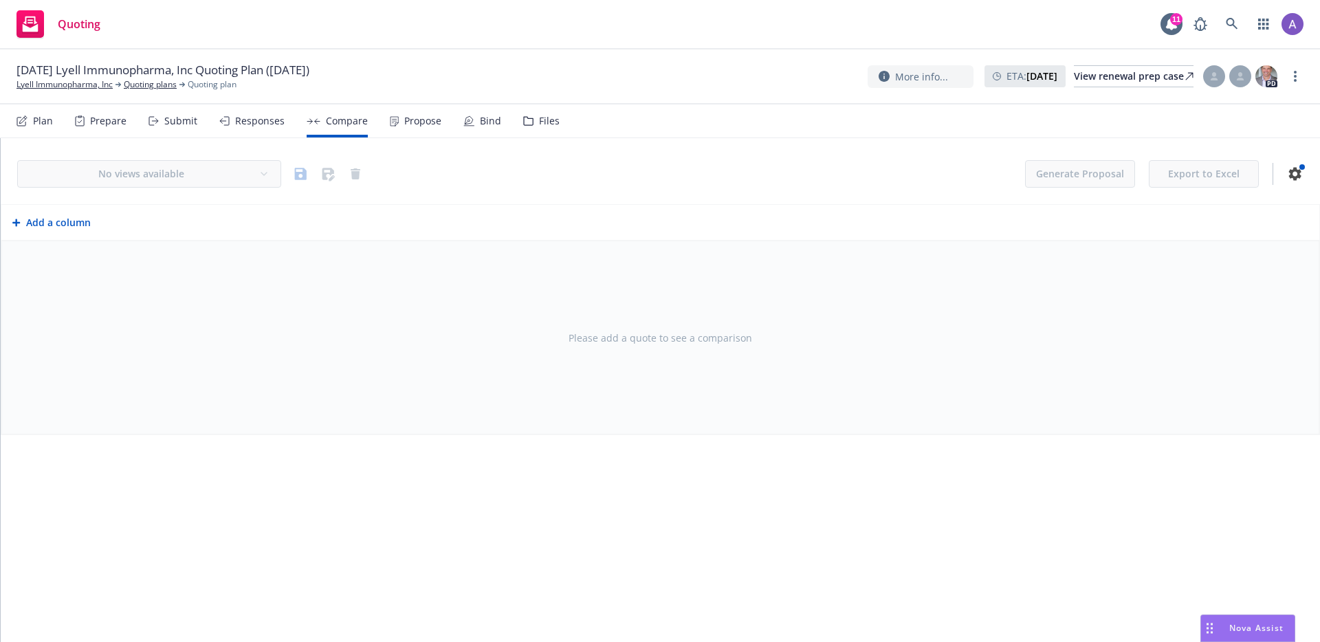
click at [405, 124] on div "Propose" at bounding box center [422, 120] width 37 height 11
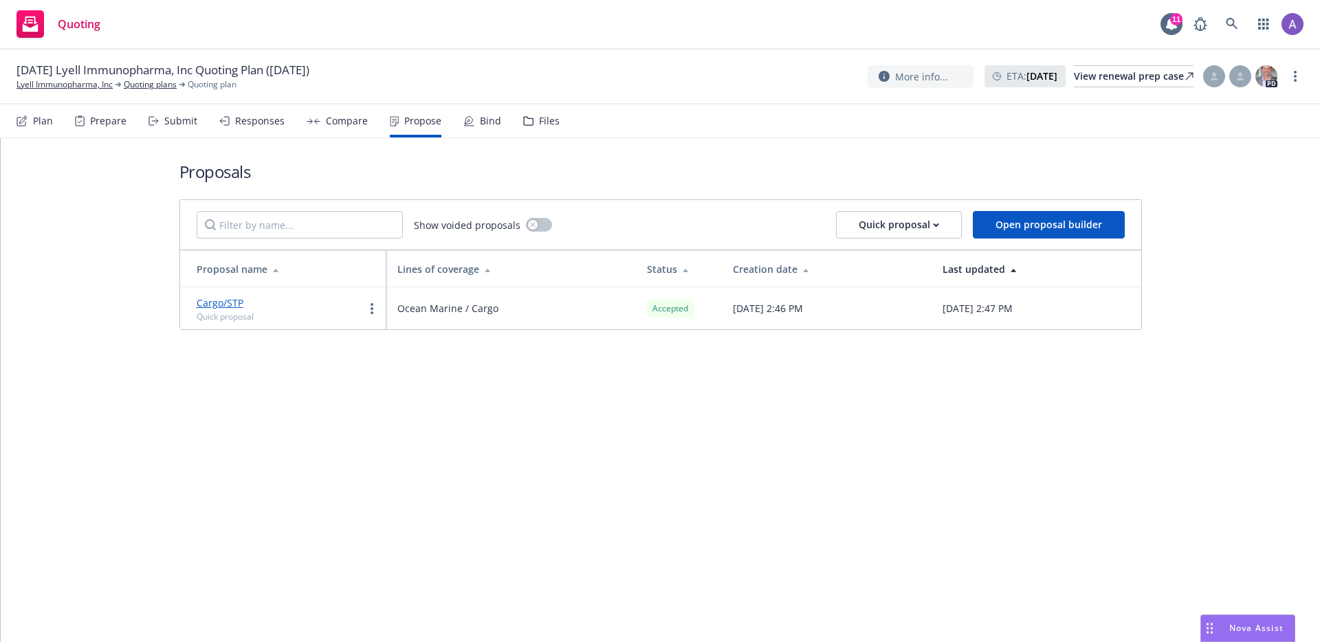
click at [224, 298] on link "Cargo/STP" at bounding box center [220, 302] width 47 height 13
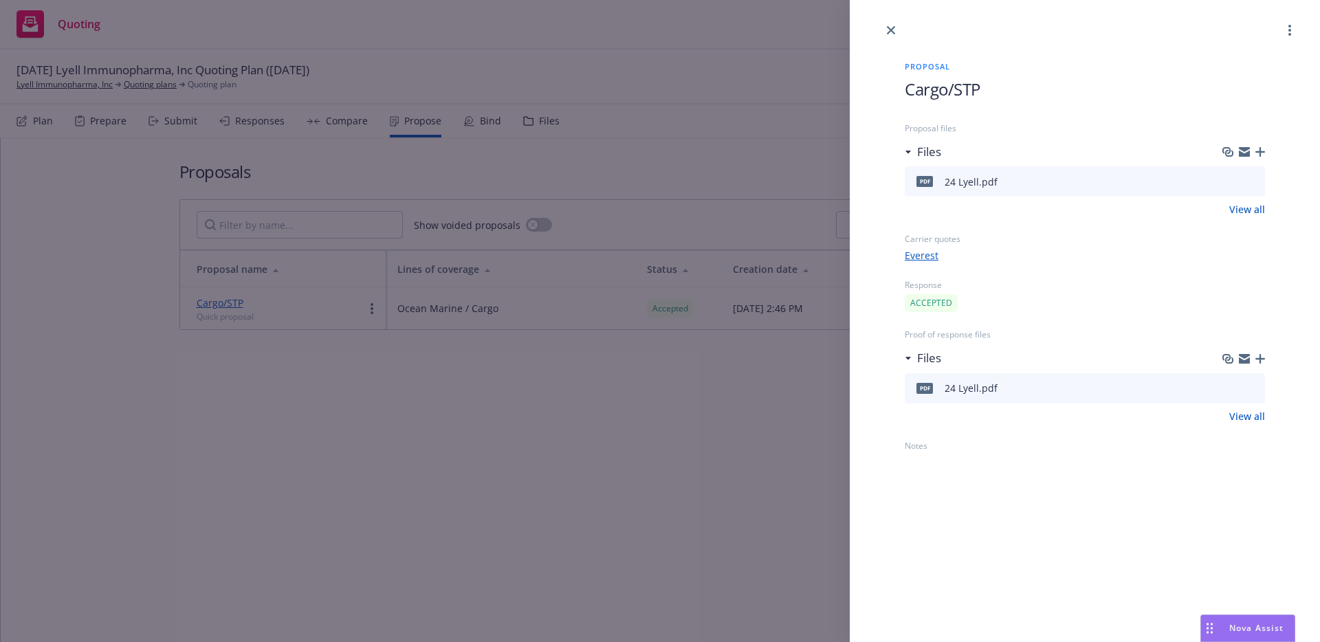
click at [1254, 181] on icon "preview file" at bounding box center [1252, 181] width 12 height 10
click at [1248, 184] on icon "preview file" at bounding box center [1252, 181] width 12 height 10
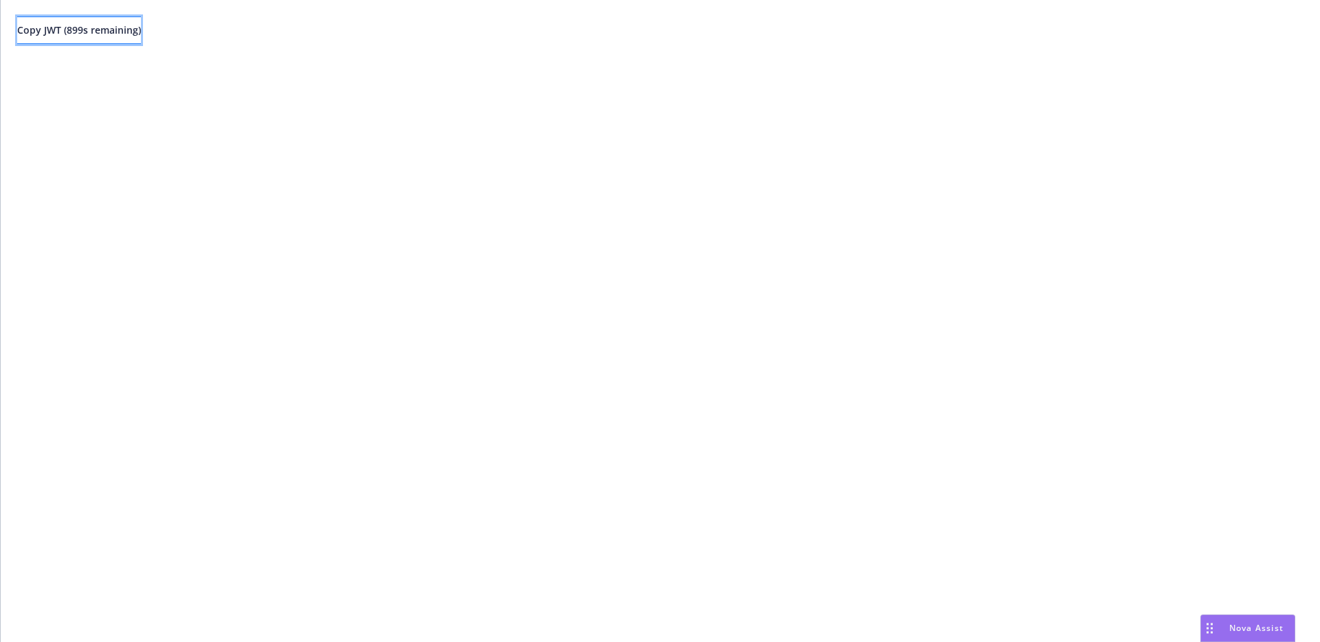
click at [127, 38] on button "Copy JWT ( 899 s remaining)" at bounding box center [79, 29] width 124 height 27
